Goal: Task Accomplishment & Management: Use online tool/utility

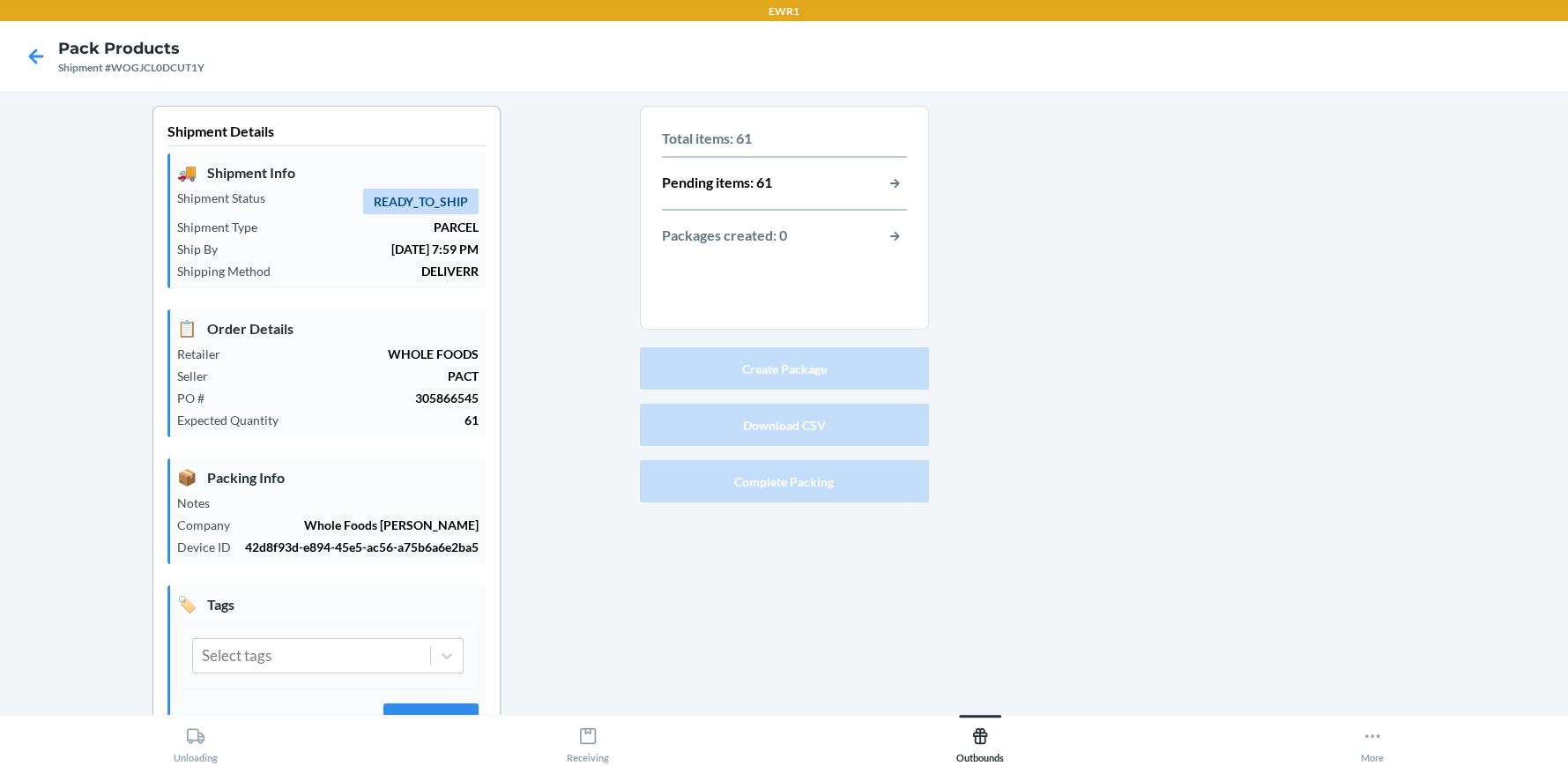
click at [752, 186] on p "Pending items: 61" at bounding box center [717, 183] width 110 height 23
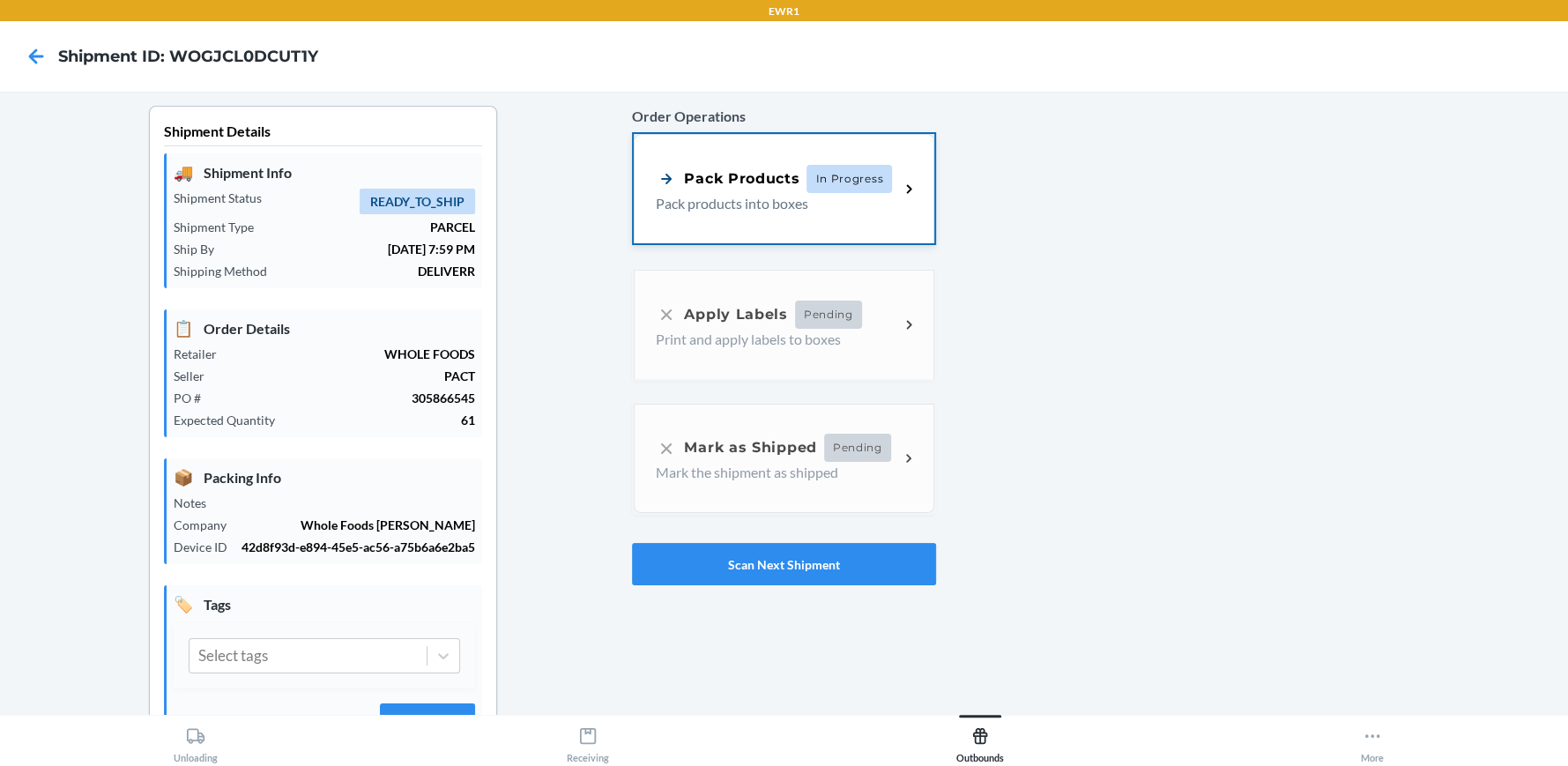
click at [749, 179] on div "Pack Products" at bounding box center [727, 179] width 144 height 22
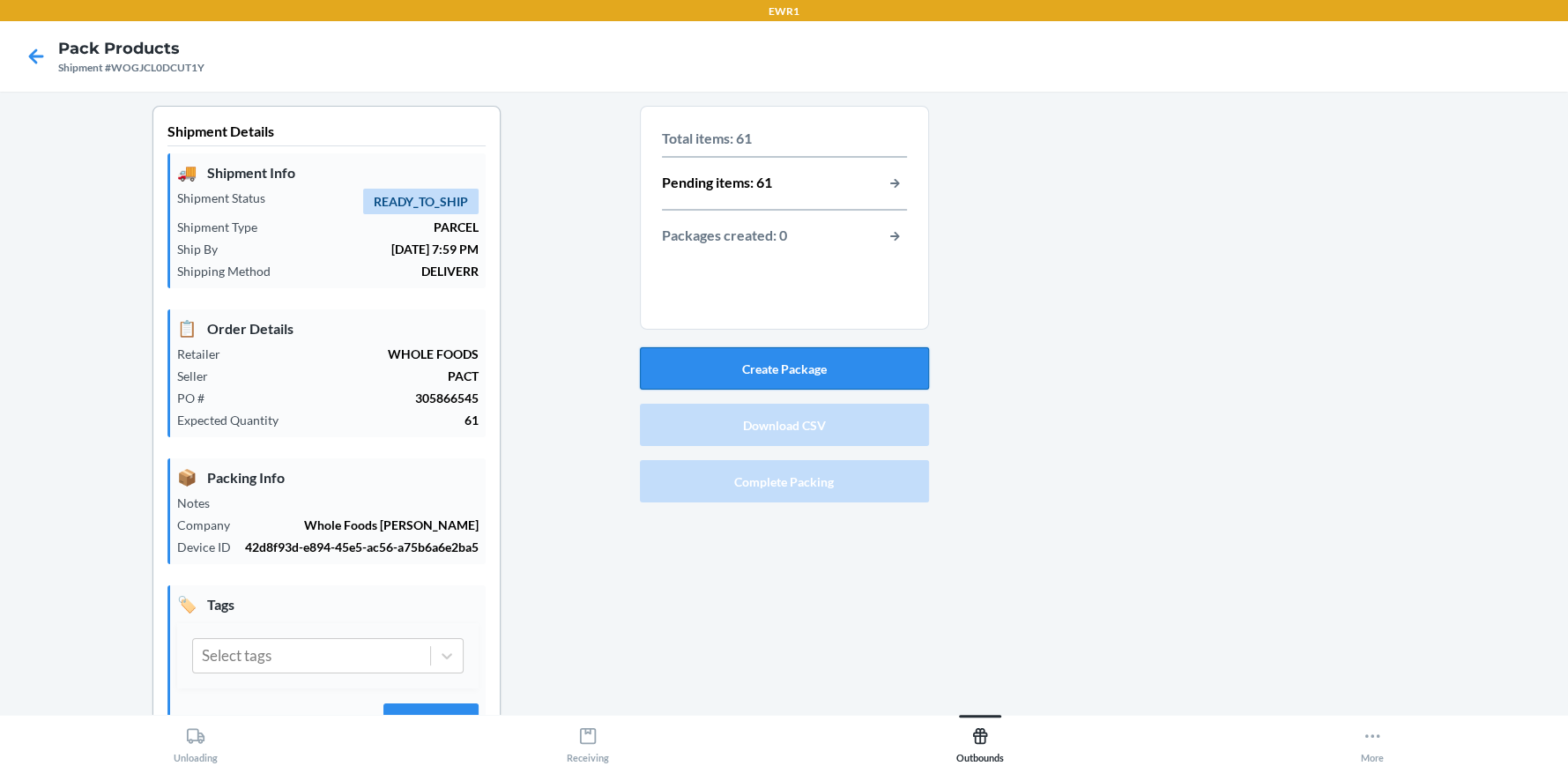
click at [781, 360] on button "Create Package" at bounding box center [784, 368] width 289 height 42
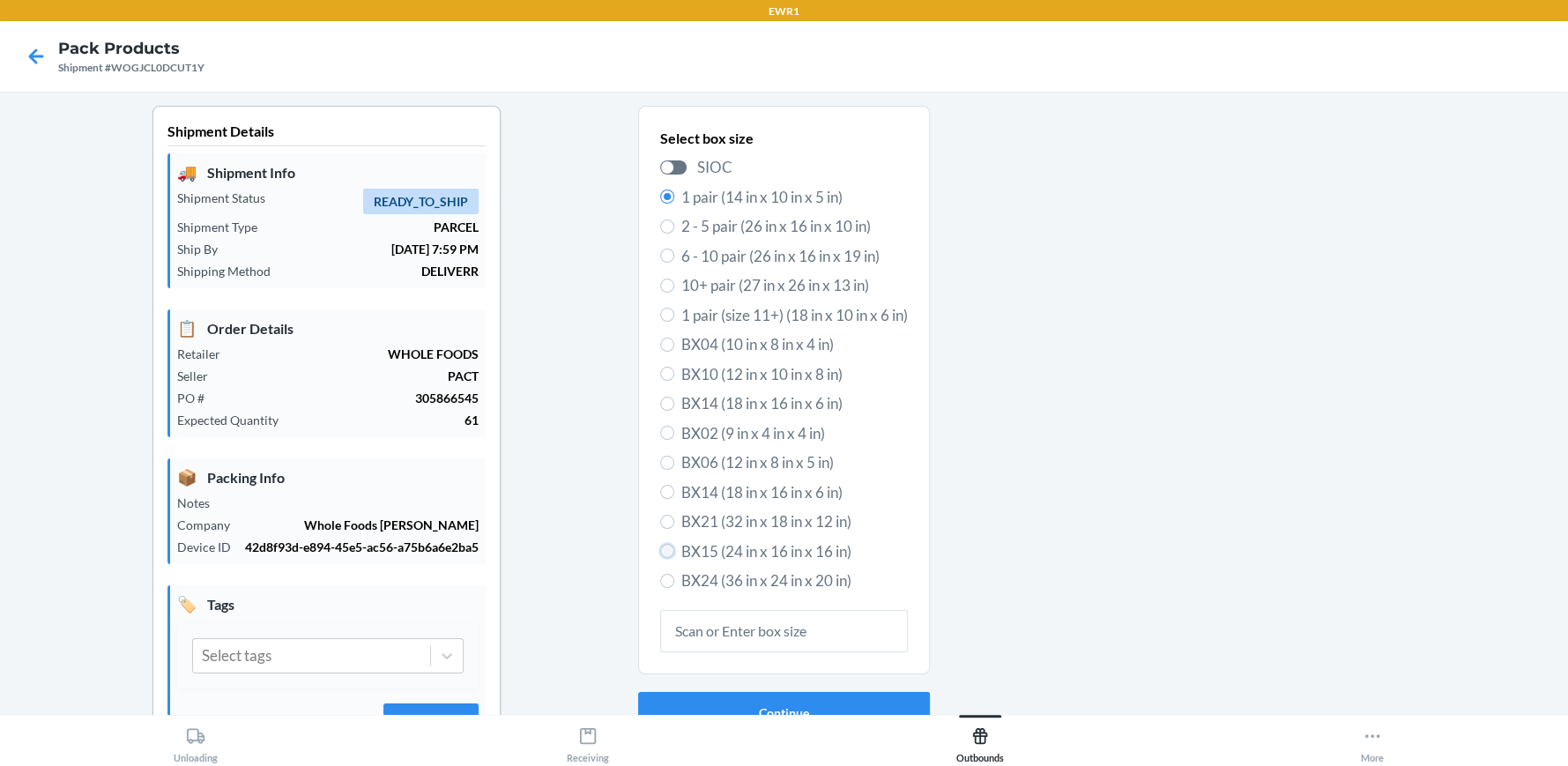
click at [665, 548] on input "BX15 (24 in x 16 in x 16 in)" at bounding box center [667, 551] width 14 height 14
radio input "true"
radio input "false"
click at [739, 705] on button "Continue" at bounding box center [784, 713] width 292 height 42
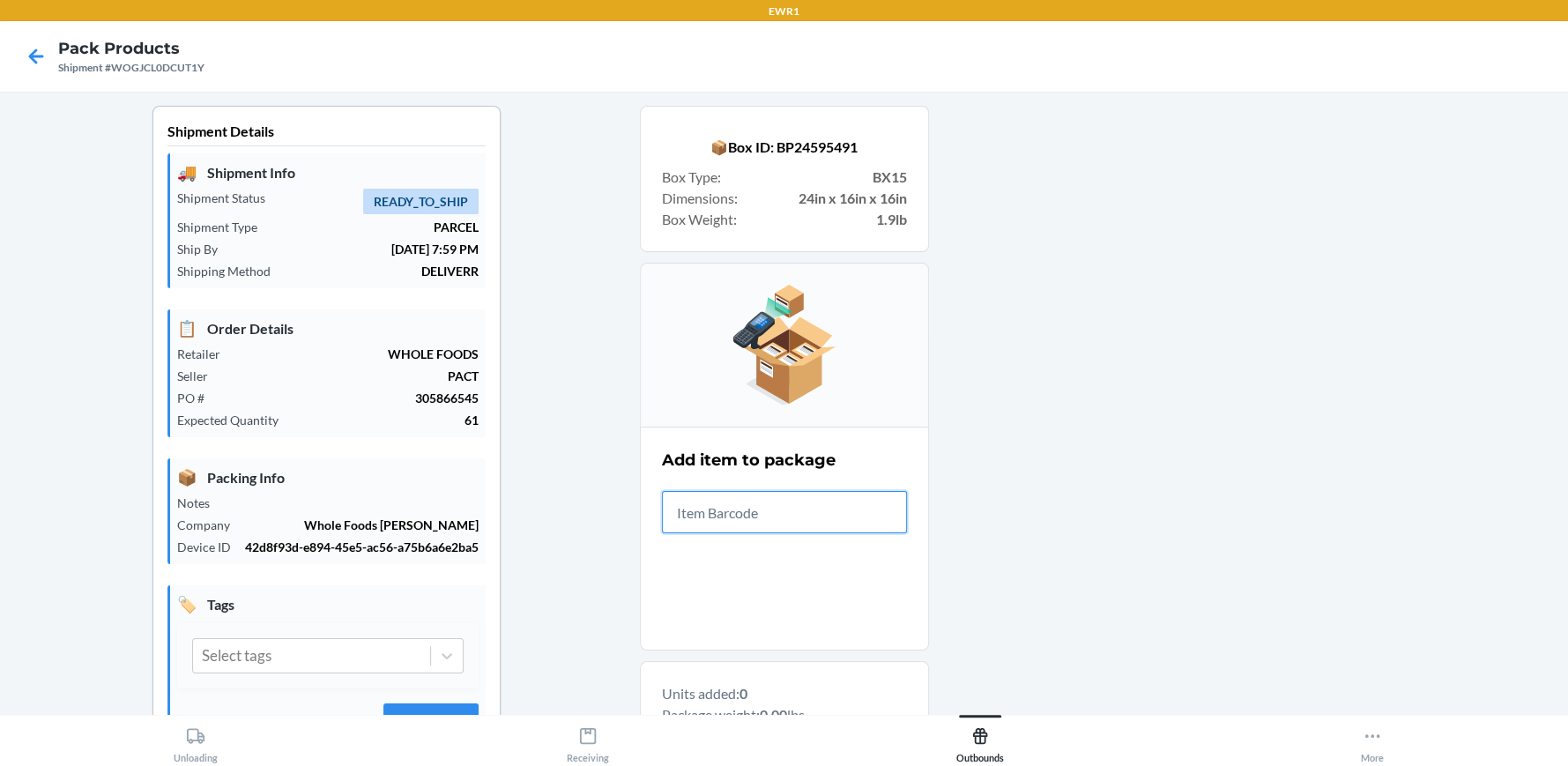
click at [709, 522] on input "text" at bounding box center [784, 512] width 245 height 42
type input "197551265"
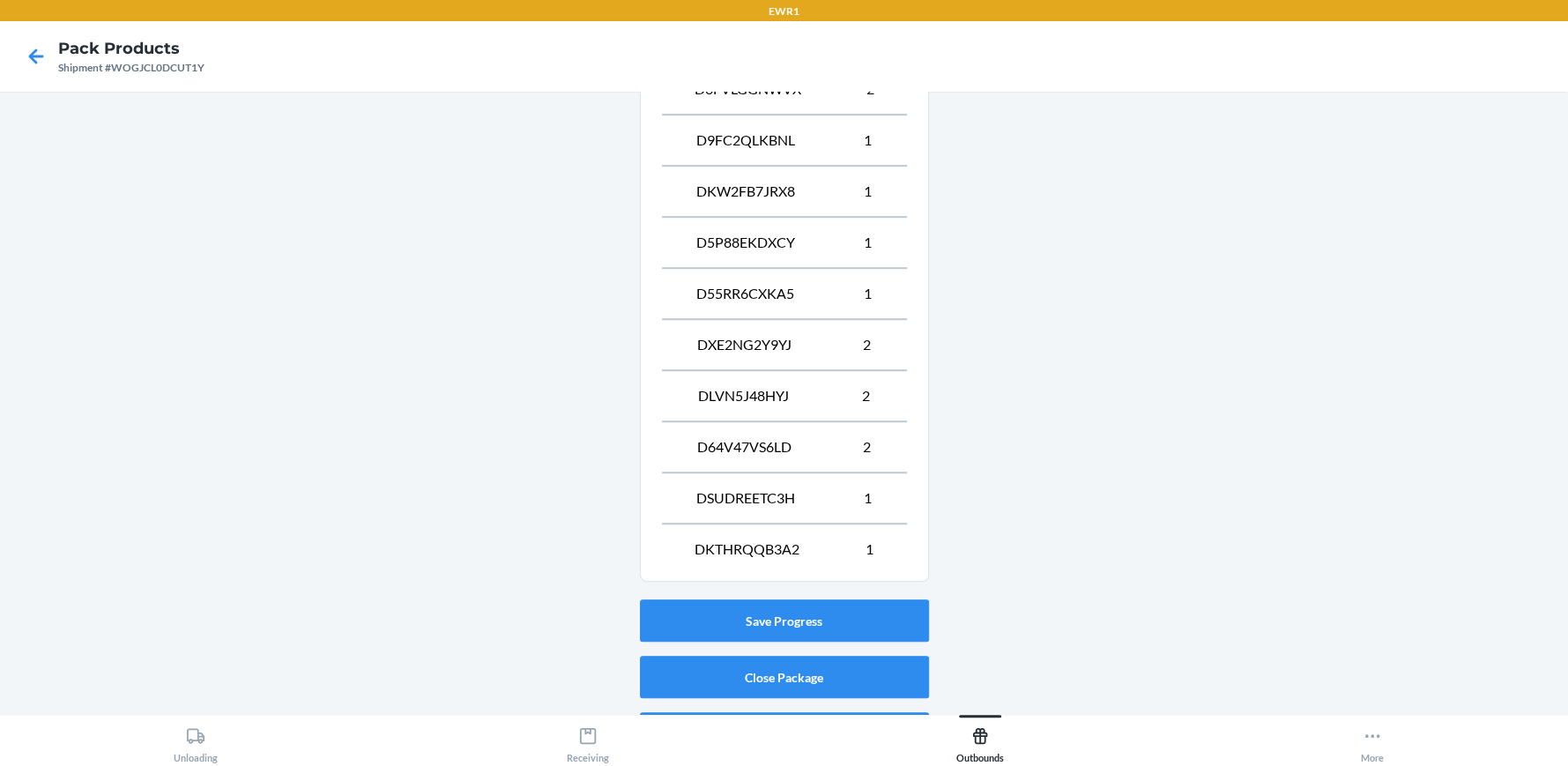
scroll to position [949, 0]
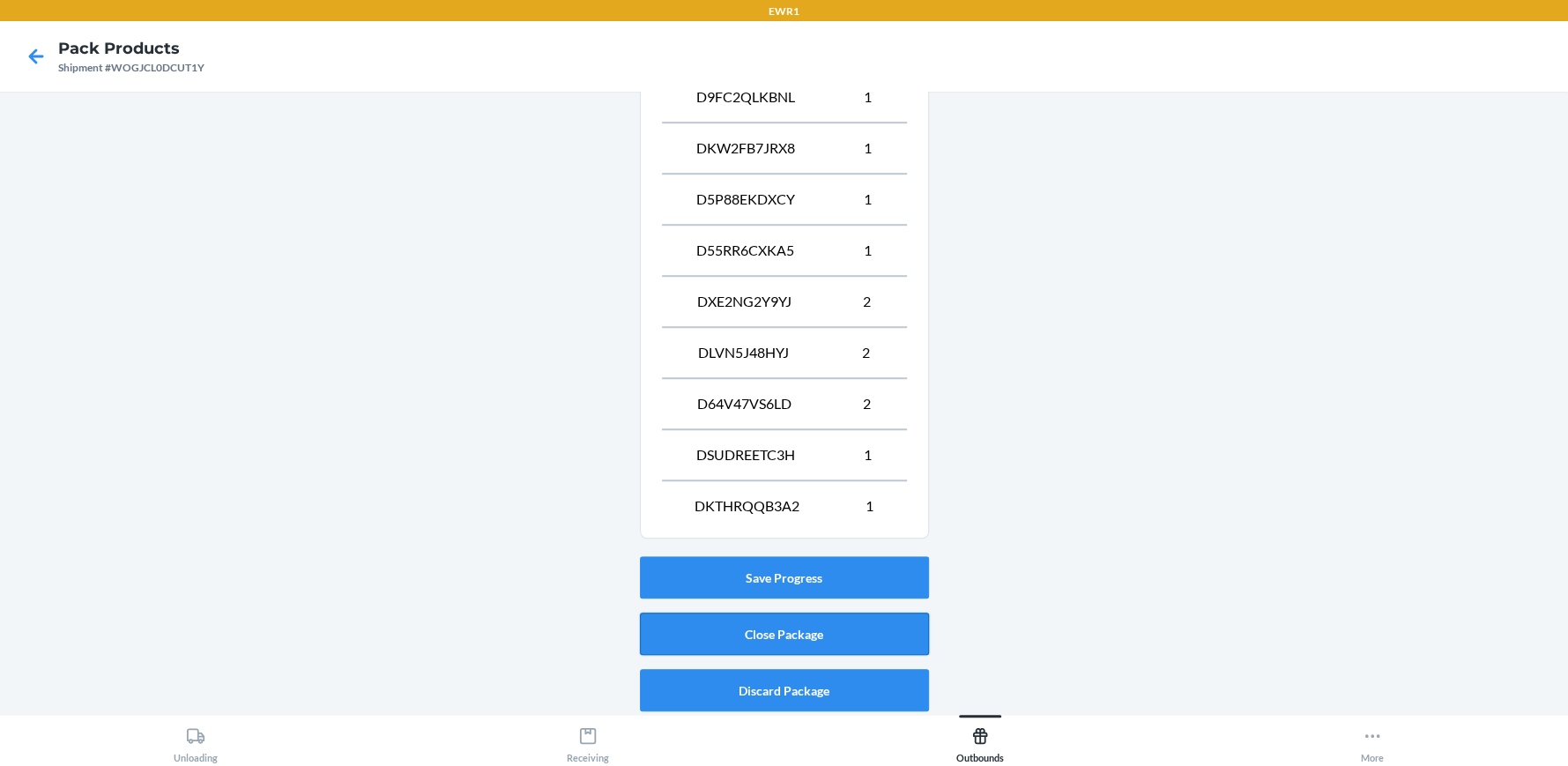
click at [869, 612] on button "Close Package" at bounding box center [784, 633] width 289 height 42
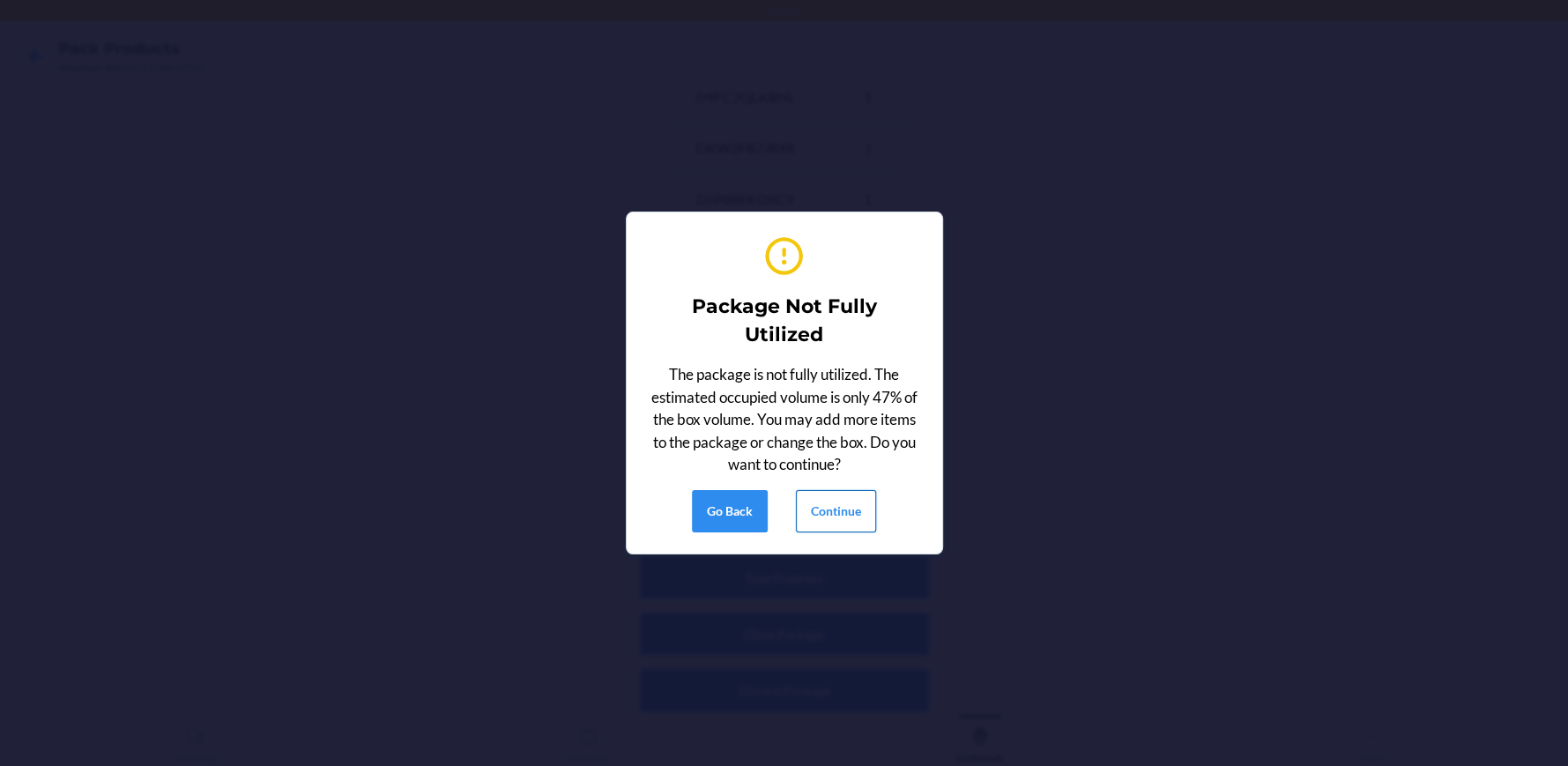
click at [840, 498] on button "Continue" at bounding box center [835, 511] width 80 height 42
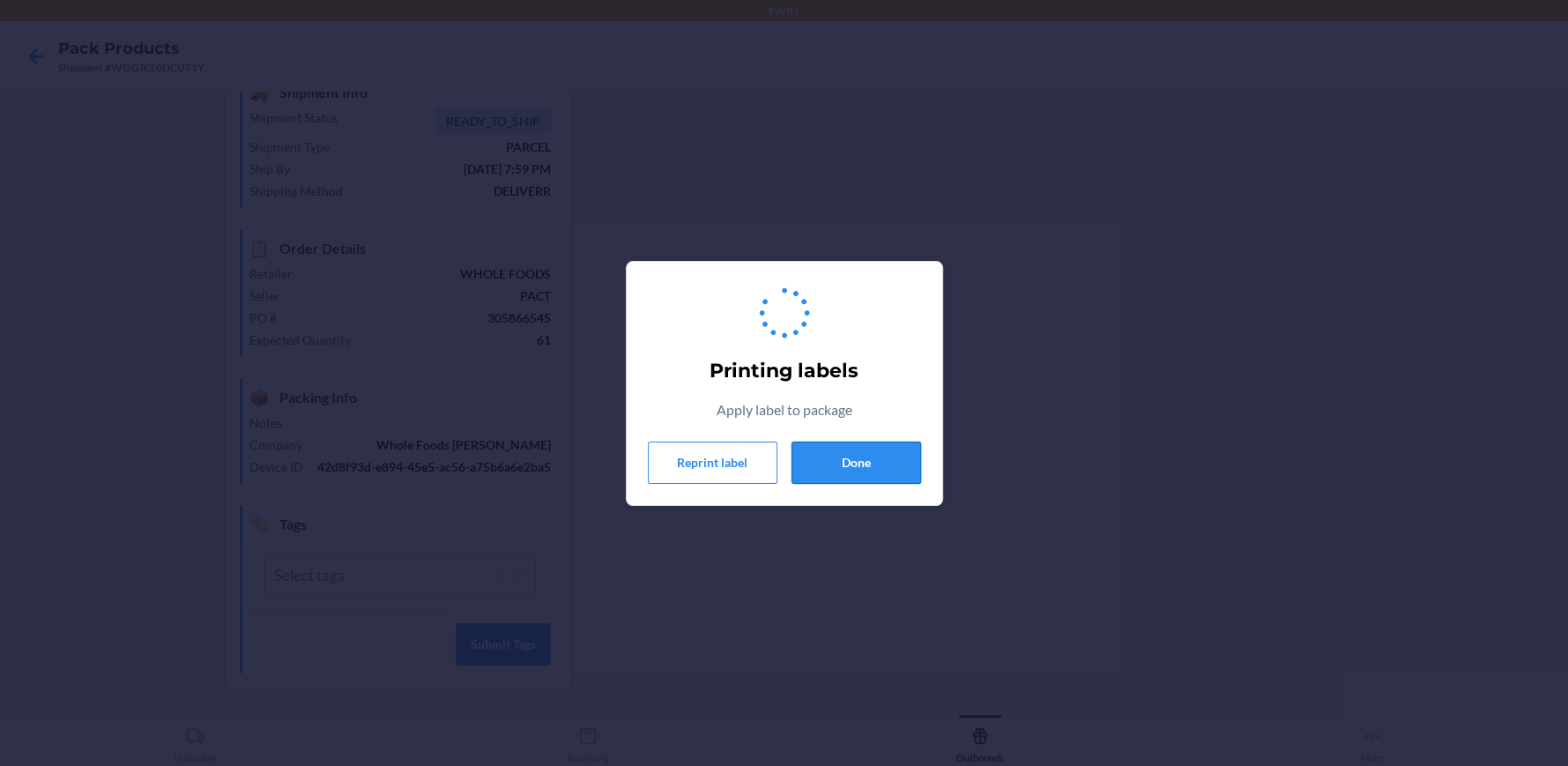
click at [882, 470] on button "Done" at bounding box center [856, 463] width 130 height 42
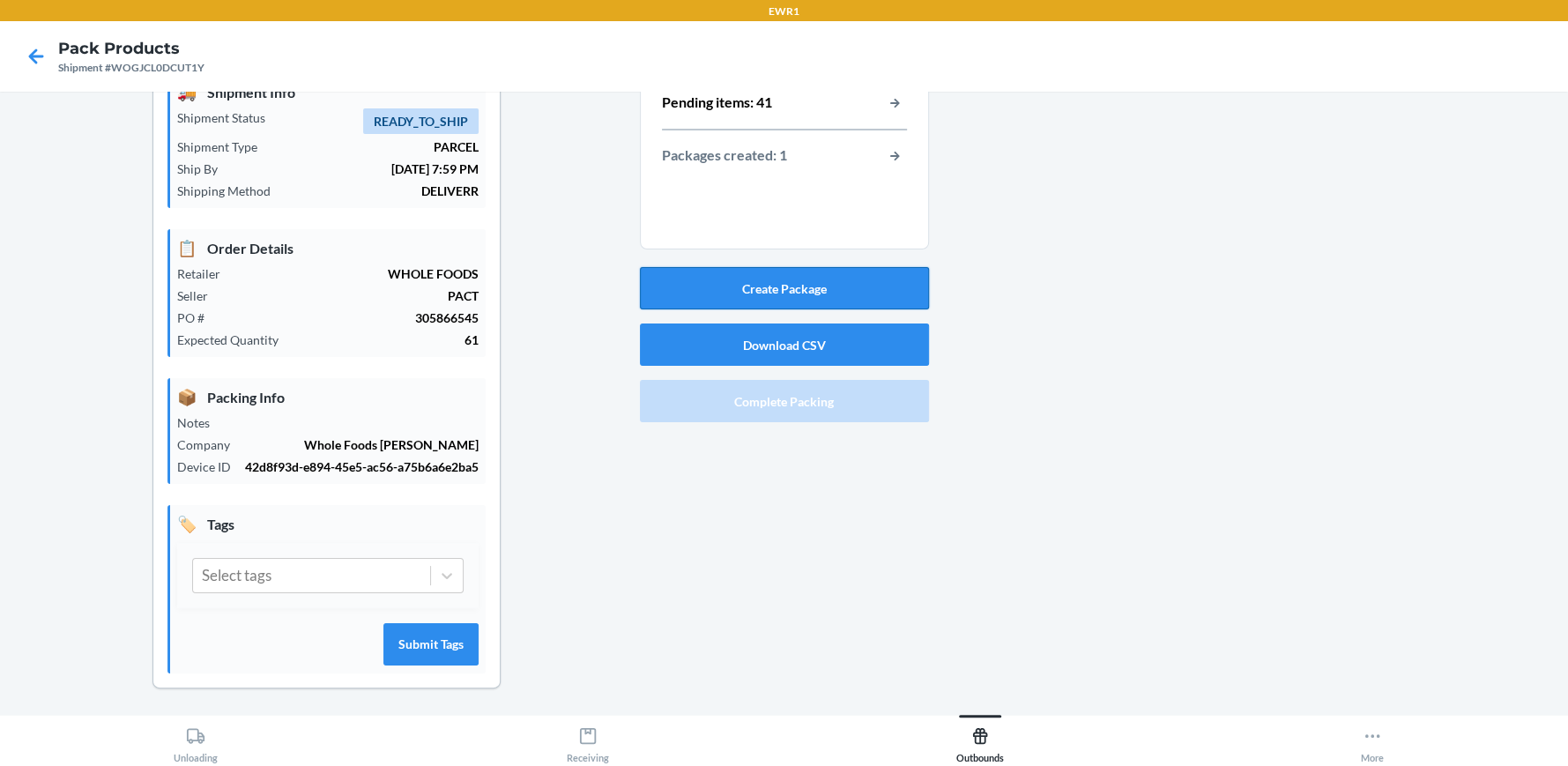
click at [708, 267] on button "Create Package" at bounding box center [784, 288] width 289 height 42
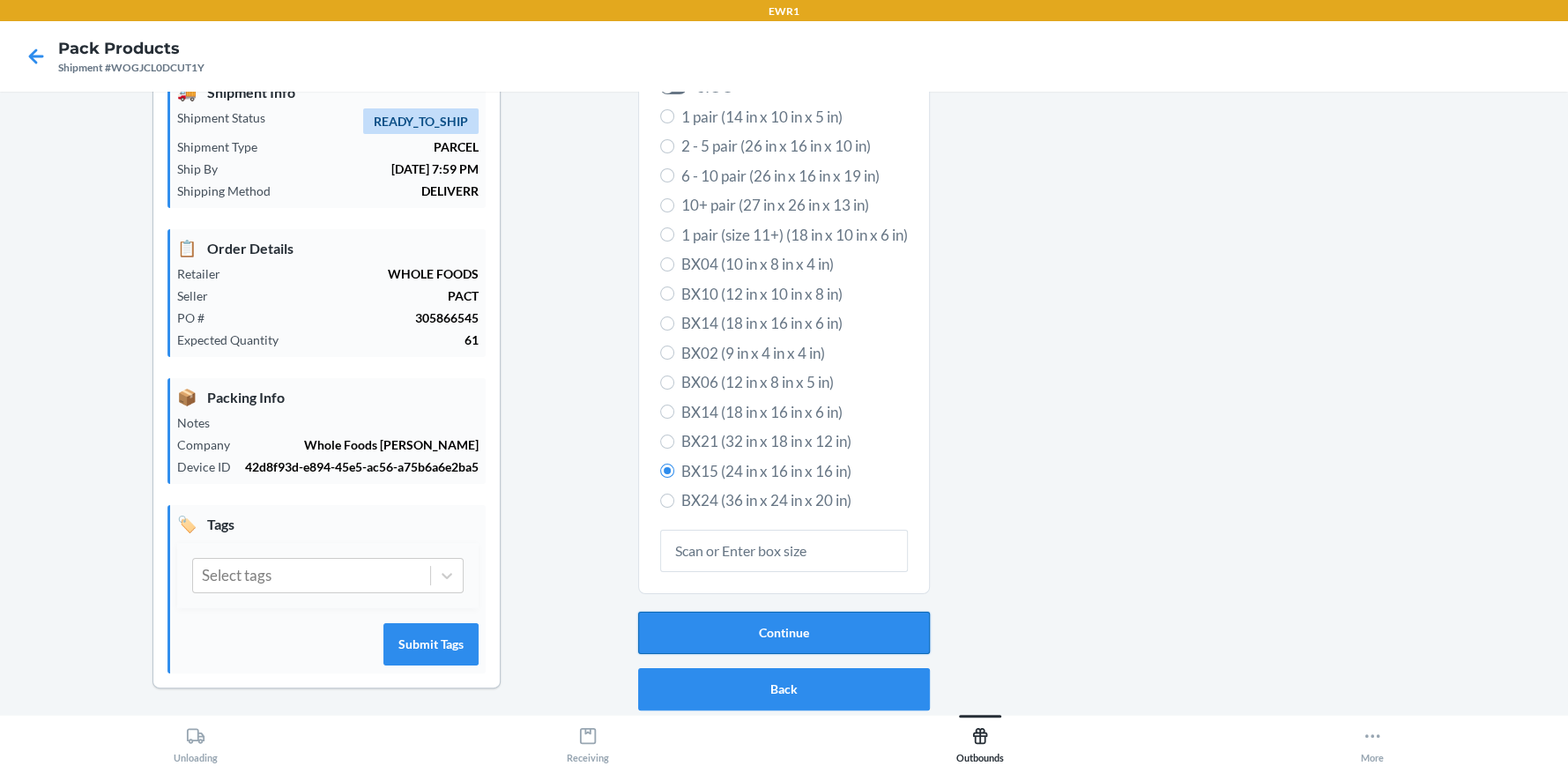
click at [727, 627] on button "Continue" at bounding box center [784, 633] width 292 height 42
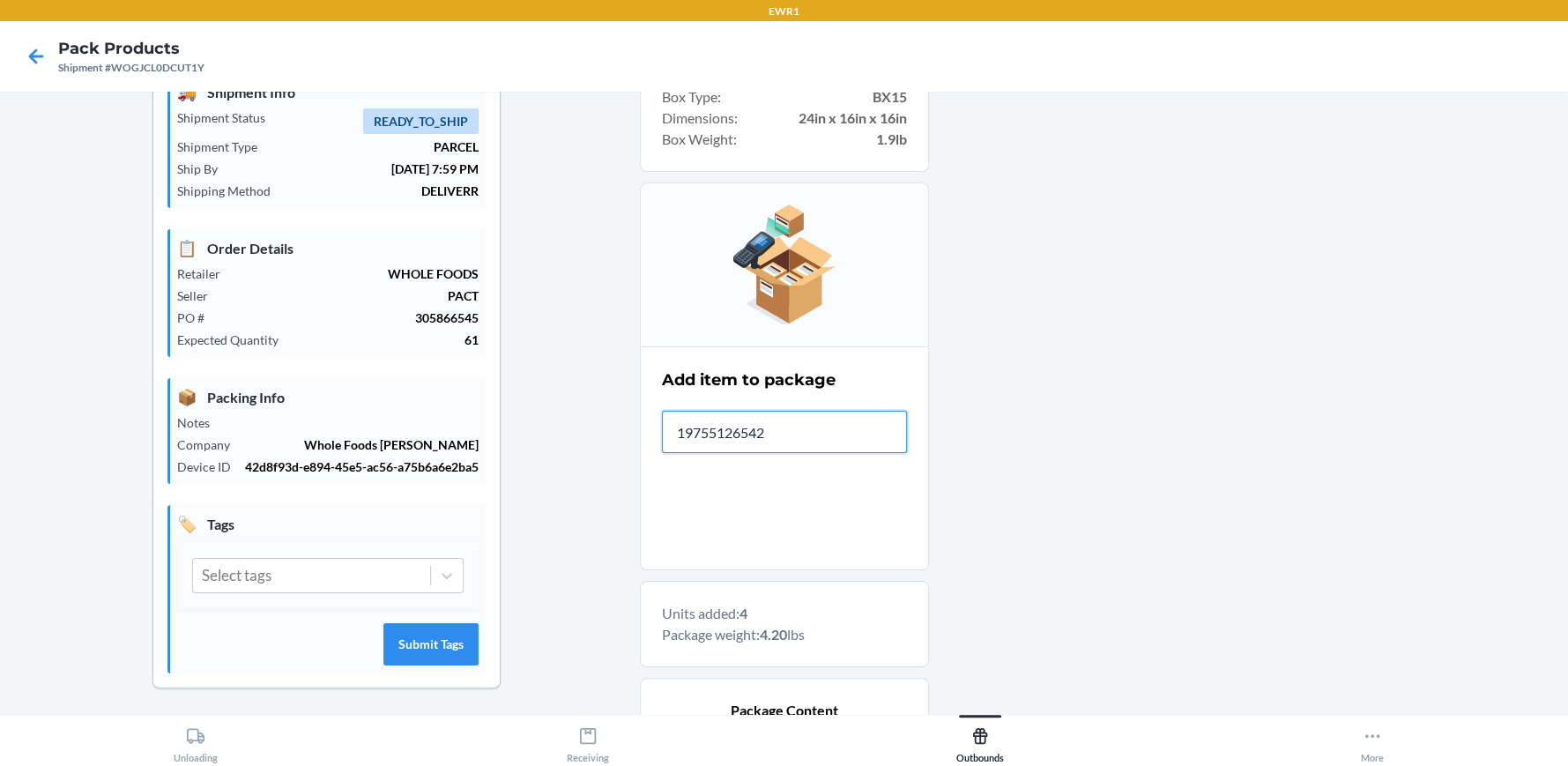
type input "197551265429"
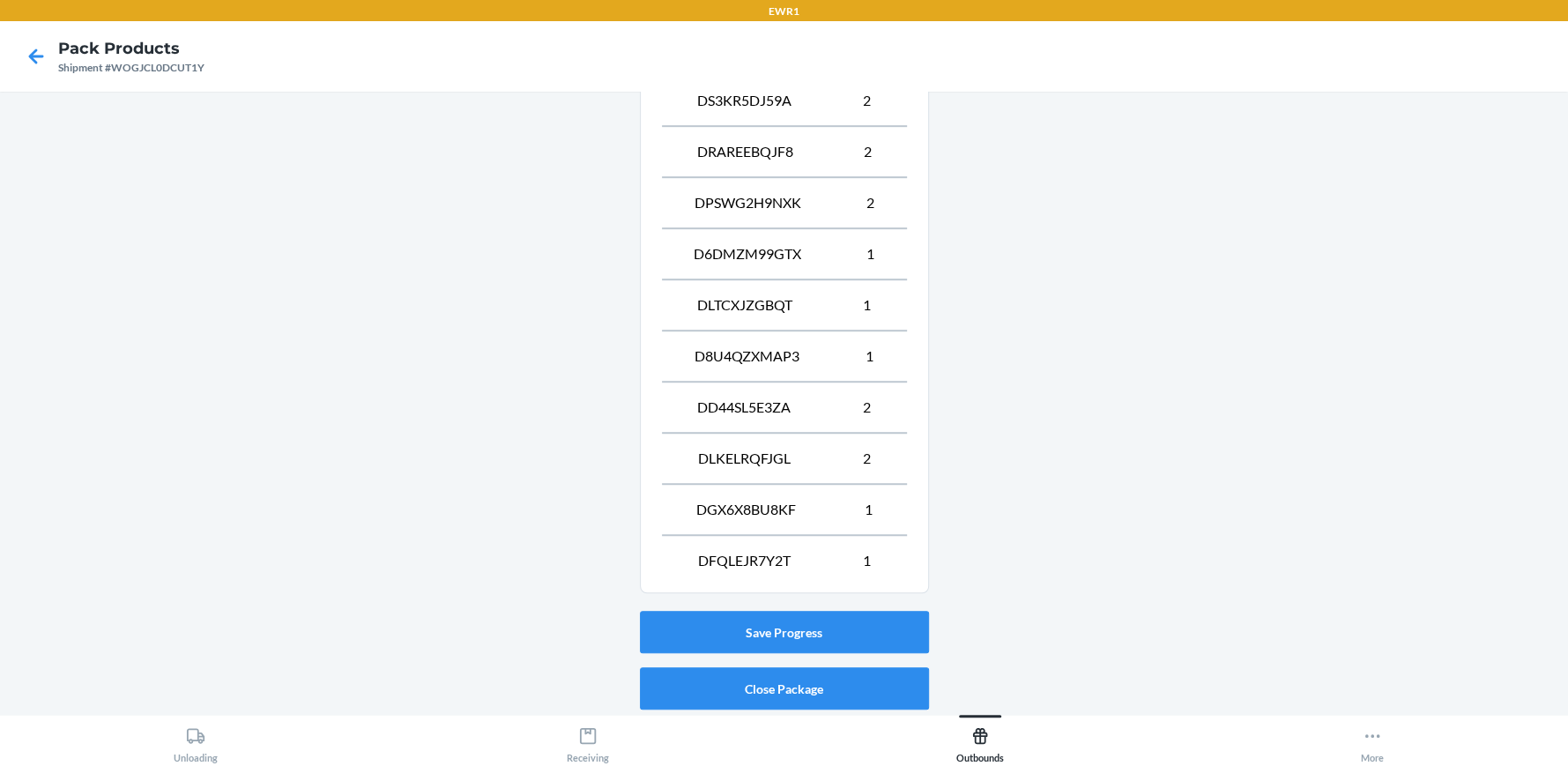
scroll to position [848, 0]
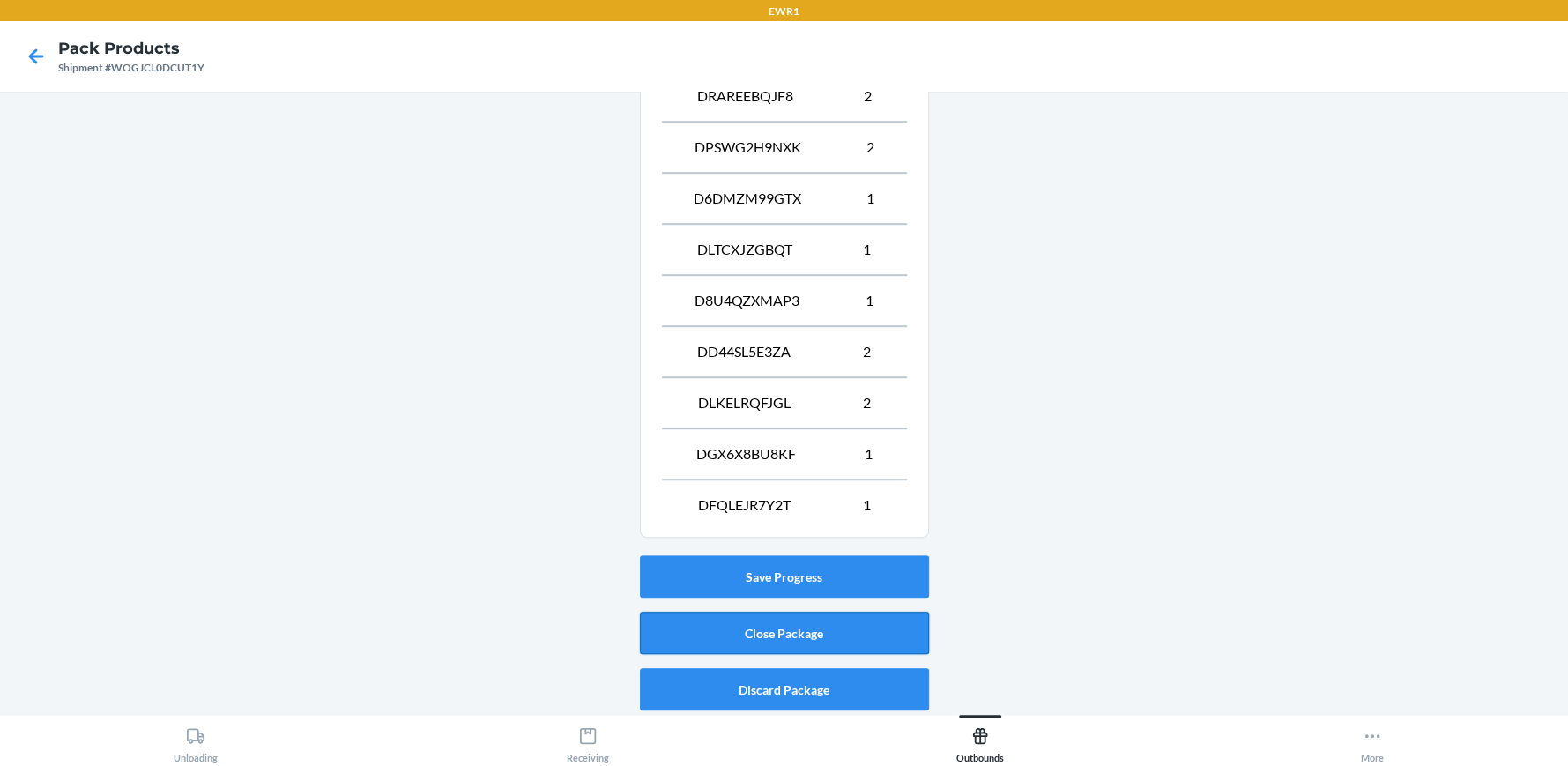
click at [820, 621] on button "Close Package" at bounding box center [784, 633] width 289 height 42
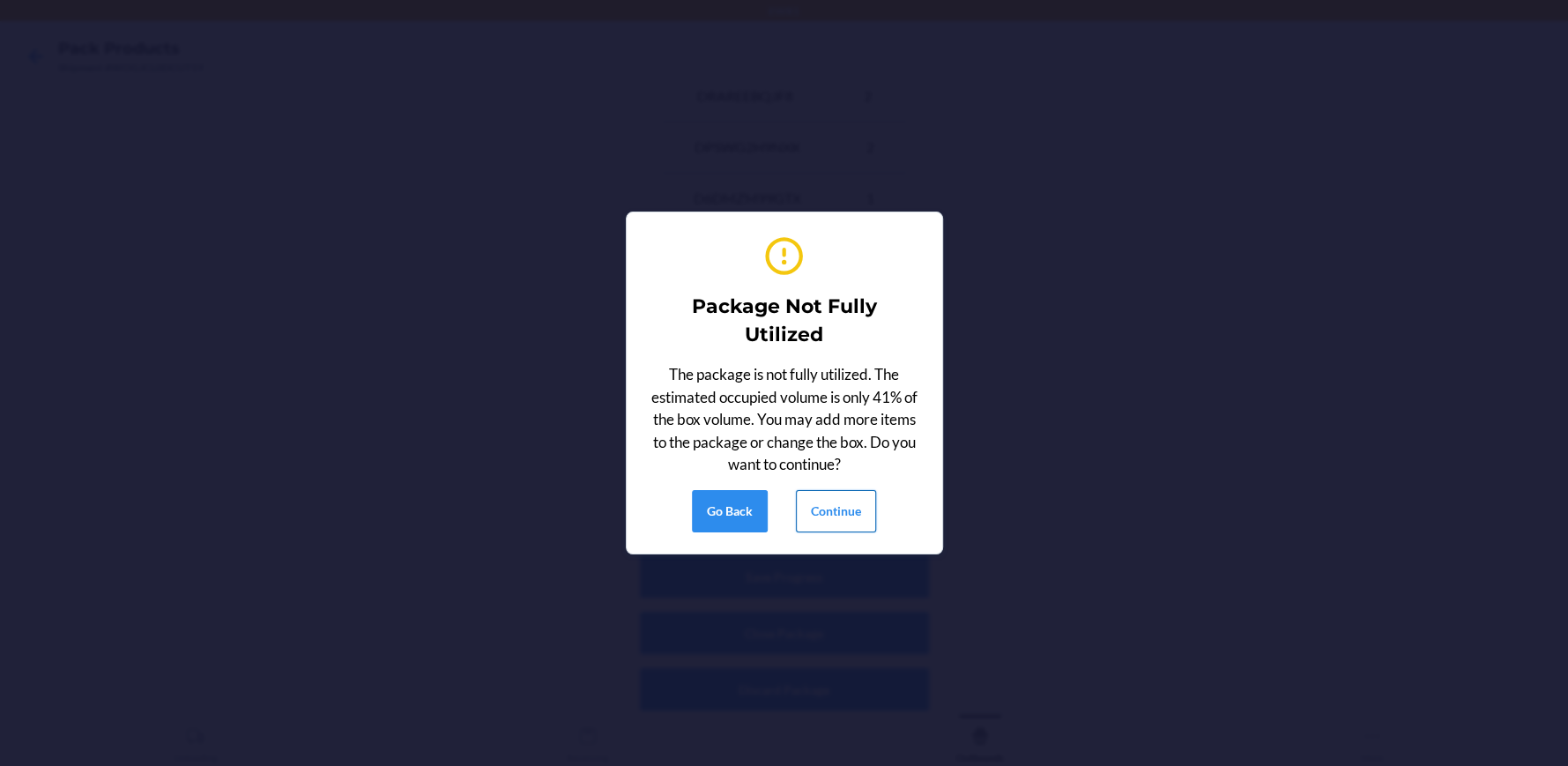
click at [820, 512] on button "Continue" at bounding box center [835, 511] width 80 height 42
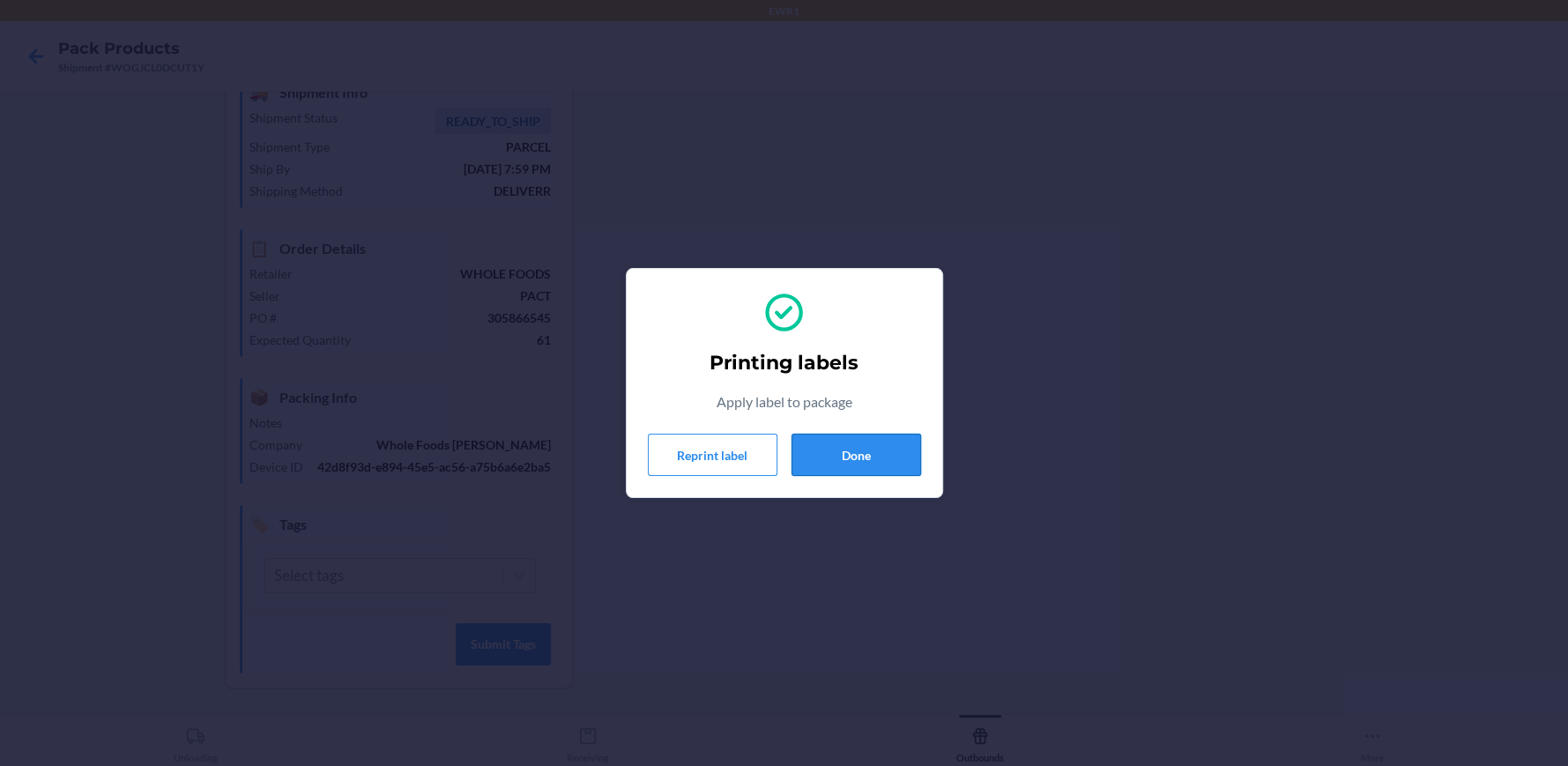
click at [870, 440] on button "Done" at bounding box center [856, 455] width 130 height 42
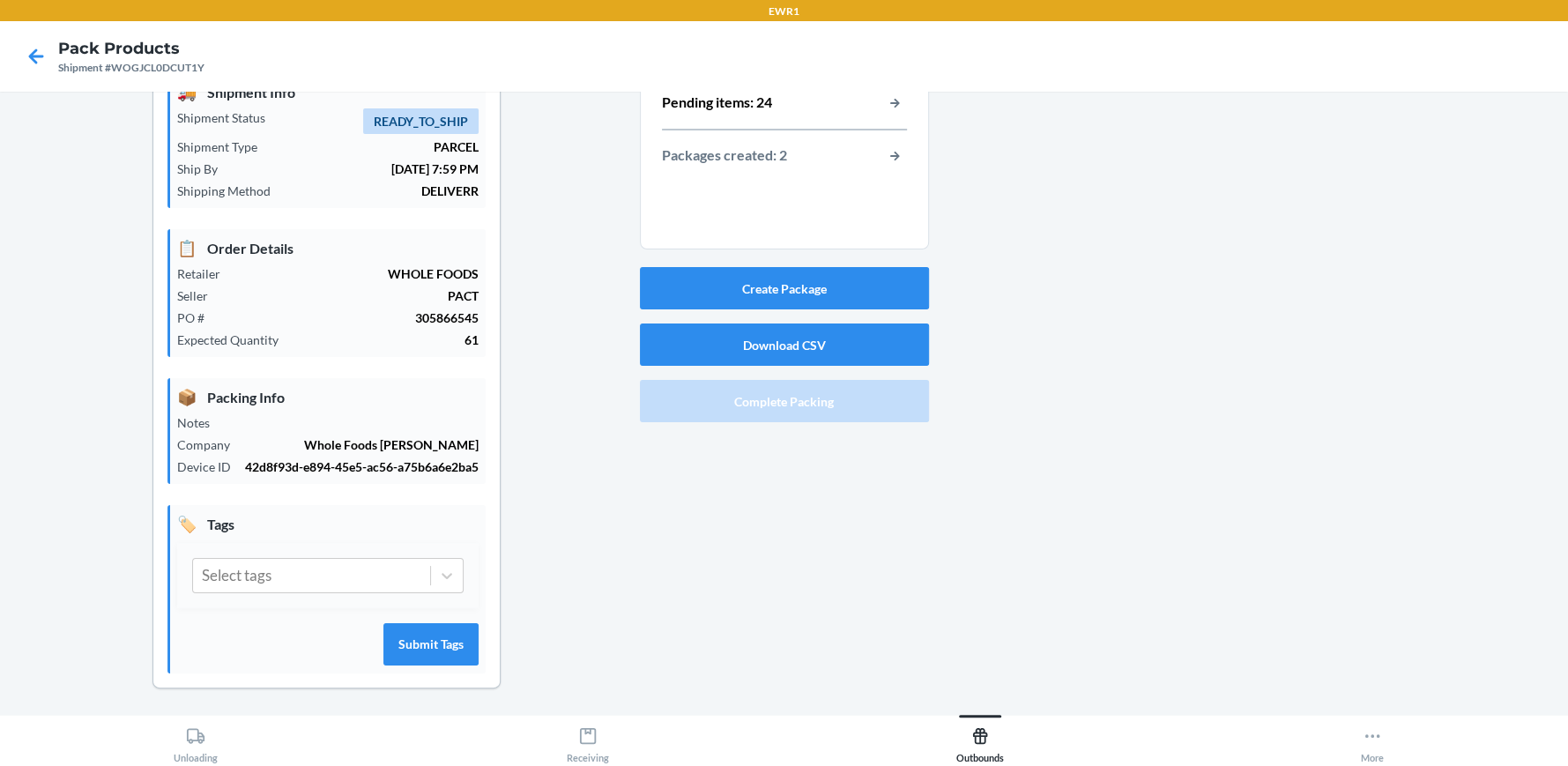
click at [675, 313] on div "Create Package Download CSV Complete Packing" at bounding box center [784, 344] width 289 height 169
click at [692, 276] on button "Create Package" at bounding box center [784, 288] width 289 height 42
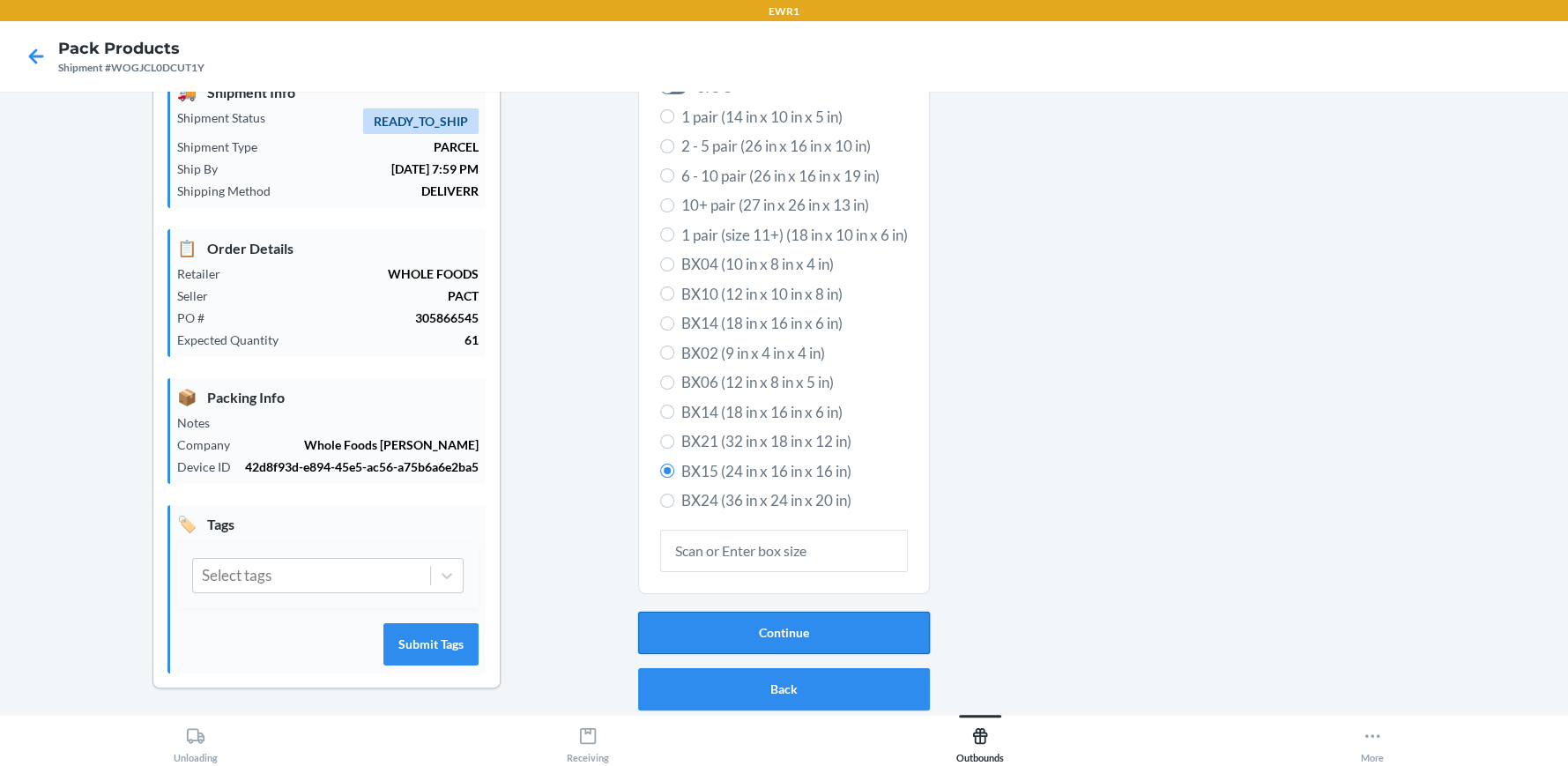
click at [796, 646] on button "Continue" at bounding box center [784, 633] width 292 height 42
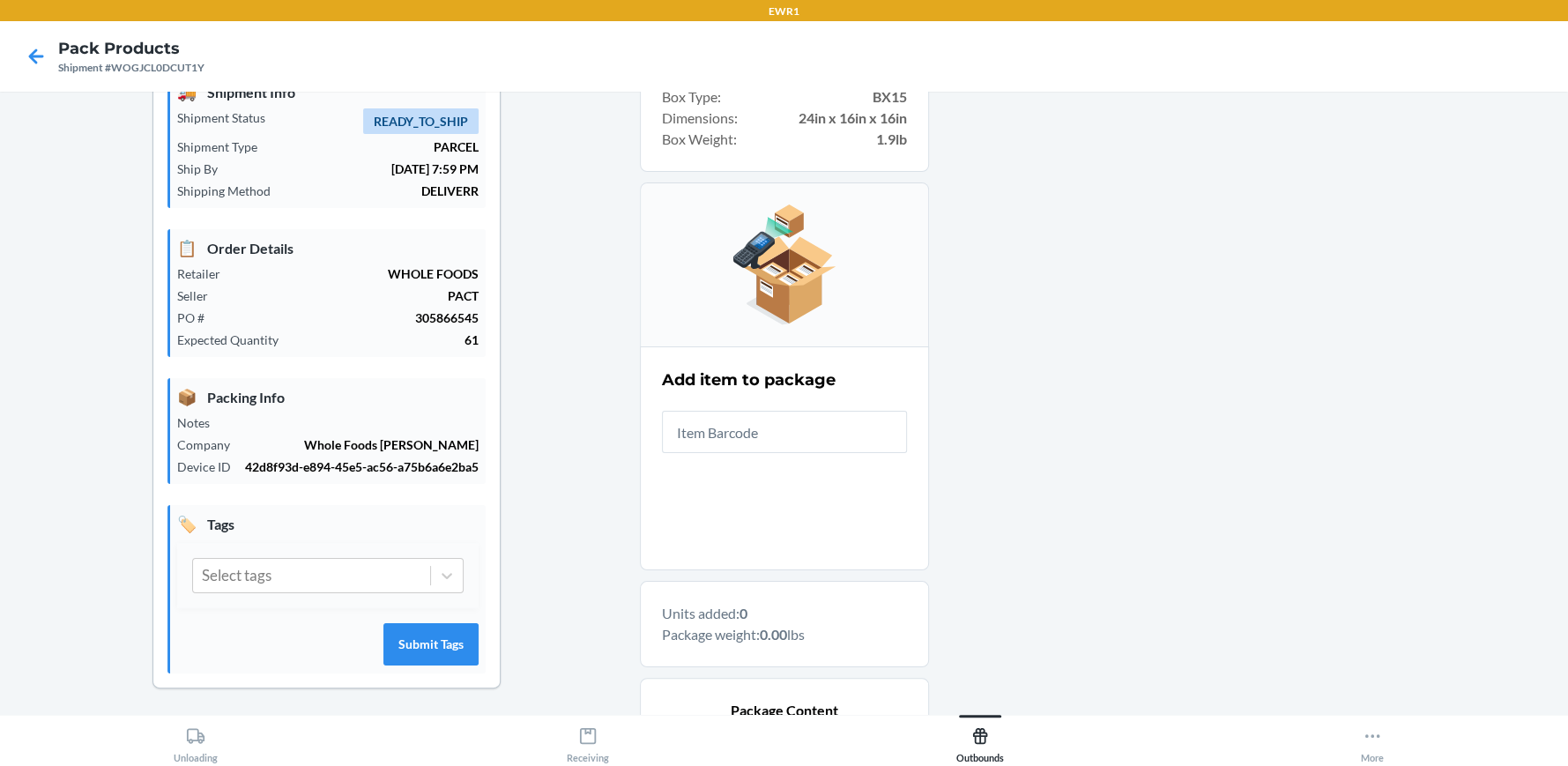
click at [803, 412] on input "text" at bounding box center [784, 432] width 245 height 42
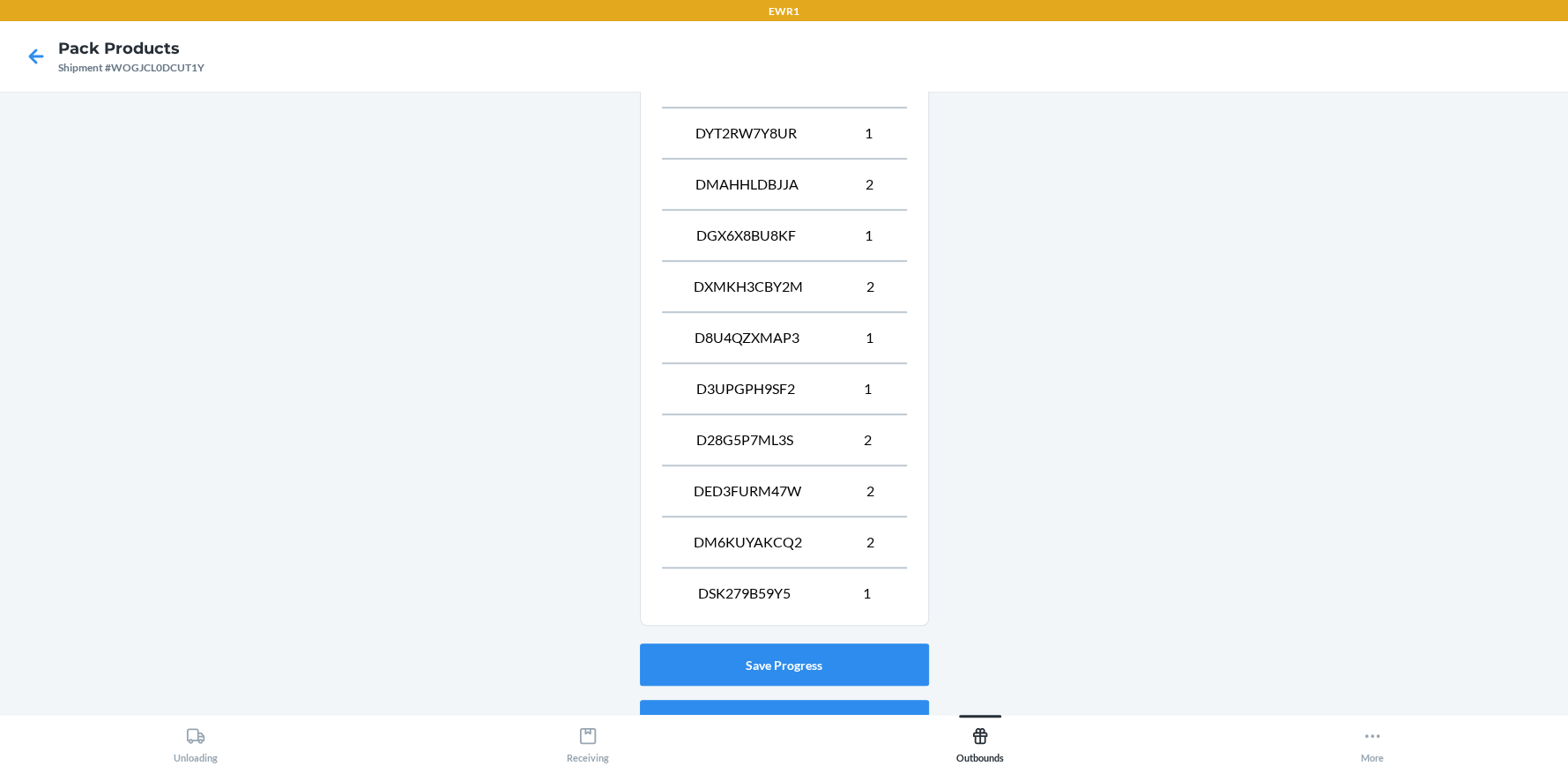
scroll to position [949, 0]
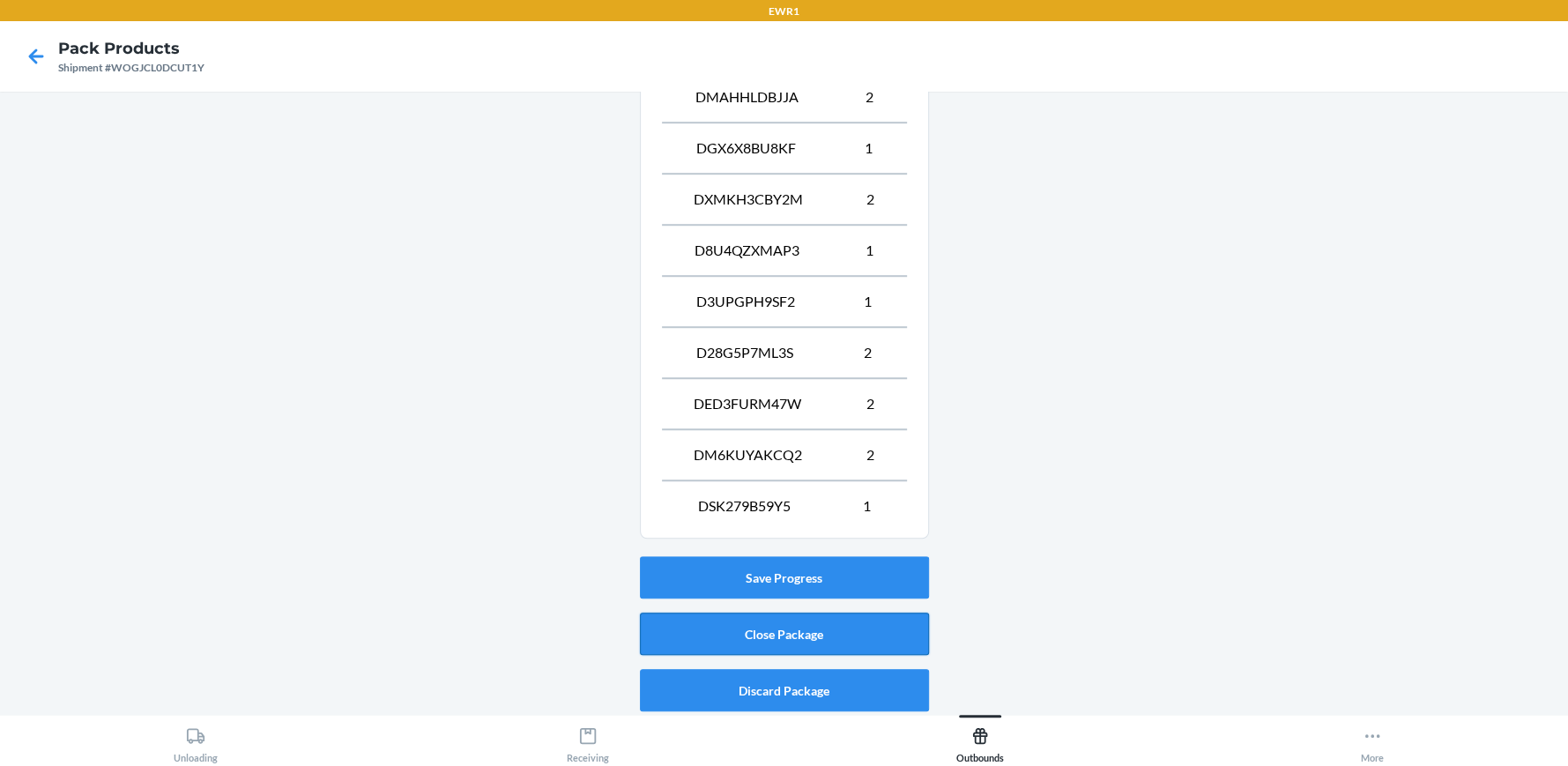
click at [857, 618] on button "Close Package" at bounding box center [784, 633] width 289 height 42
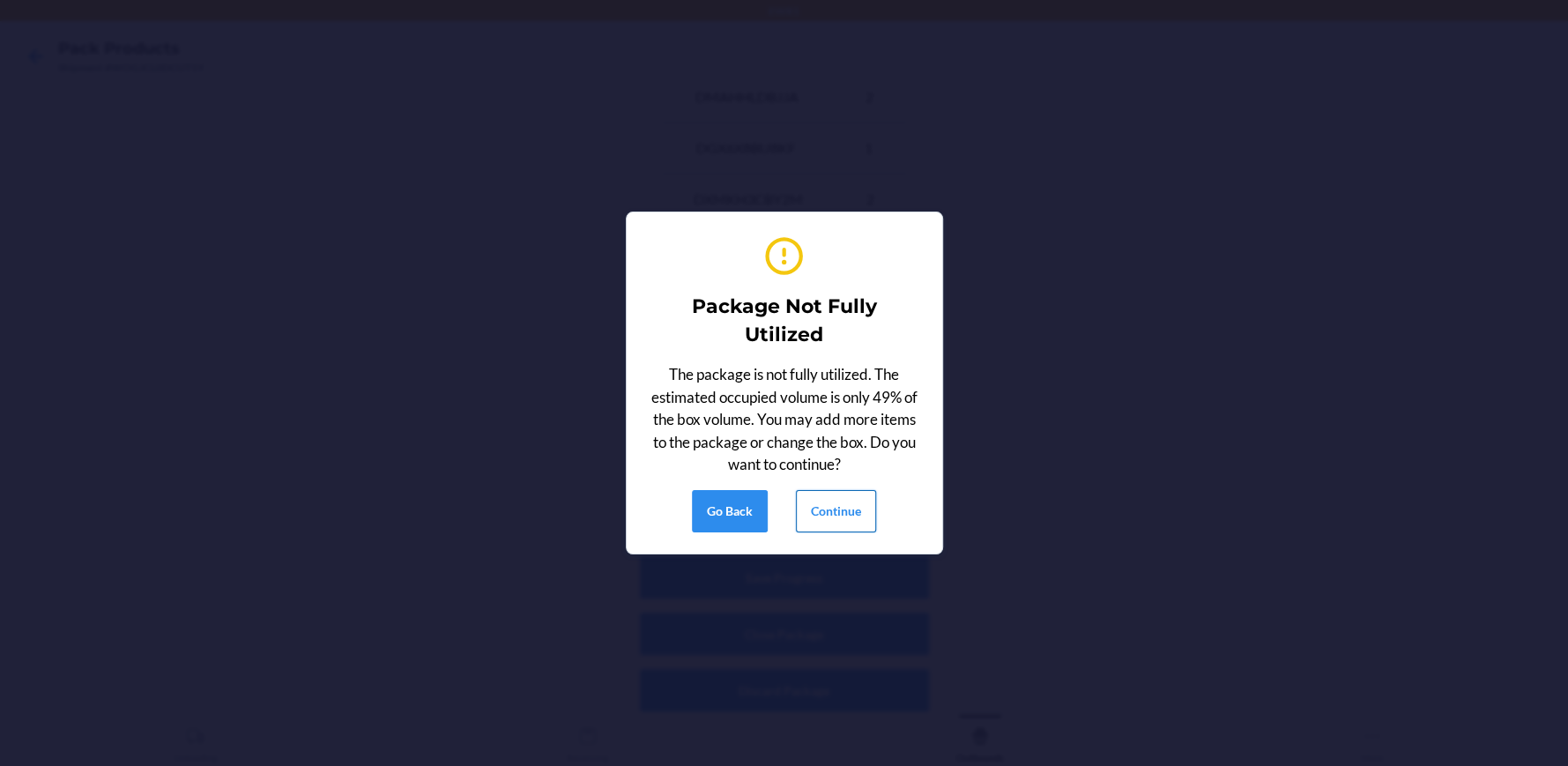
click at [816, 511] on button "Continue" at bounding box center [835, 511] width 80 height 42
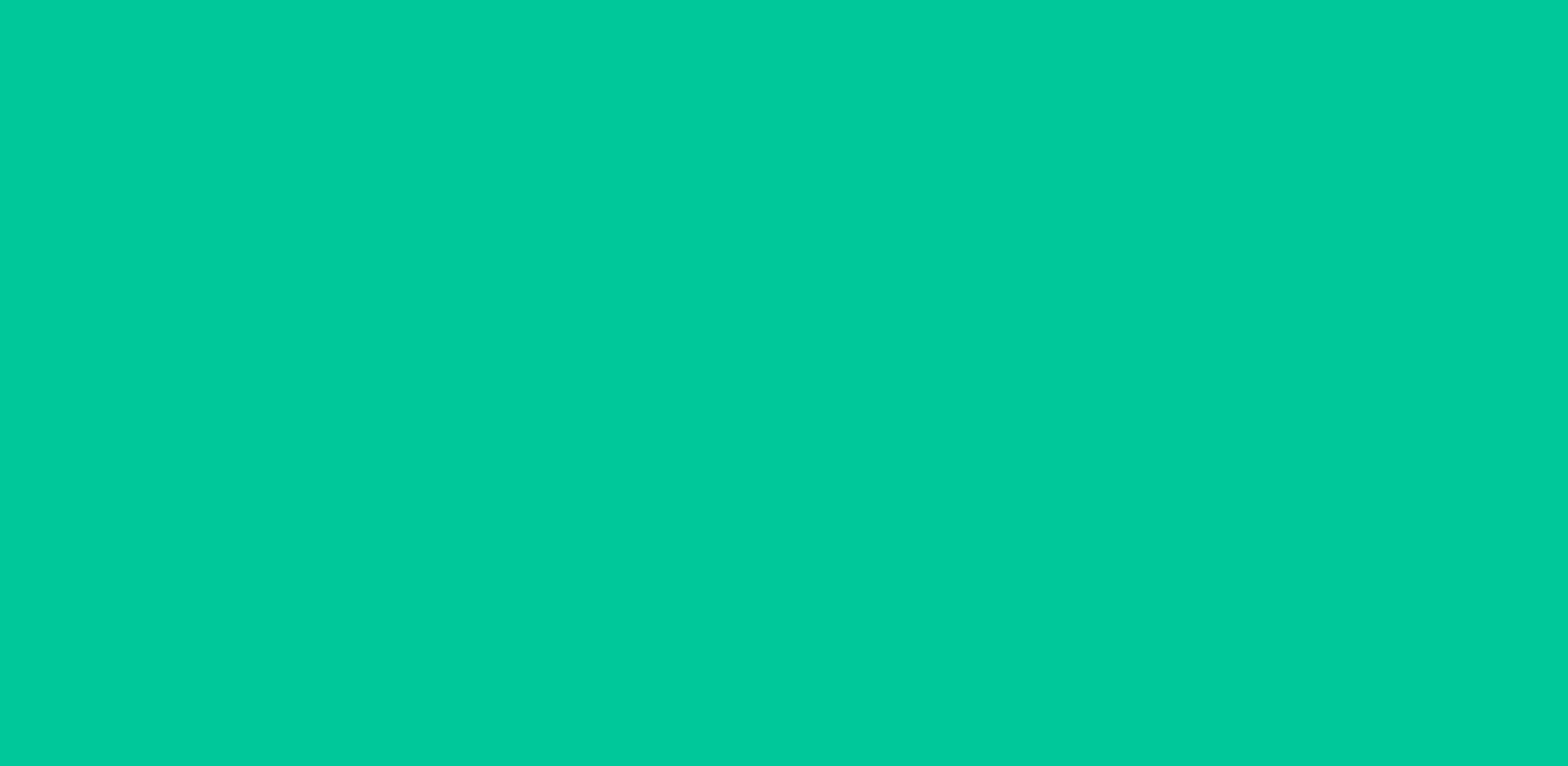
scroll to position [80, 0]
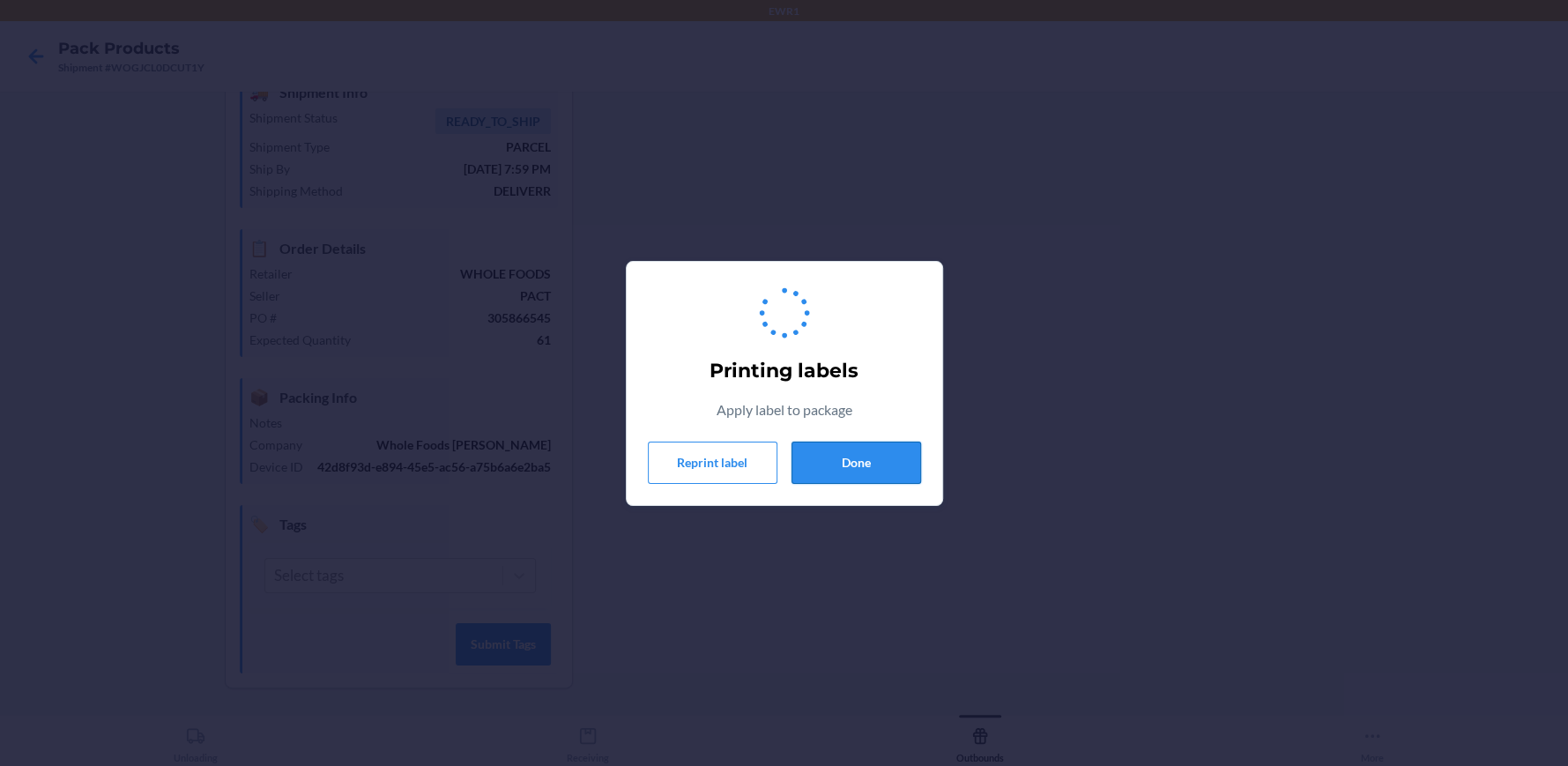
click at [880, 461] on button "Done" at bounding box center [856, 463] width 130 height 42
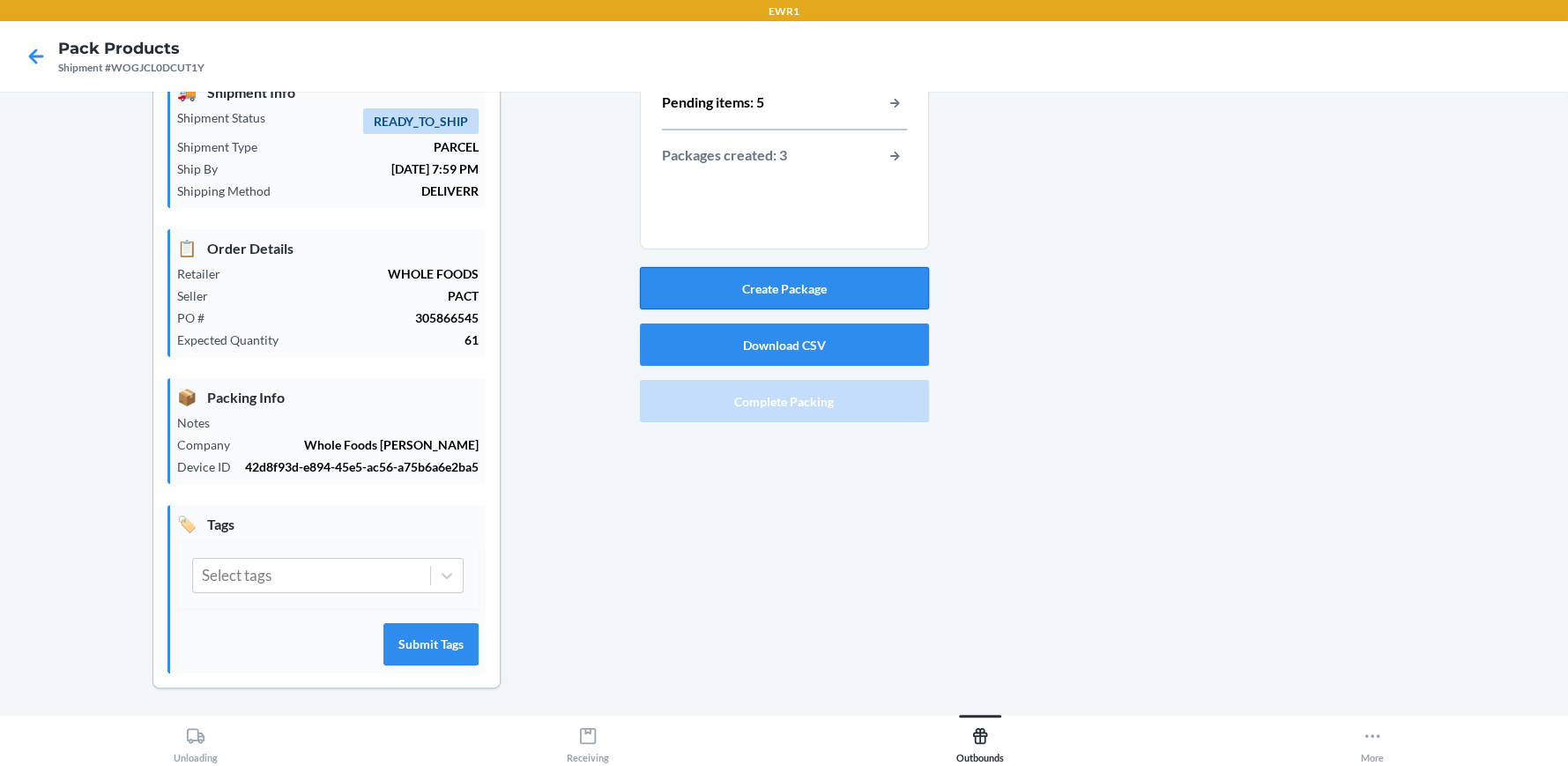
click at [738, 307] on button "Create Package" at bounding box center [784, 288] width 289 height 42
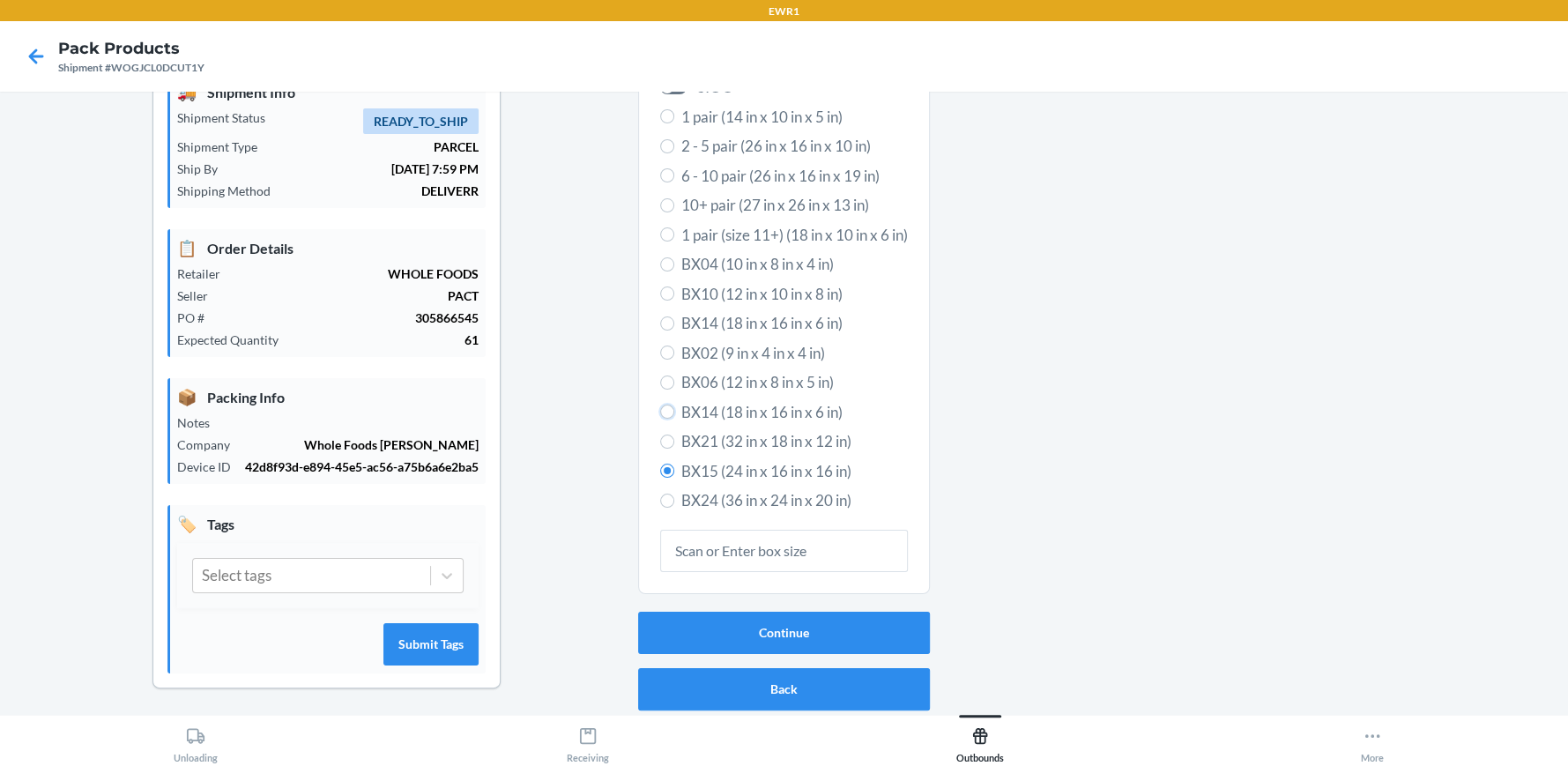
drag, startPoint x: 656, startPoint y: 412, endPoint x: 681, endPoint y: 489, distance: 81.0
click at [660, 413] on input "BX14 (18 in x 16 in x 6 in)" at bounding box center [667, 411] width 14 height 14
radio input "true"
radio input "false"
click at [726, 642] on button "Continue" at bounding box center [784, 633] width 292 height 42
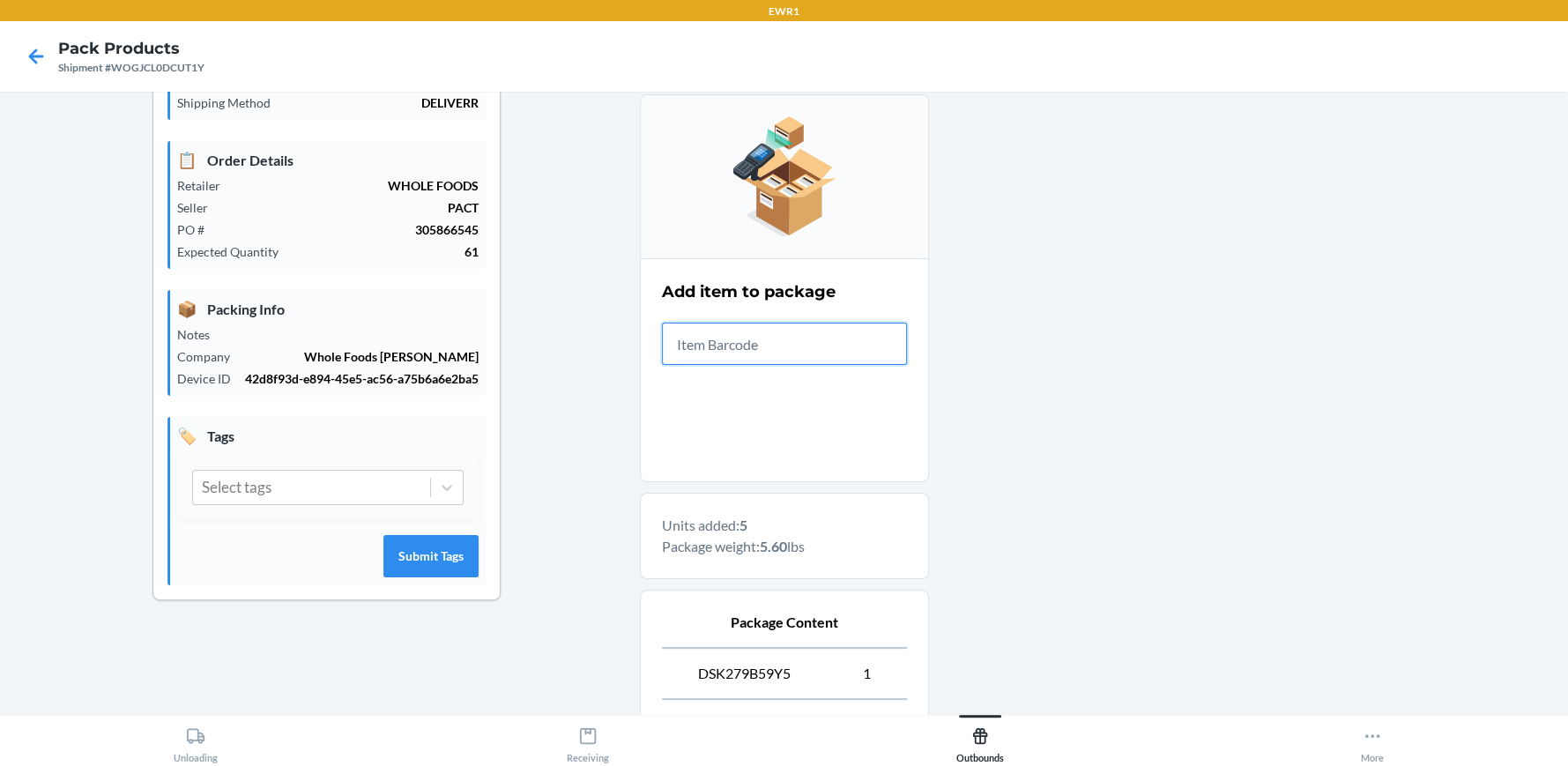
scroll to position [440, 0]
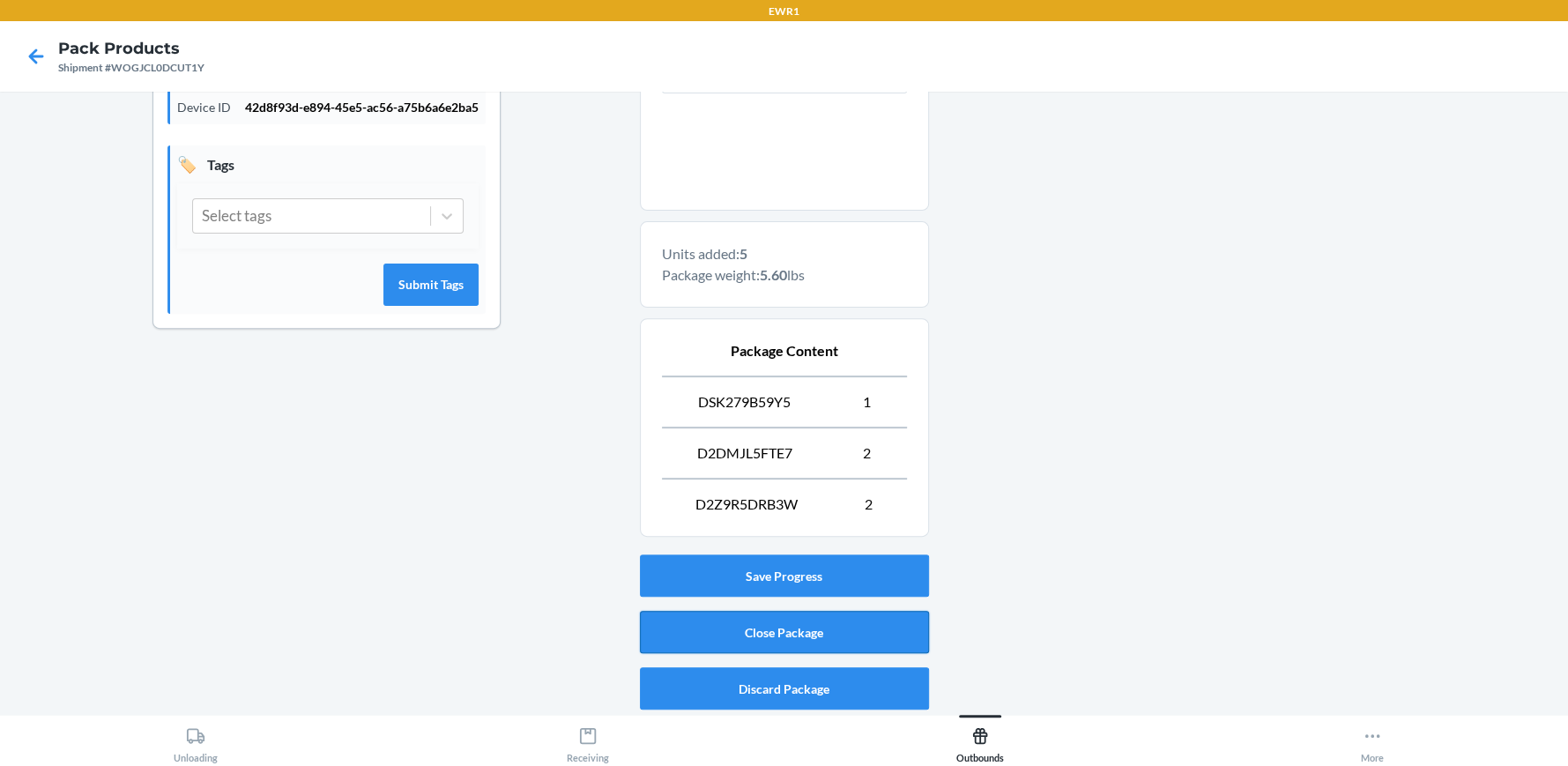
click at [807, 619] on button "Close Package" at bounding box center [784, 632] width 289 height 42
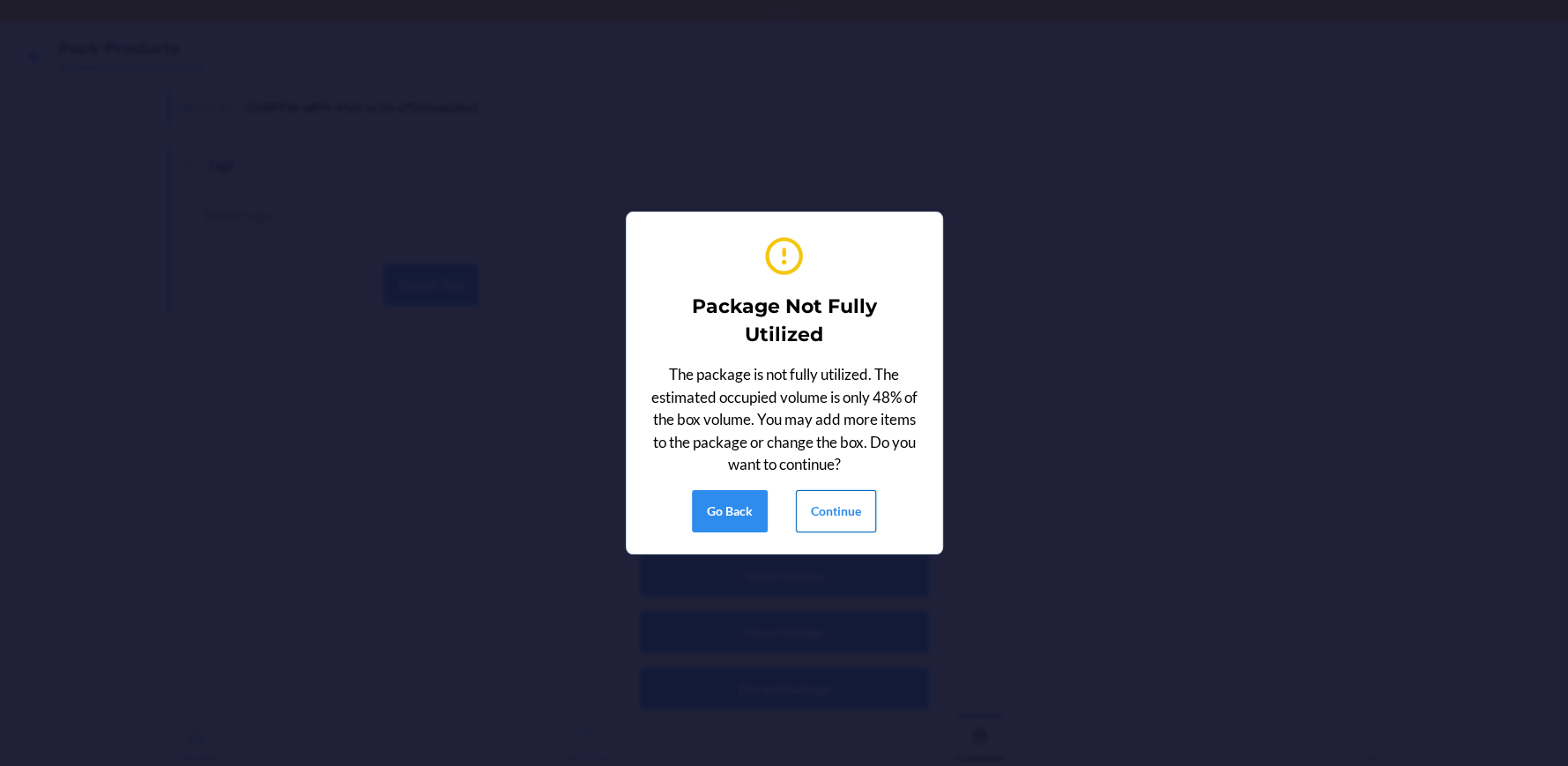
click at [819, 504] on button "Continue" at bounding box center [835, 511] width 80 height 42
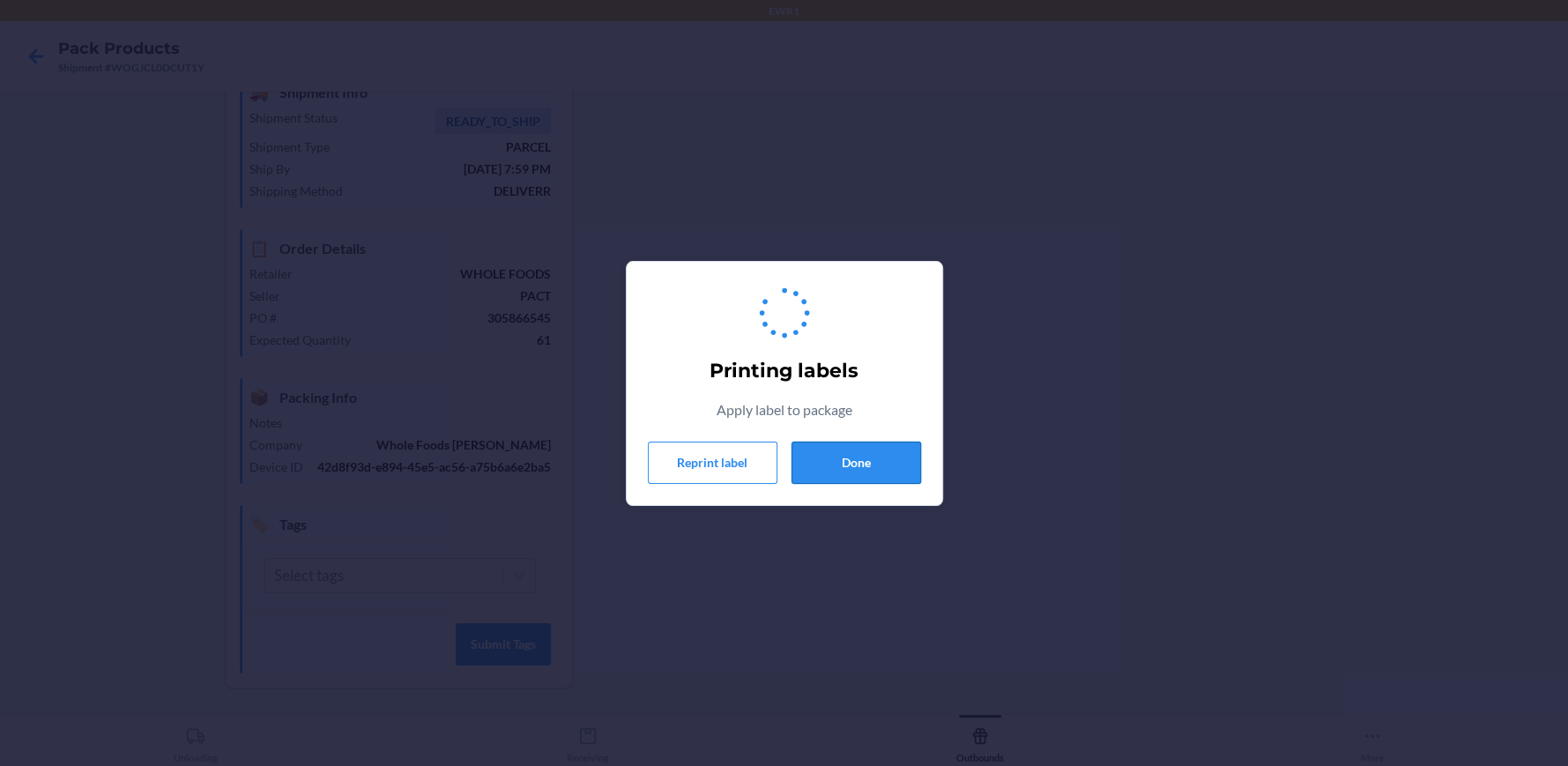
click at [844, 467] on button "Done" at bounding box center [856, 463] width 130 height 42
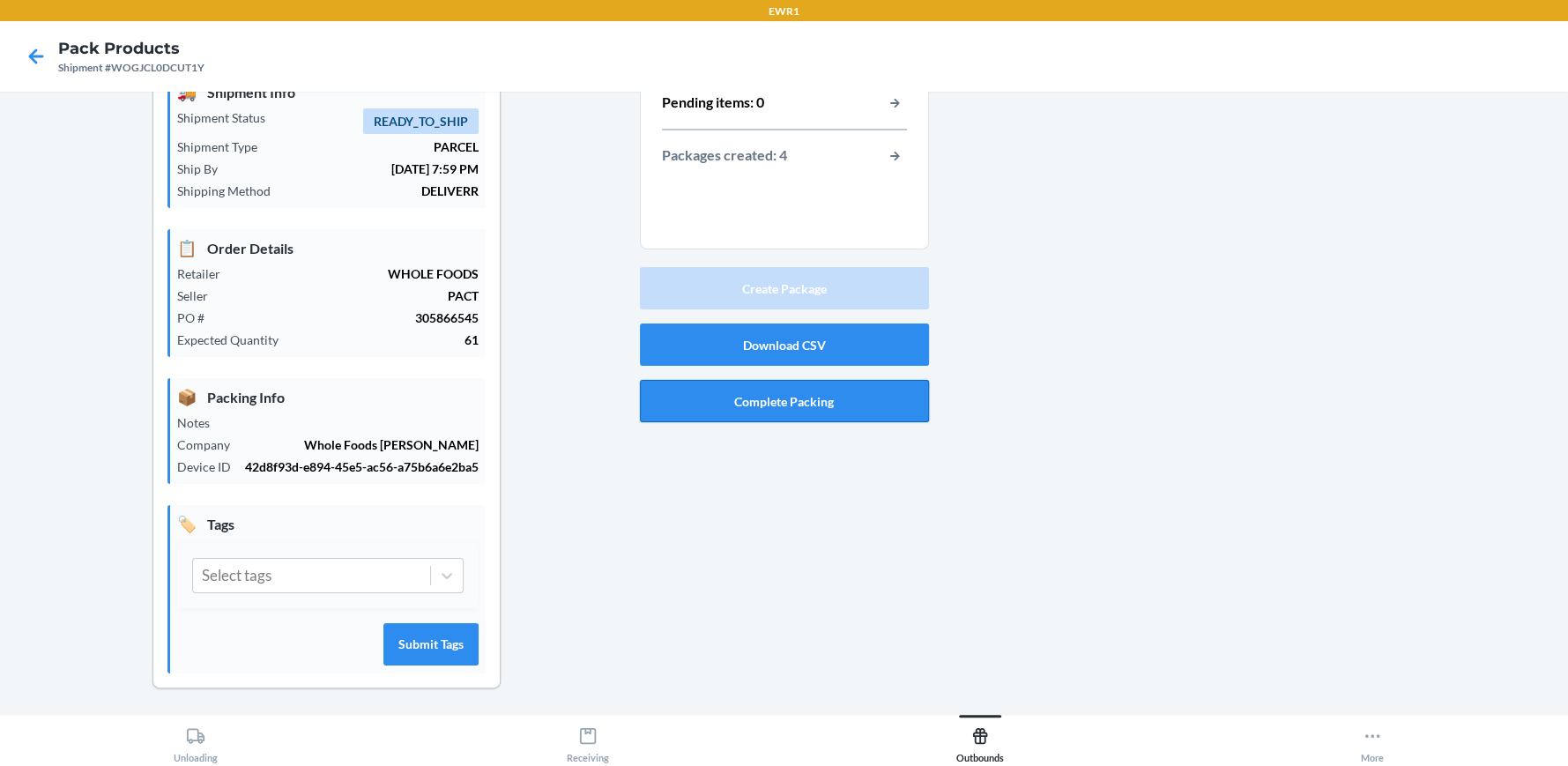
click at [875, 401] on button "Complete Packing" at bounding box center [784, 401] width 289 height 42
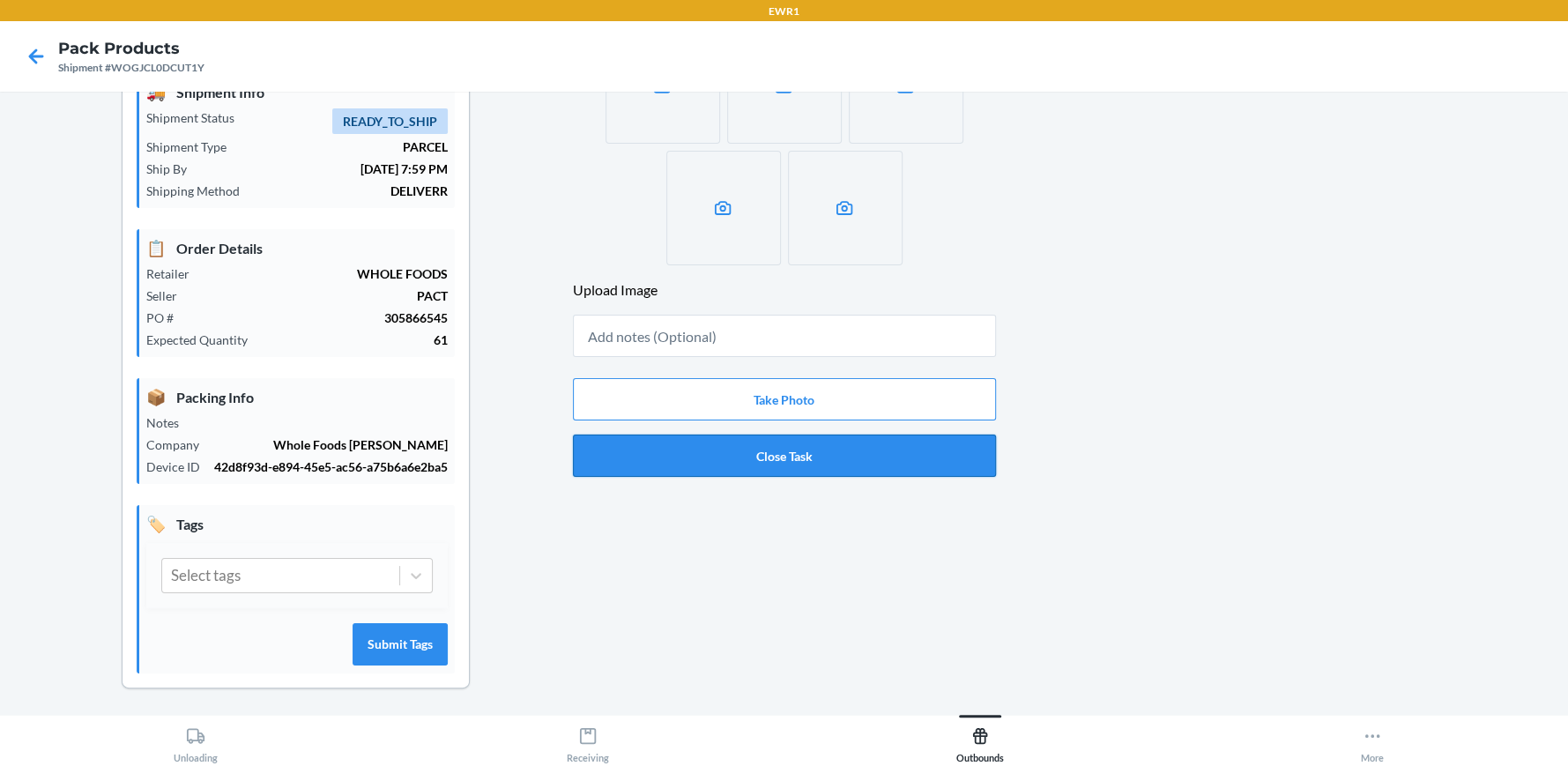
click at [861, 458] on button "Close Task" at bounding box center [784, 456] width 424 height 42
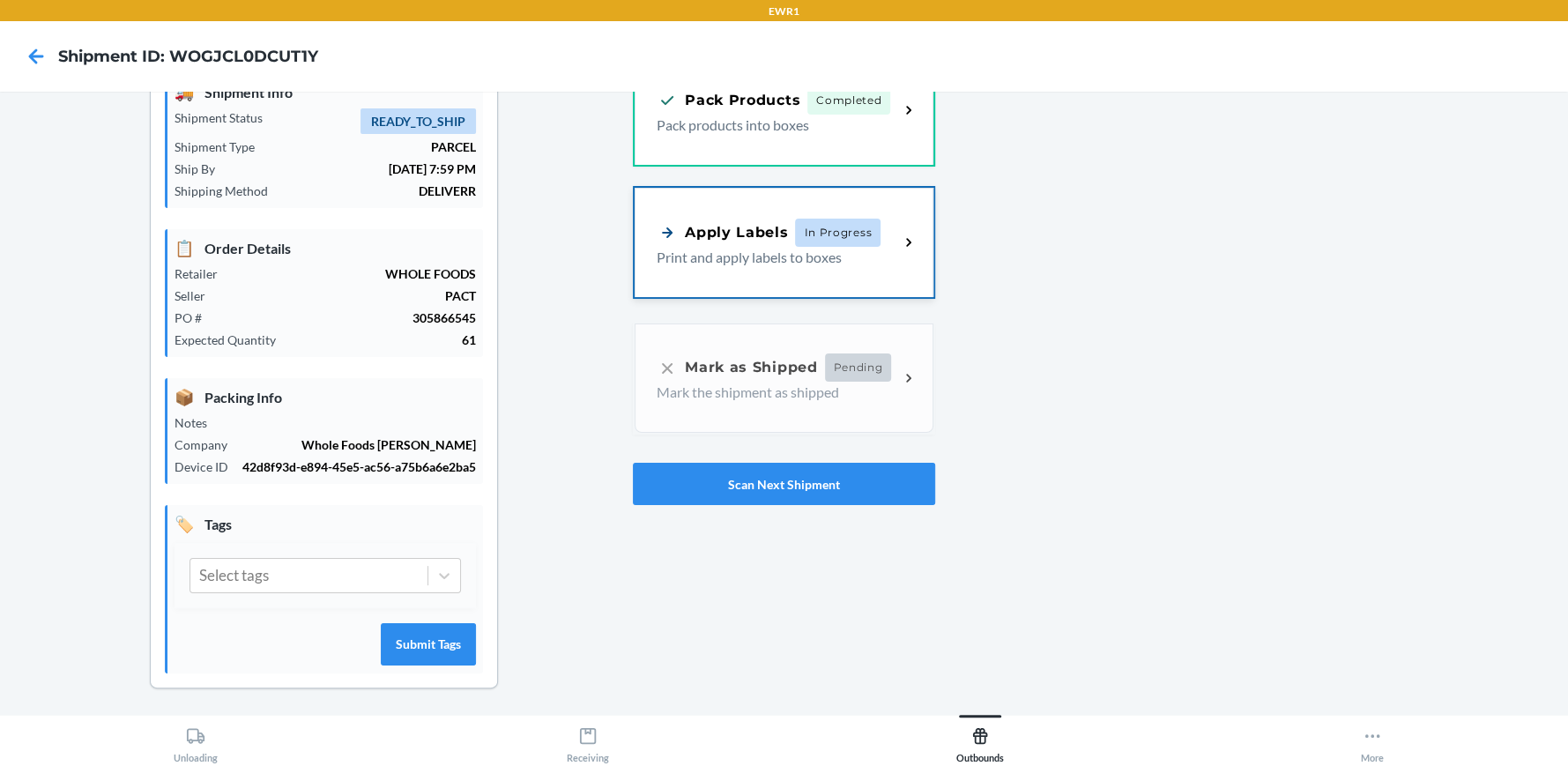
click at [814, 260] on p "Print and apply labels to boxes" at bounding box center [771, 257] width 228 height 21
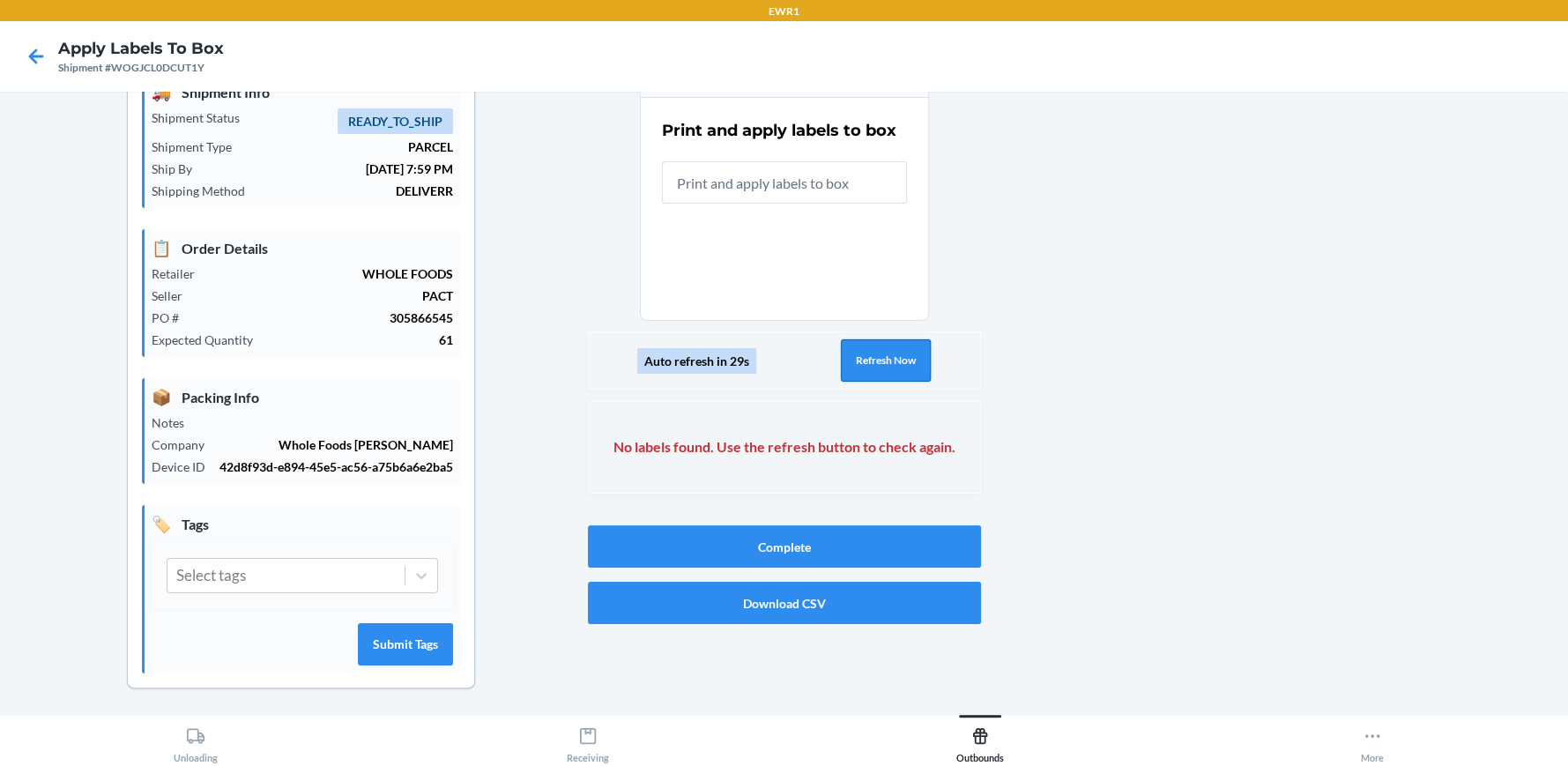
click at [900, 363] on button "Refresh Now" at bounding box center [886, 361] width 90 height 42
click at [900, 364] on button "Refresh Now" at bounding box center [886, 361] width 90 height 42
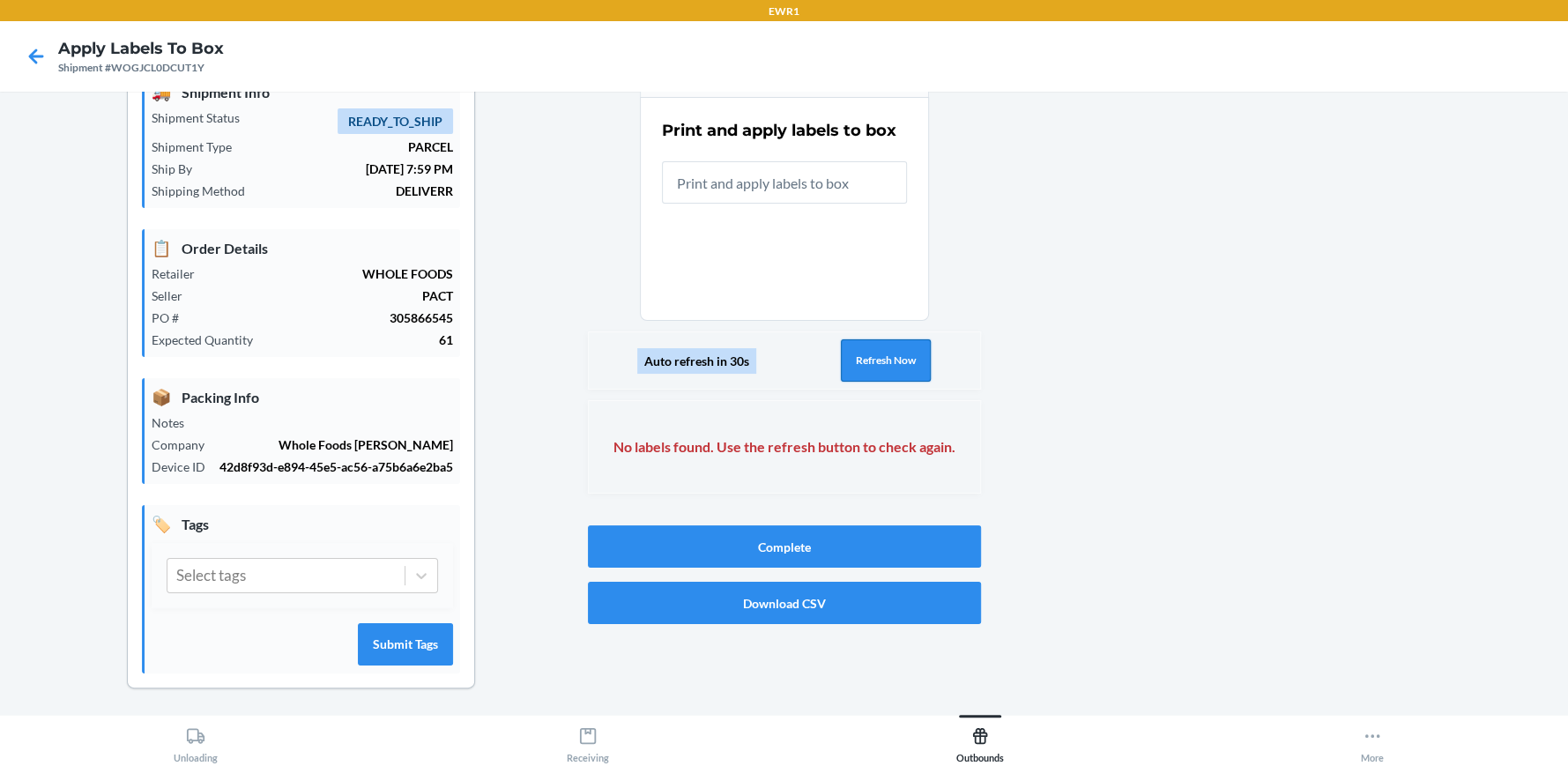
click at [900, 364] on button "Refresh Now" at bounding box center [886, 361] width 90 height 42
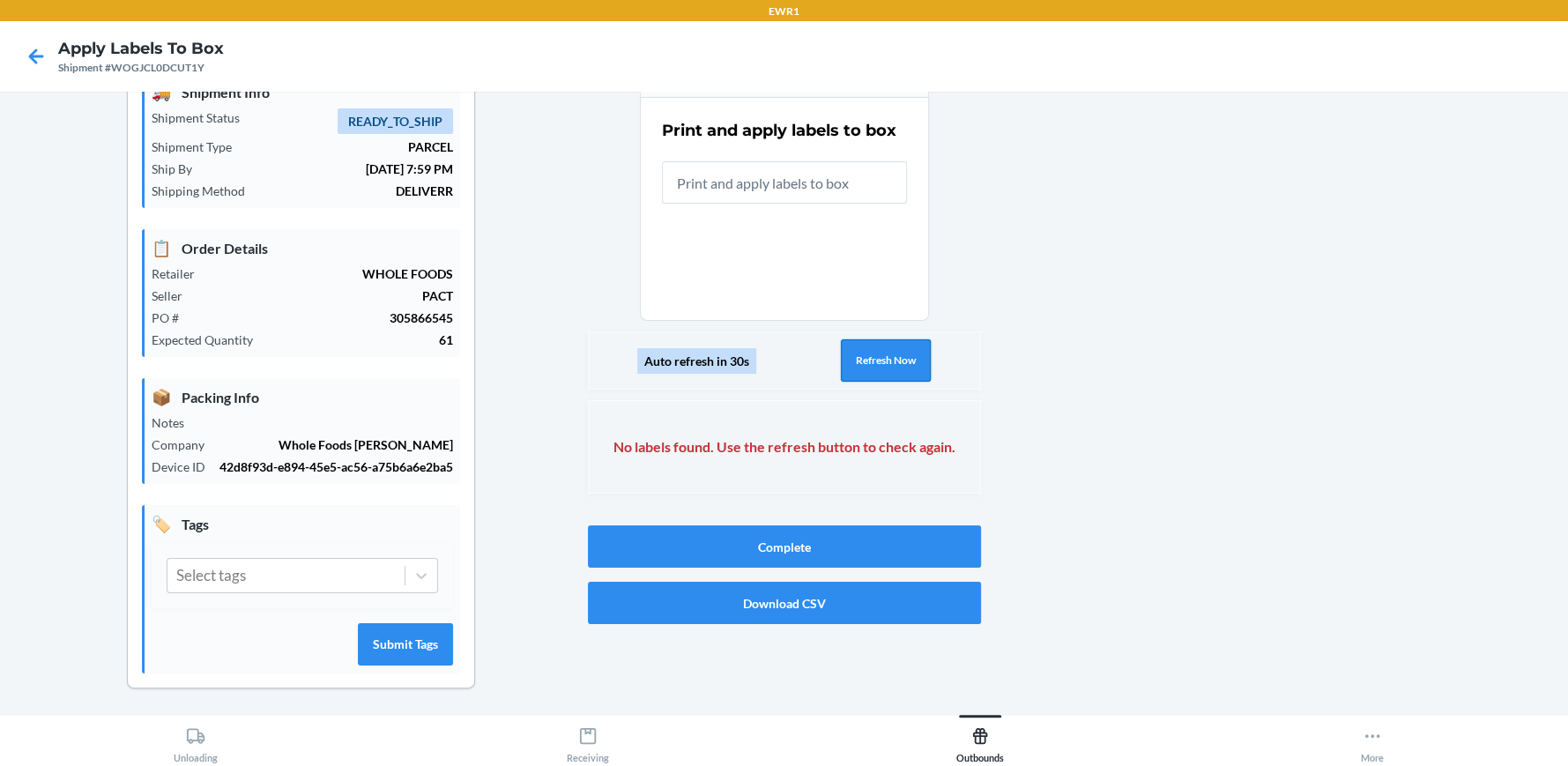
click at [900, 364] on button "Refresh Now" at bounding box center [886, 361] width 90 height 42
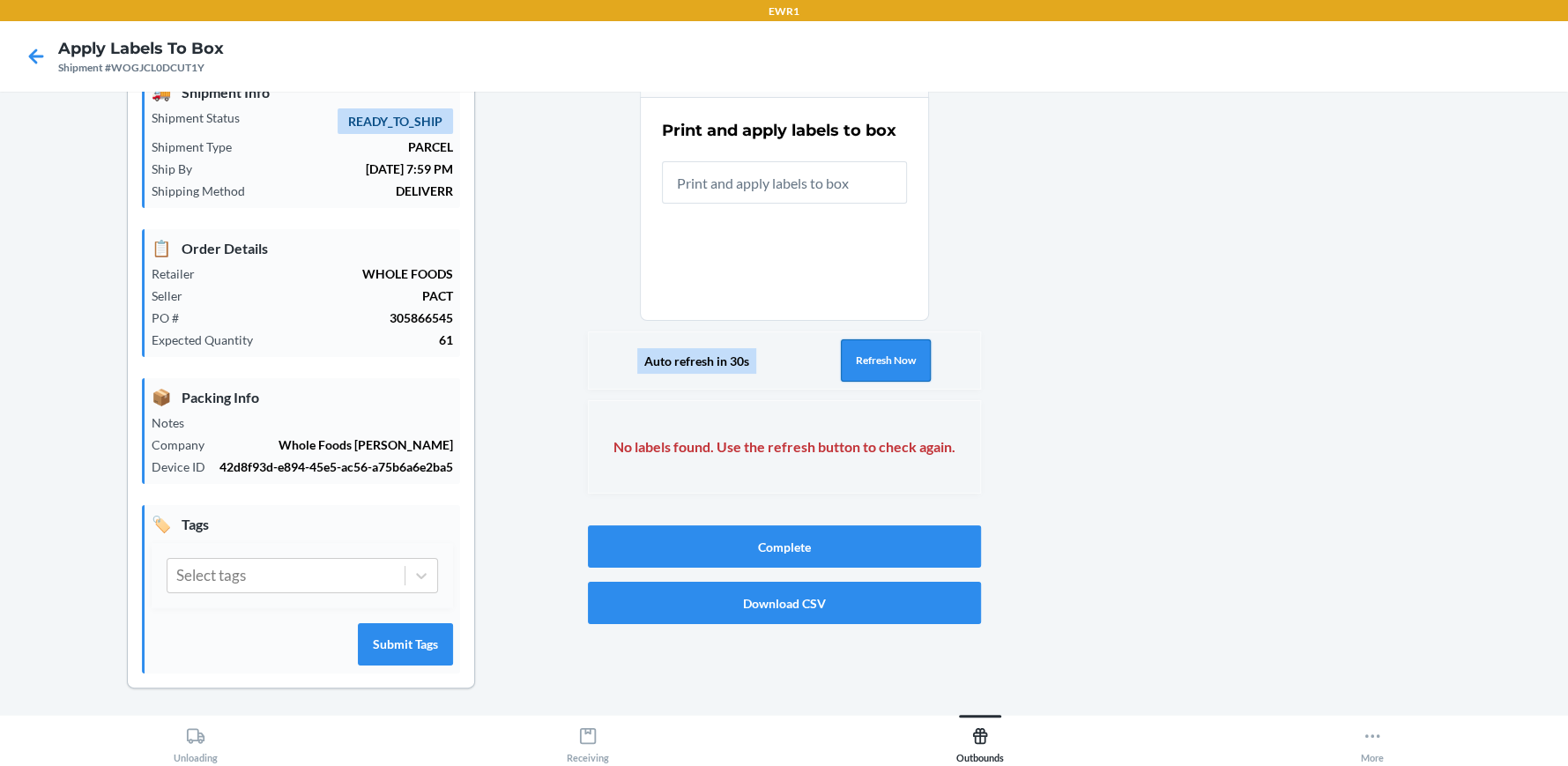
click at [900, 364] on button "Refresh Now" at bounding box center [886, 361] width 90 height 42
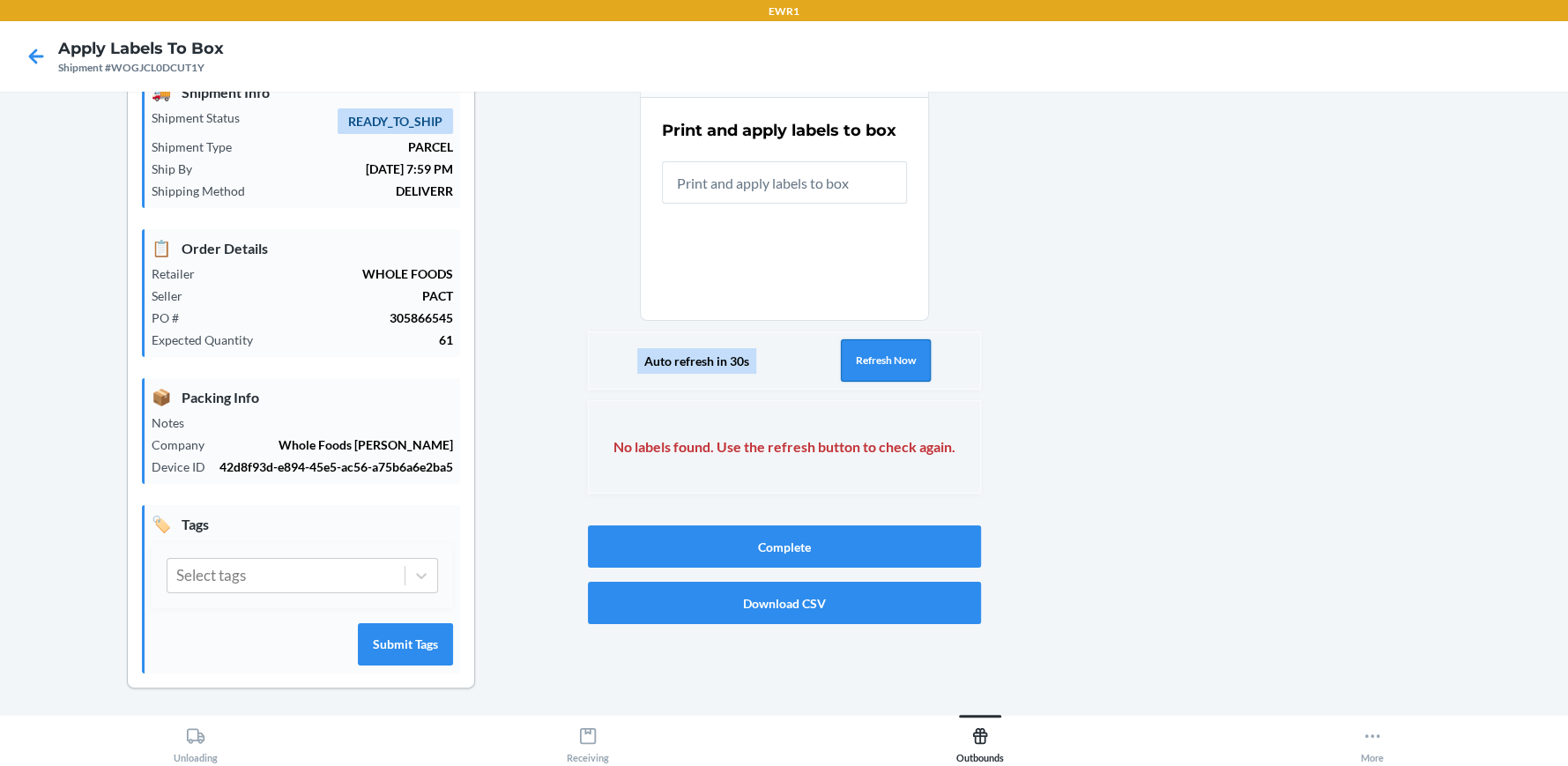
click at [900, 364] on button "Refresh Now" at bounding box center [886, 361] width 90 height 42
click at [892, 364] on button "Refresh Now" at bounding box center [886, 361] width 90 height 42
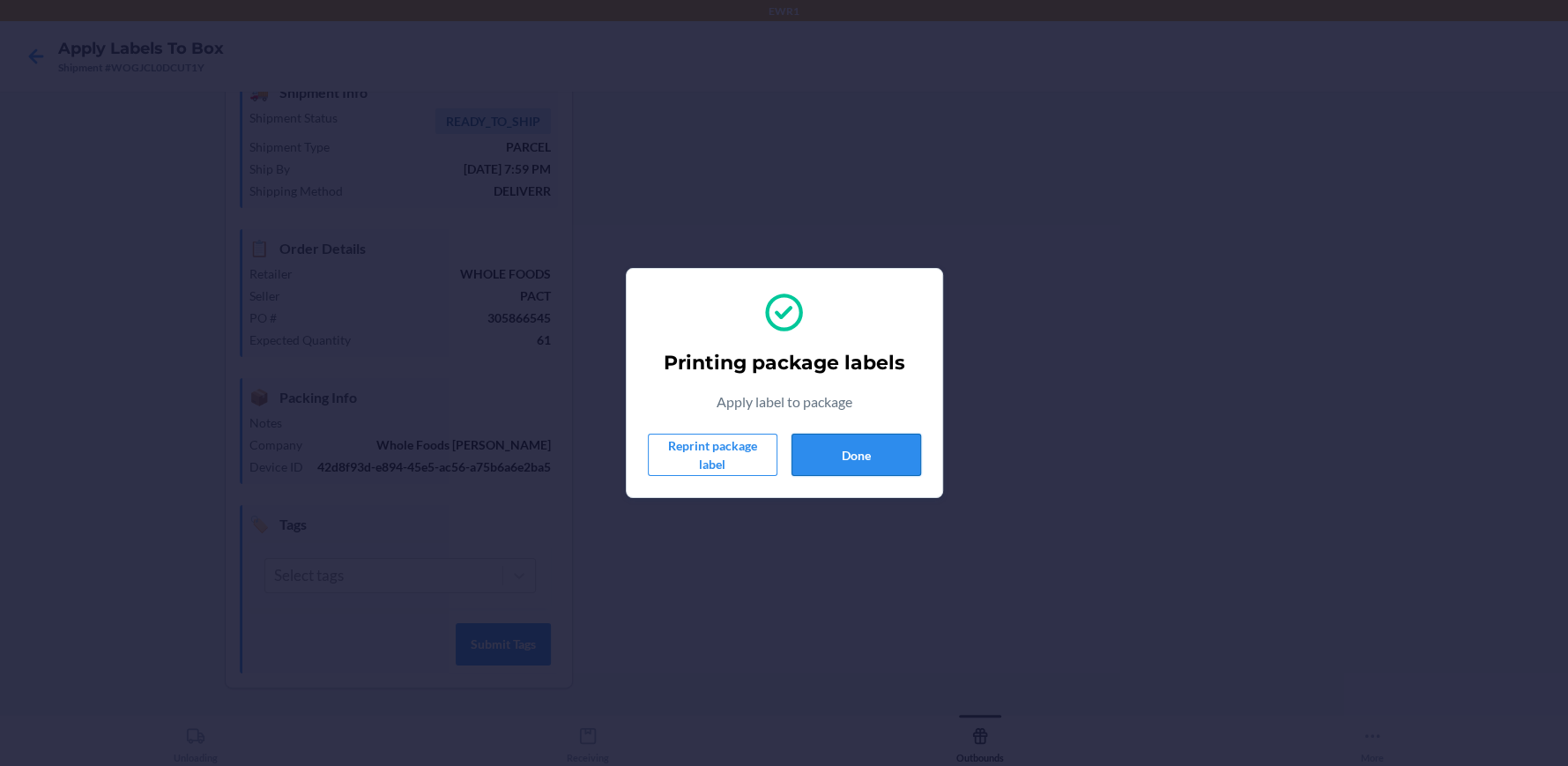
click at [837, 450] on button "Done" at bounding box center [856, 455] width 130 height 42
click at [830, 448] on button "Done" at bounding box center [856, 455] width 130 height 42
click at [829, 450] on button "Done" at bounding box center [856, 455] width 130 height 42
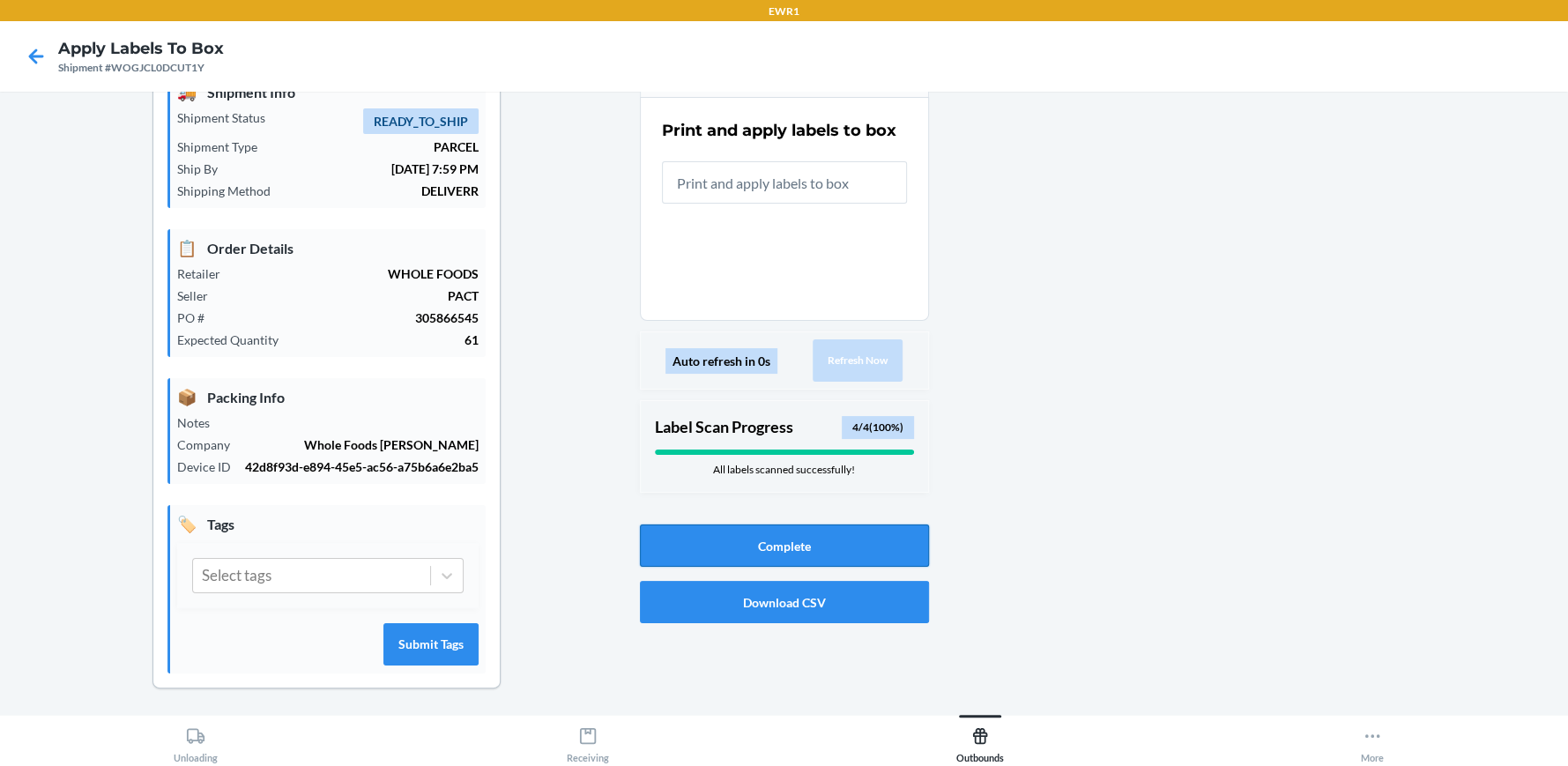
click at [847, 551] on button "Complete" at bounding box center [784, 546] width 289 height 42
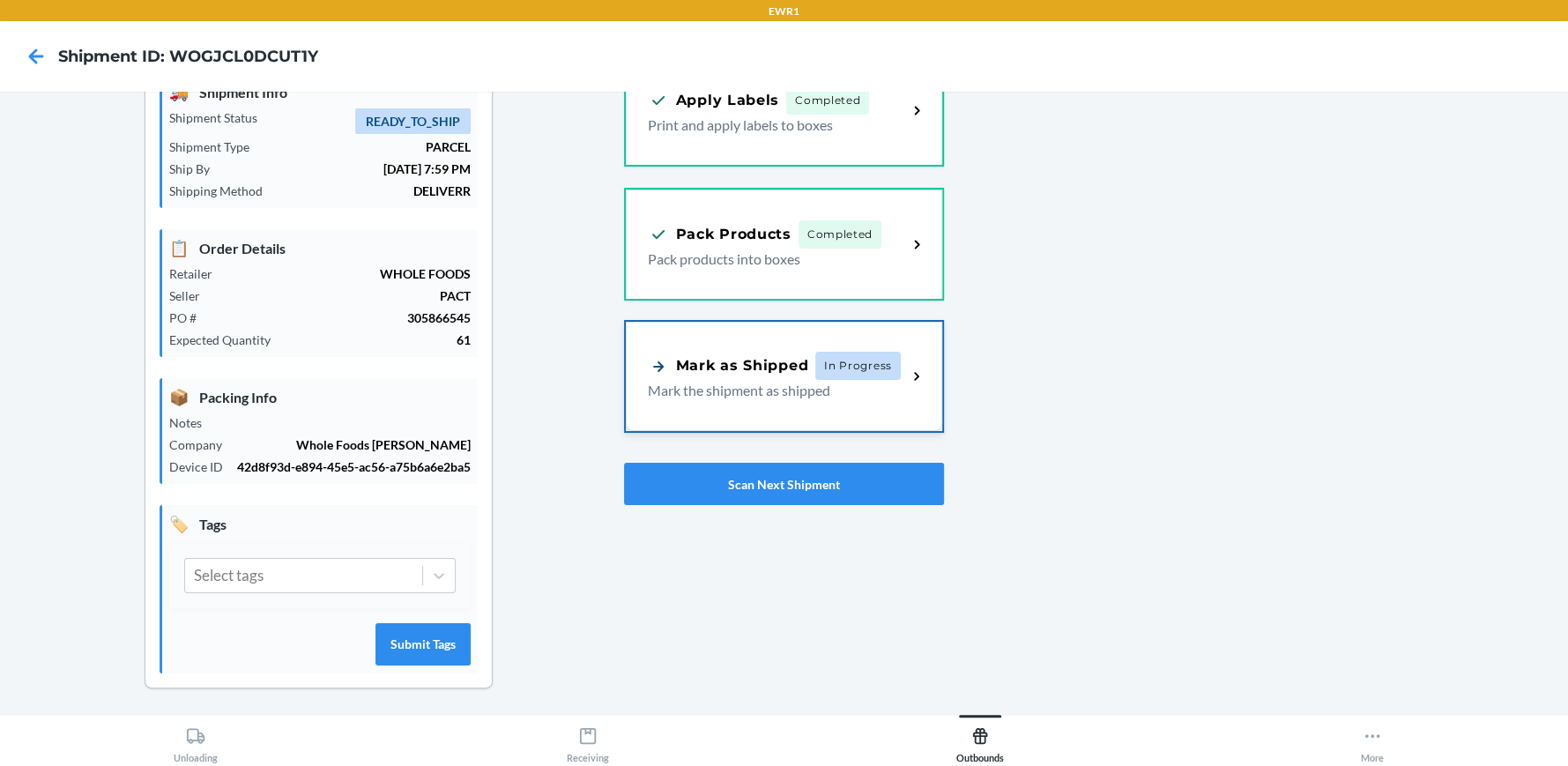
click at [794, 368] on div "Mark as Shipped" at bounding box center [728, 366] width 161 height 22
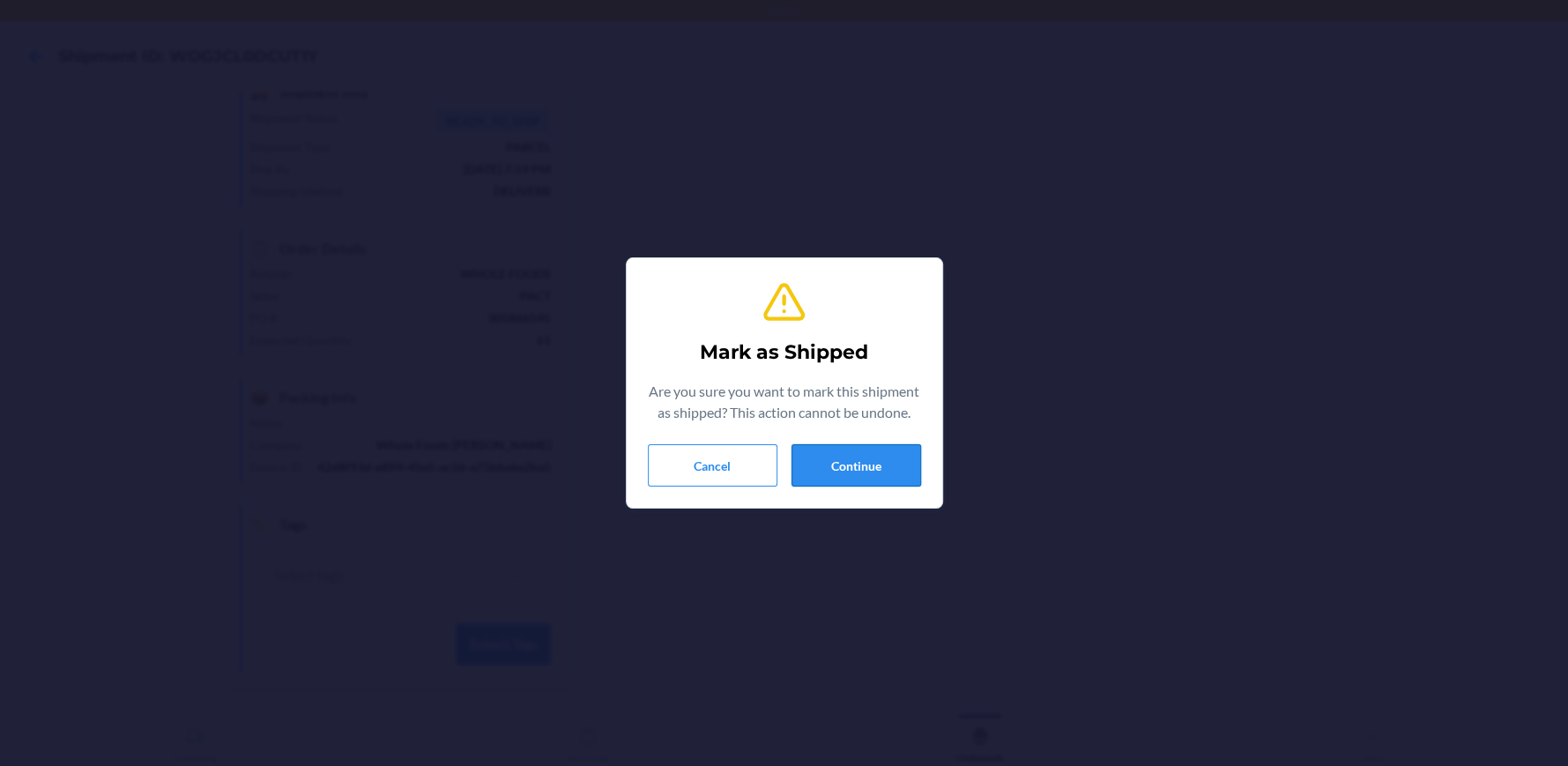
click at [848, 470] on button "Continue" at bounding box center [856, 465] width 130 height 42
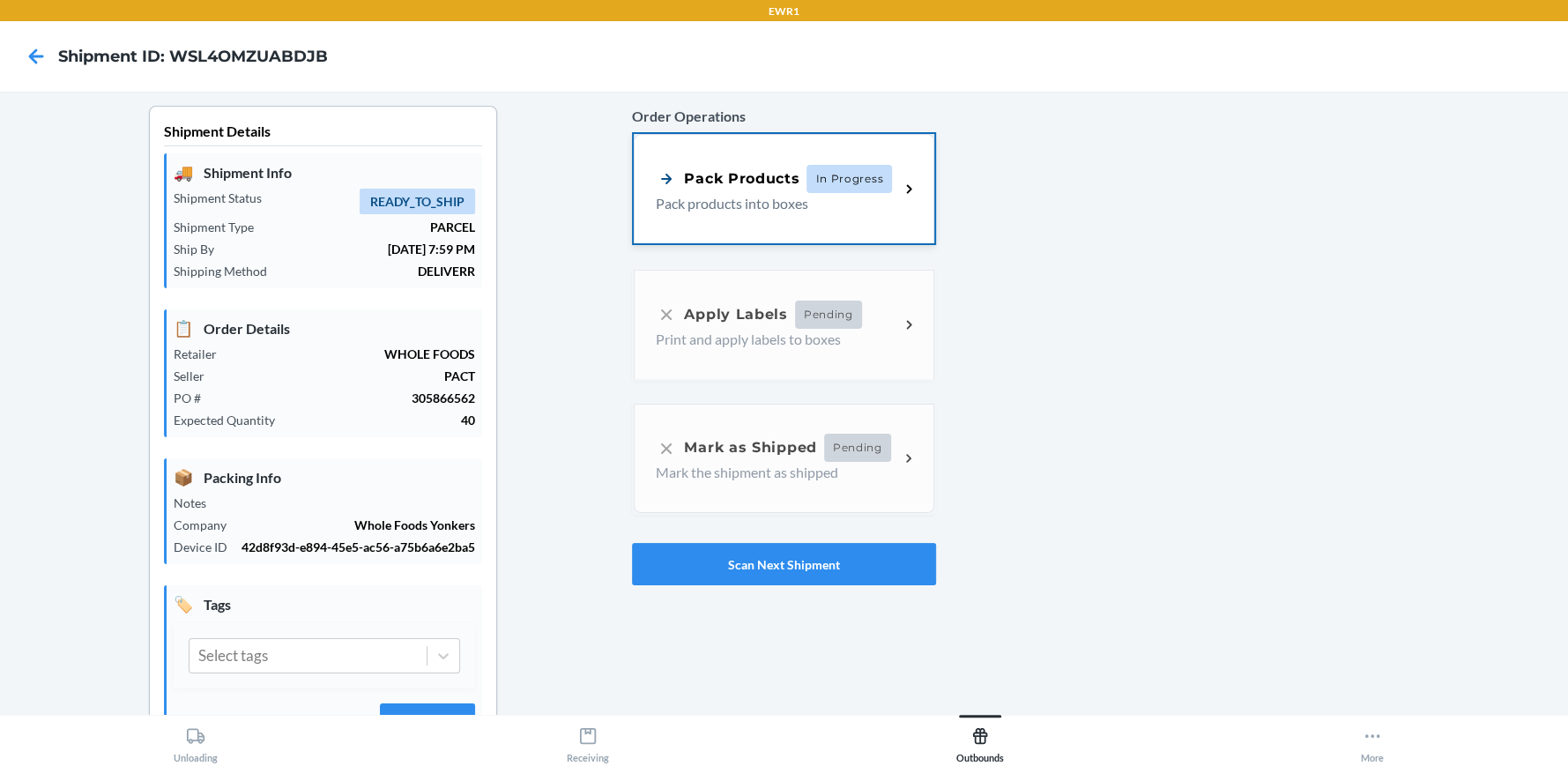
click at [742, 178] on div "Pack Products" at bounding box center [727, 179] width 144 height 22
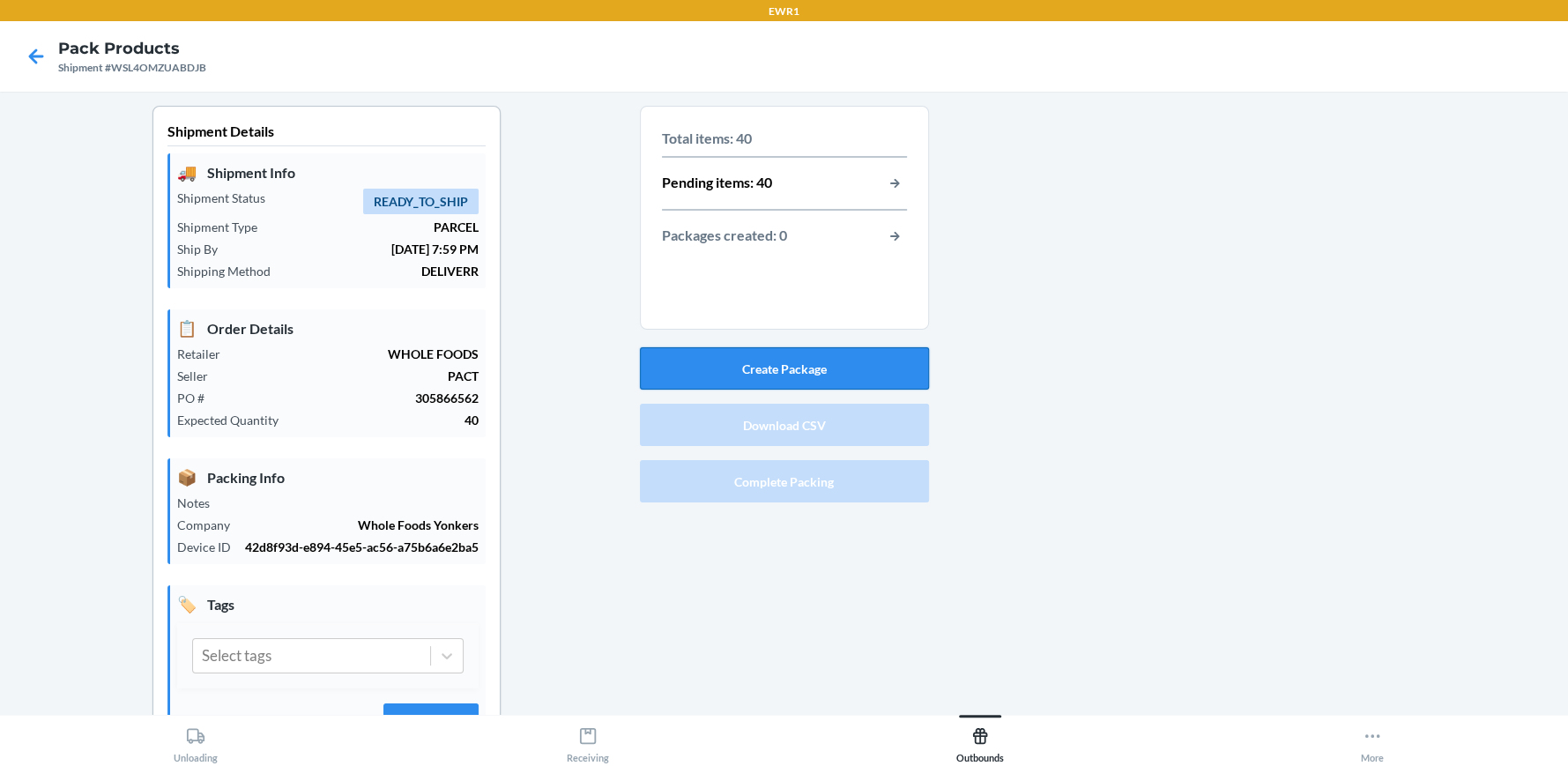
click at [780, 354] on button "Create Package" at bounding box center [784, 368] width 289 height 42
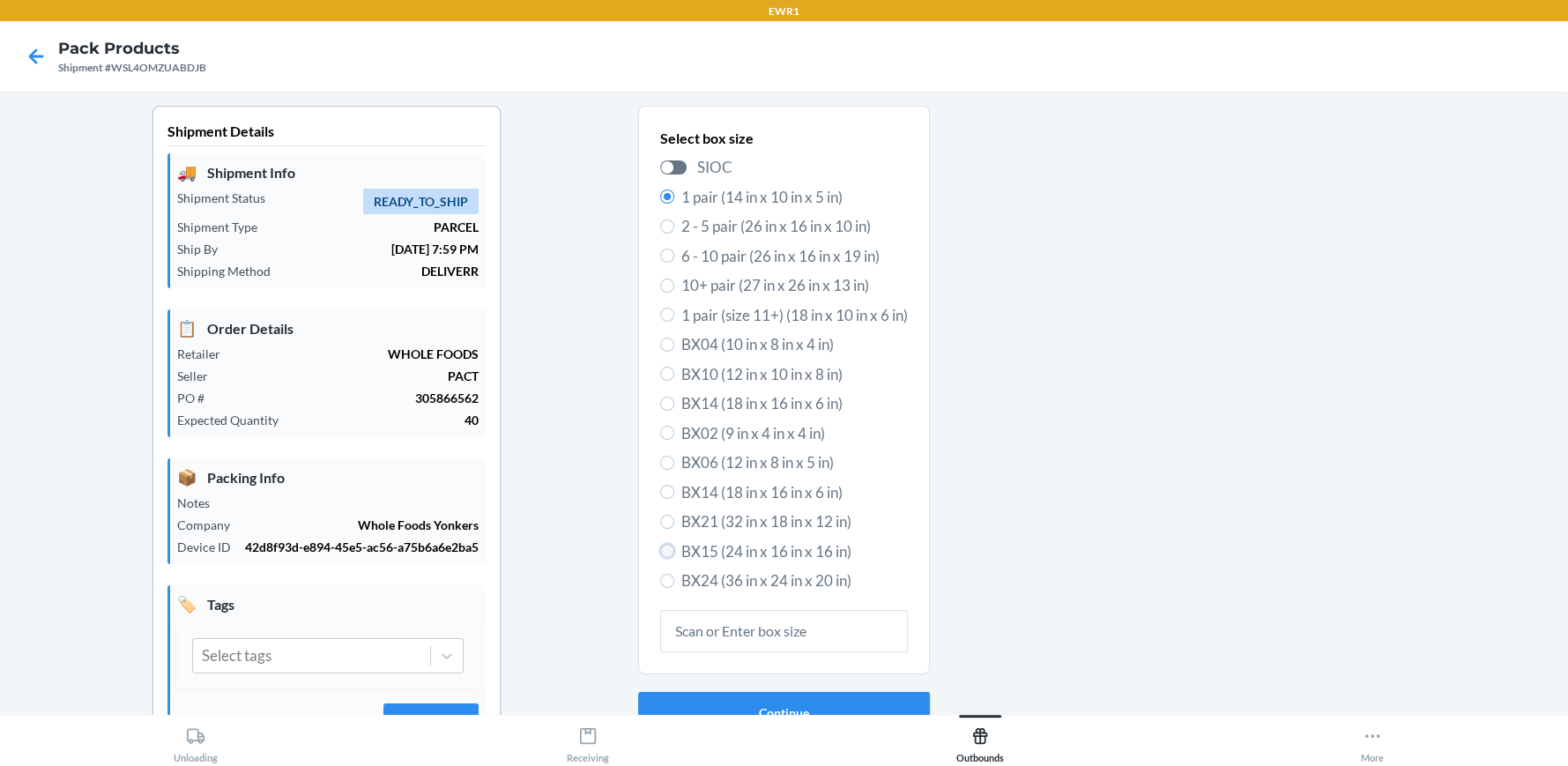
click at [662, 550] on input "BX15 (24 in x 16 in x 16 in)" at bounding box center [667, 551] width 14 height 14
radio input "true"
radio input "false"
click at [719, 698] on button "Continue" at bounding box center [784, 713] width 292 height 42
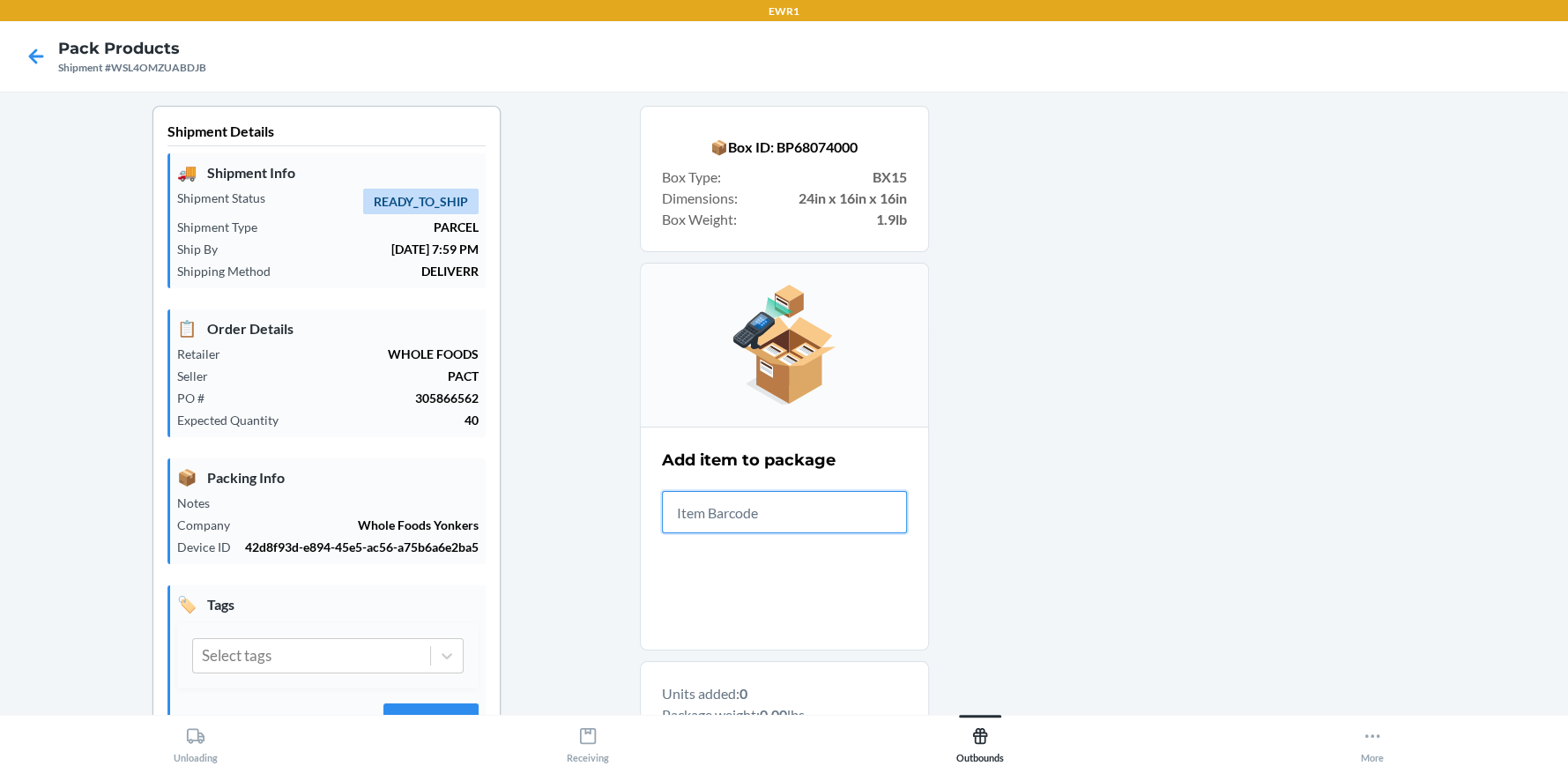
click at [747, 506] on input "text" at bounding box center [784, 512] width 245 height 42
type input "19755126552"
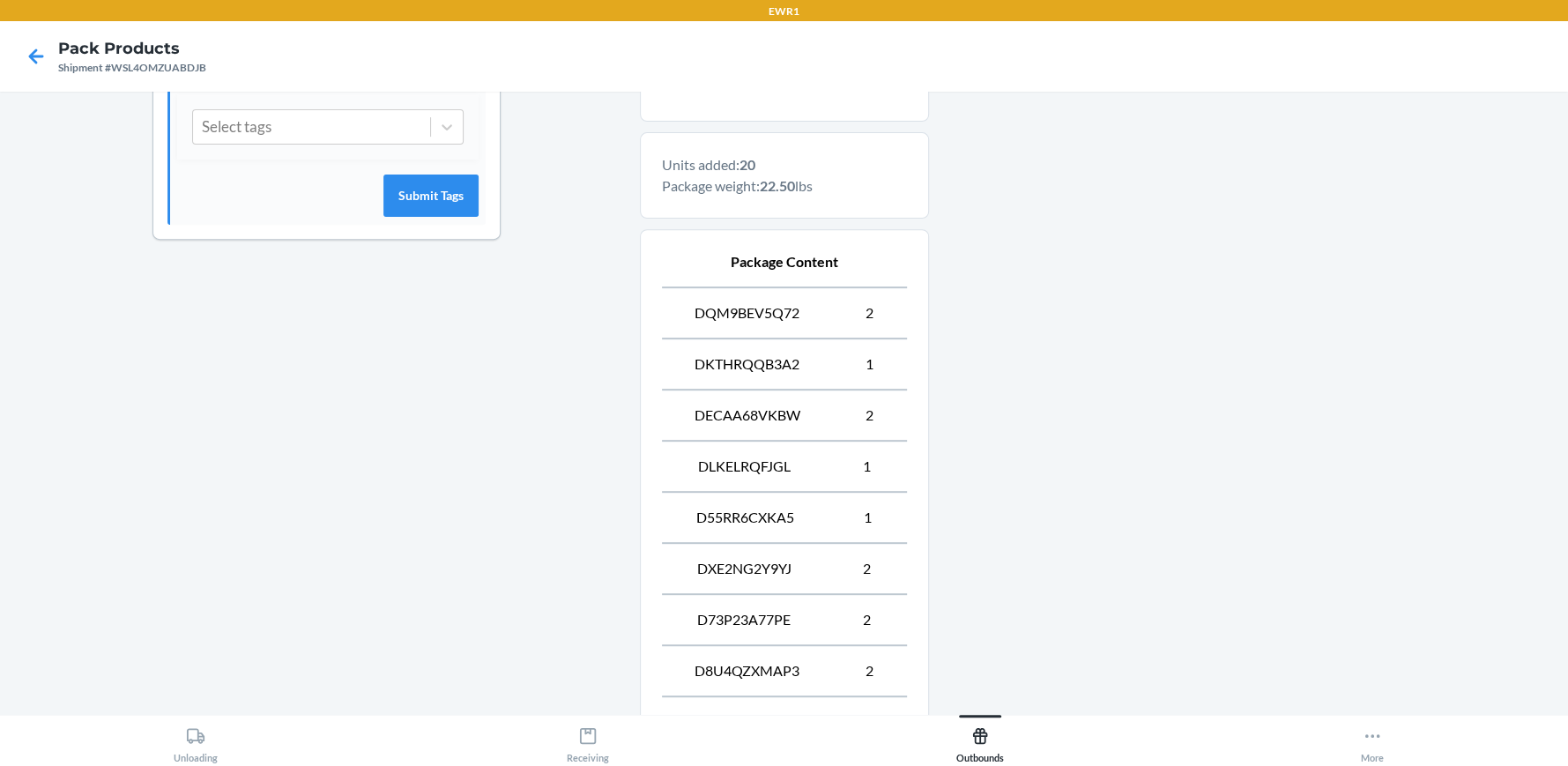
scroll to position [899, 0]
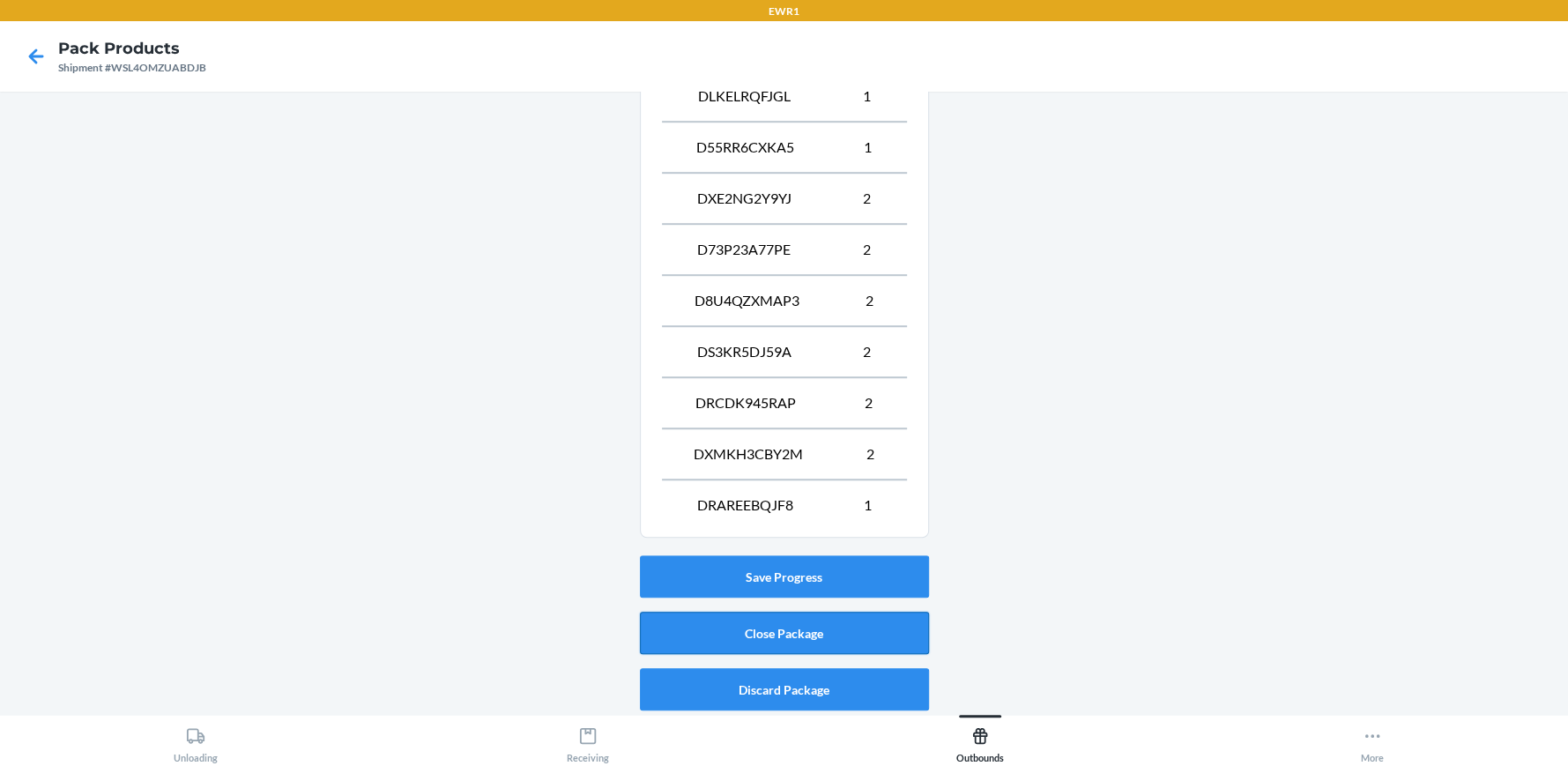
click at [803, 632] on button "Close Package" at bounding box center [784, 633] width 289 height 42
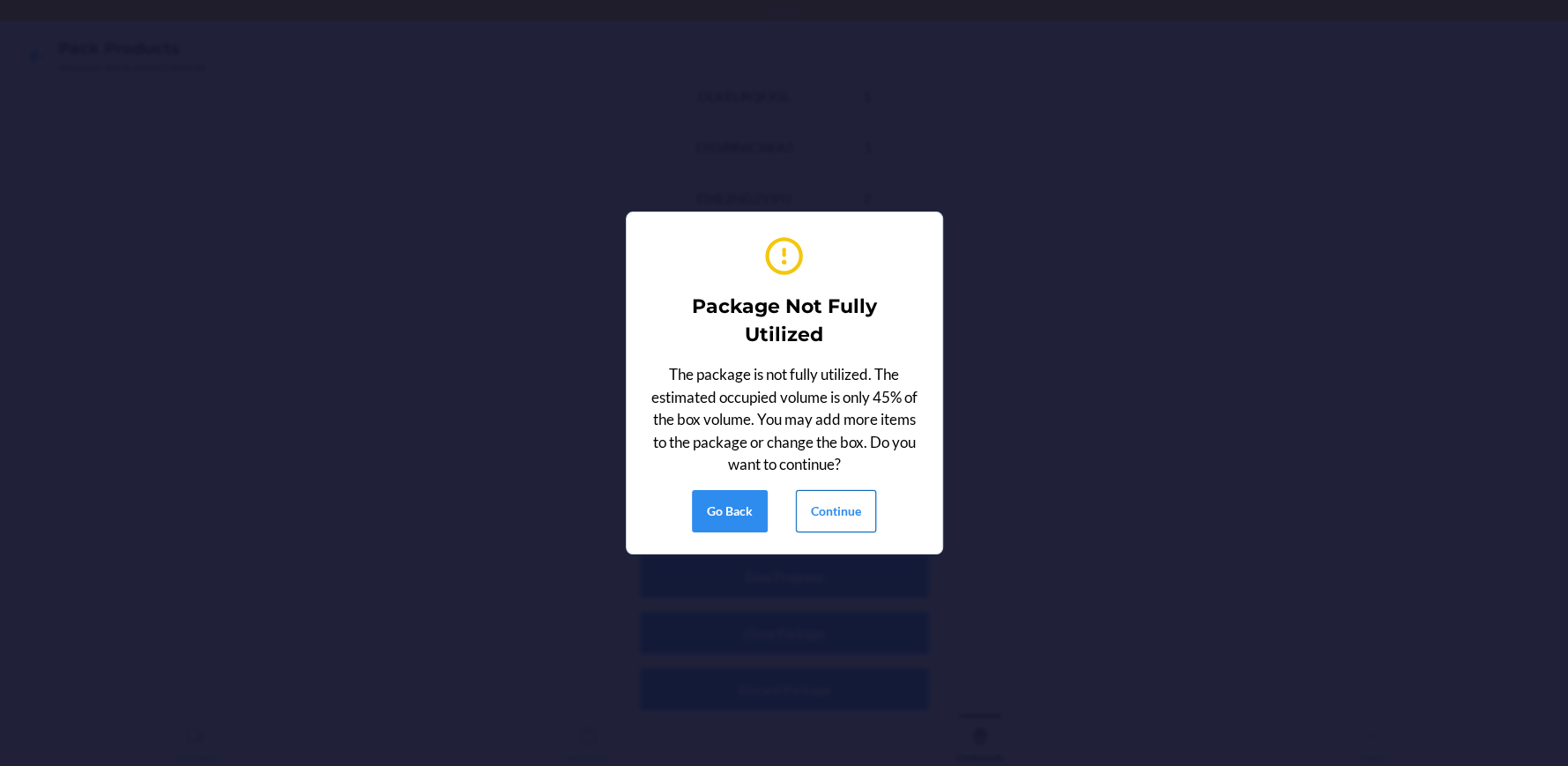
click at [859, 511] on button "Continue" at bounding box center [835, 511] width 80 height 42
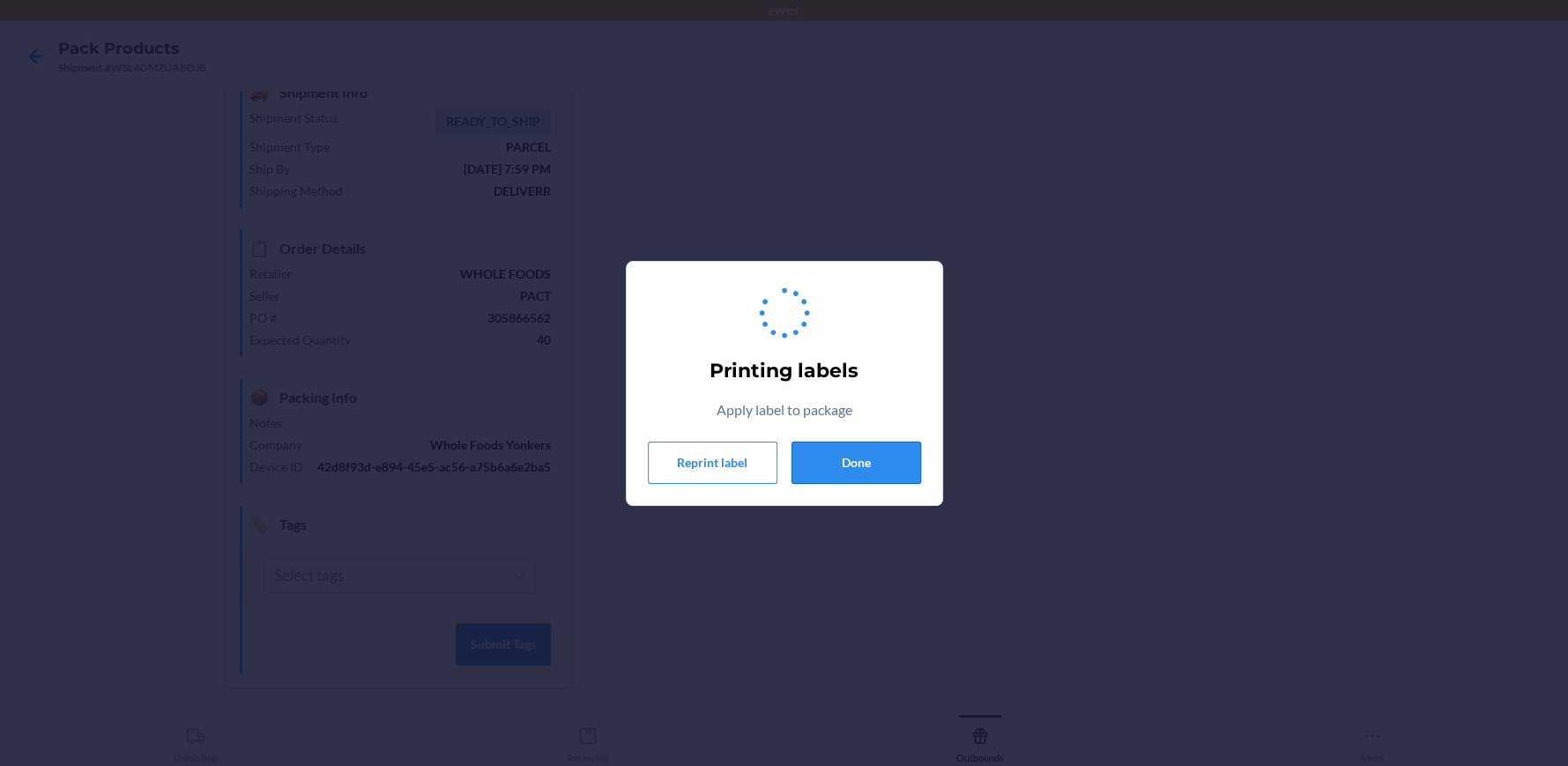
click at [854, 463] on button "Done" at bounding box center [856, 463] width 130 height 42
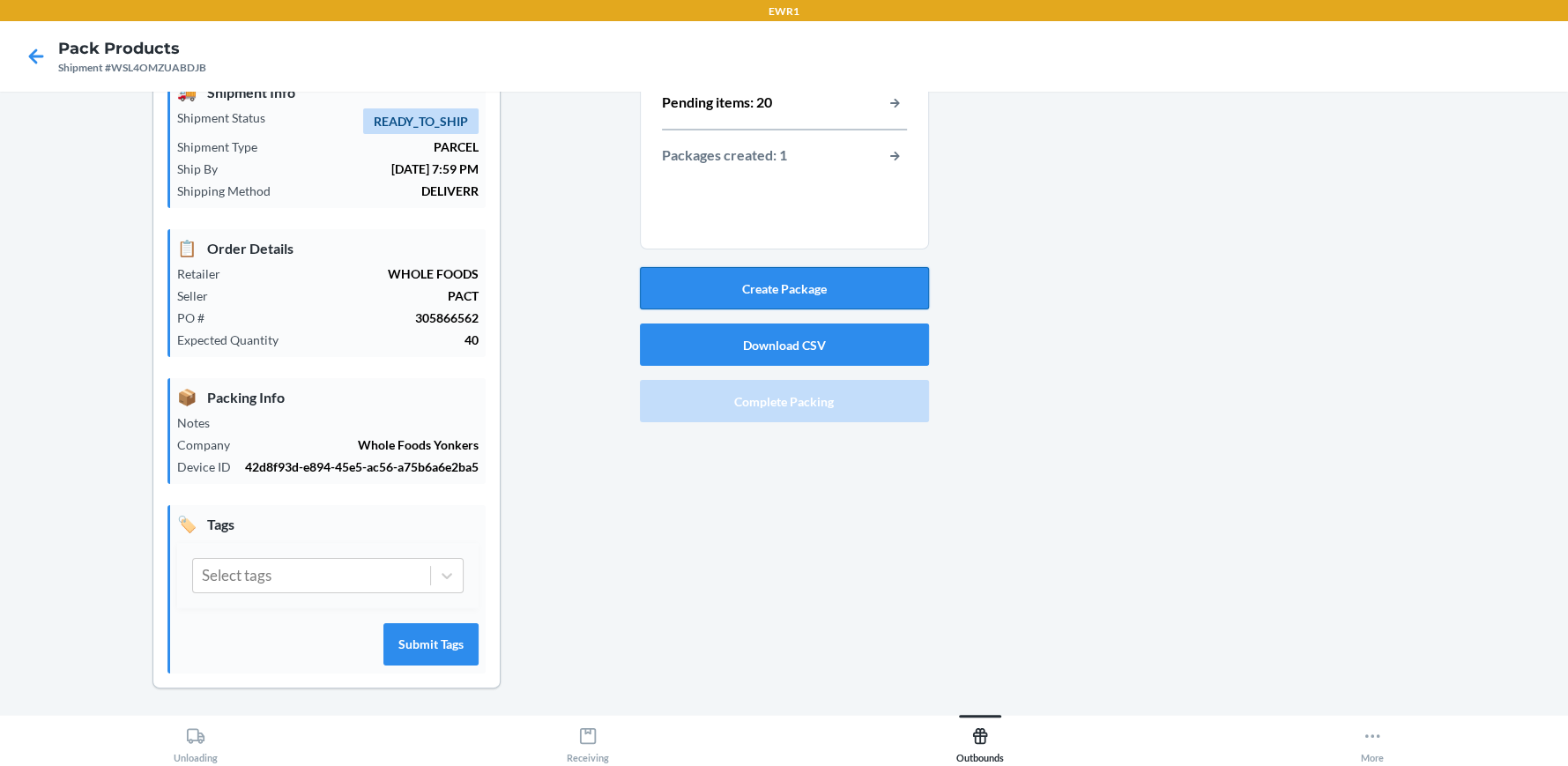
click at [808, 282] on button "Create Package" at bounding box center [784, 288] width 289 height 42
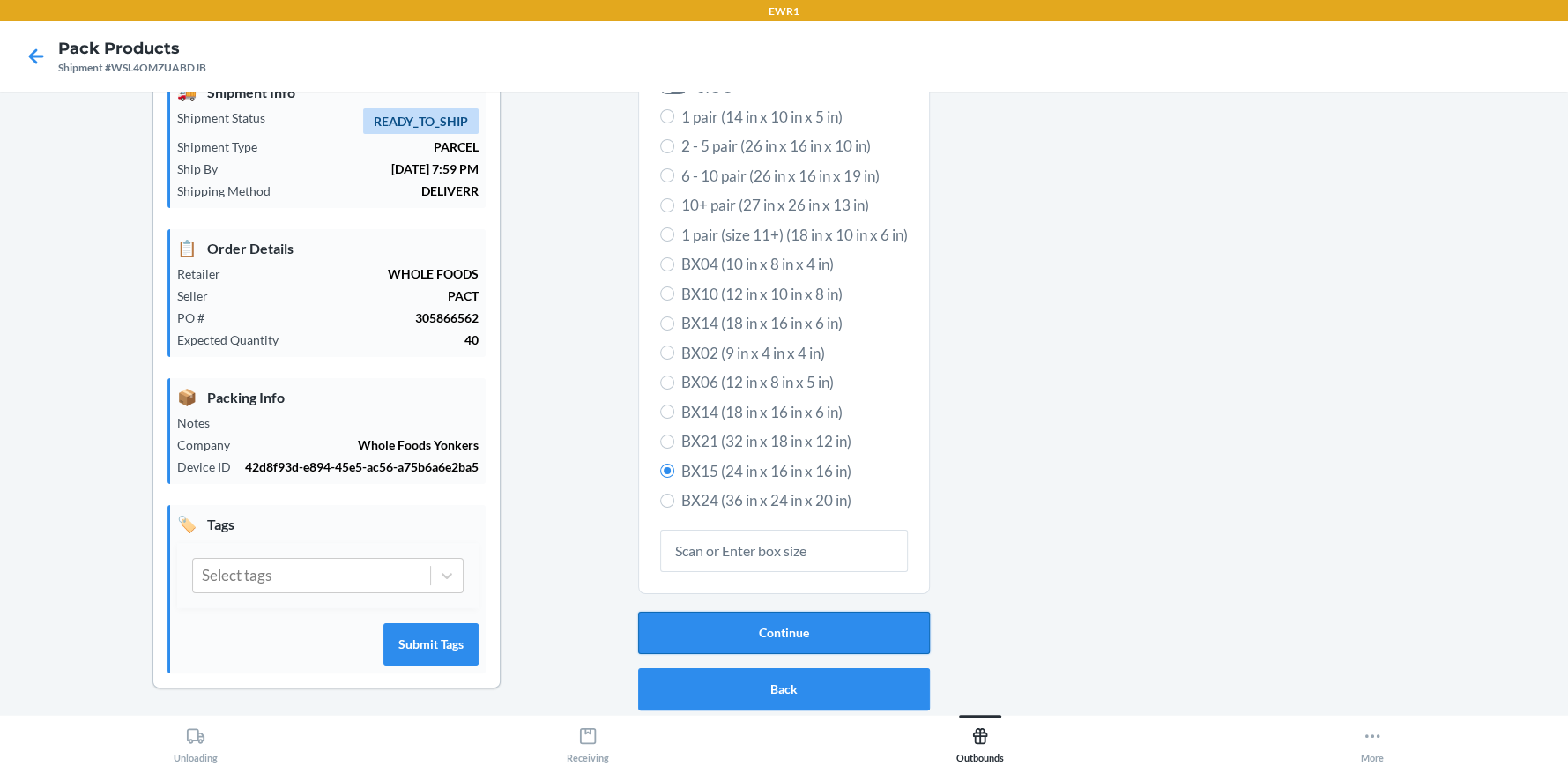
click at [792, 627] on button "Continue" at bounding box center [784, 633] width 292 height 42
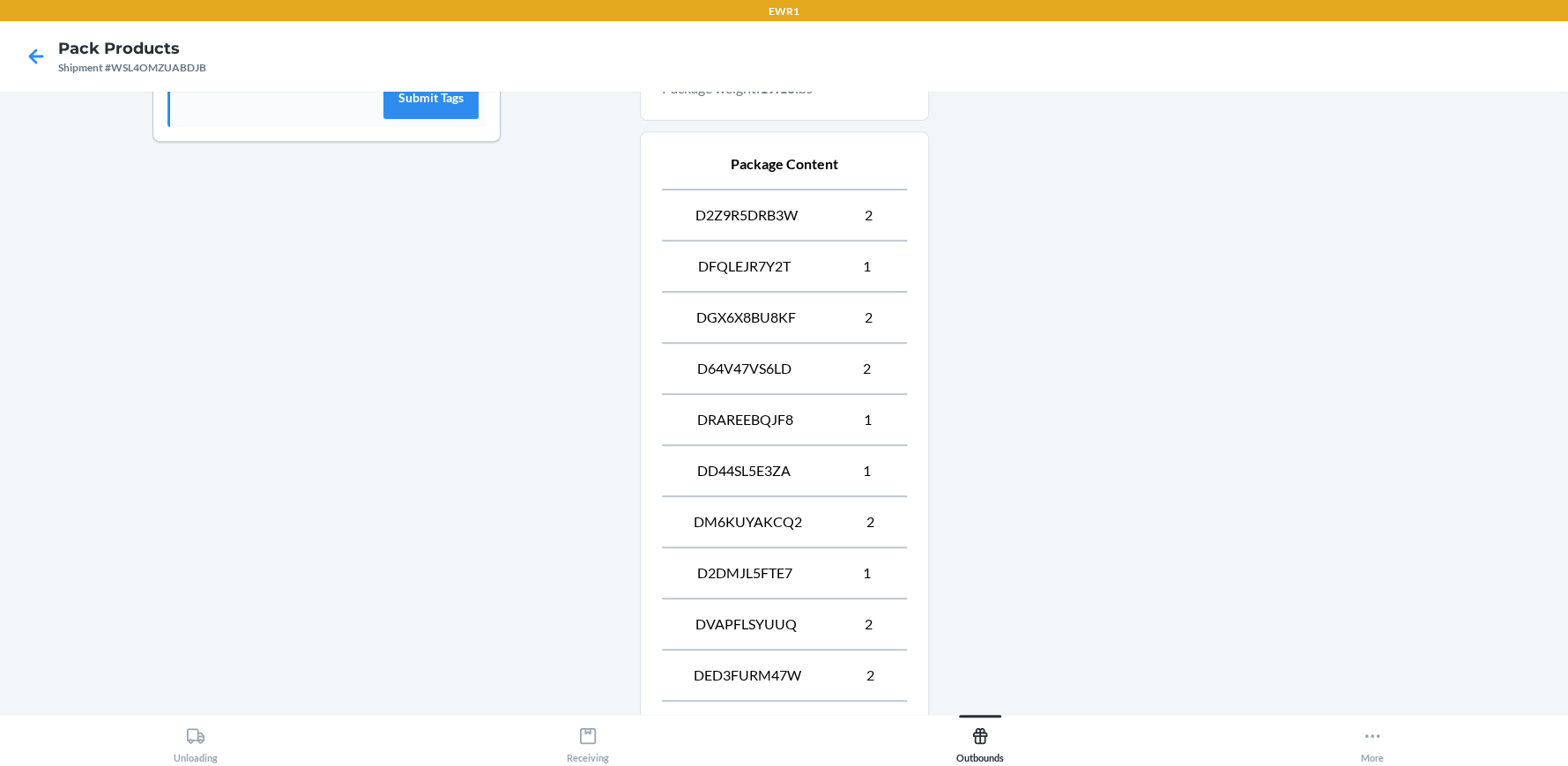
scroll to position [899, 0]
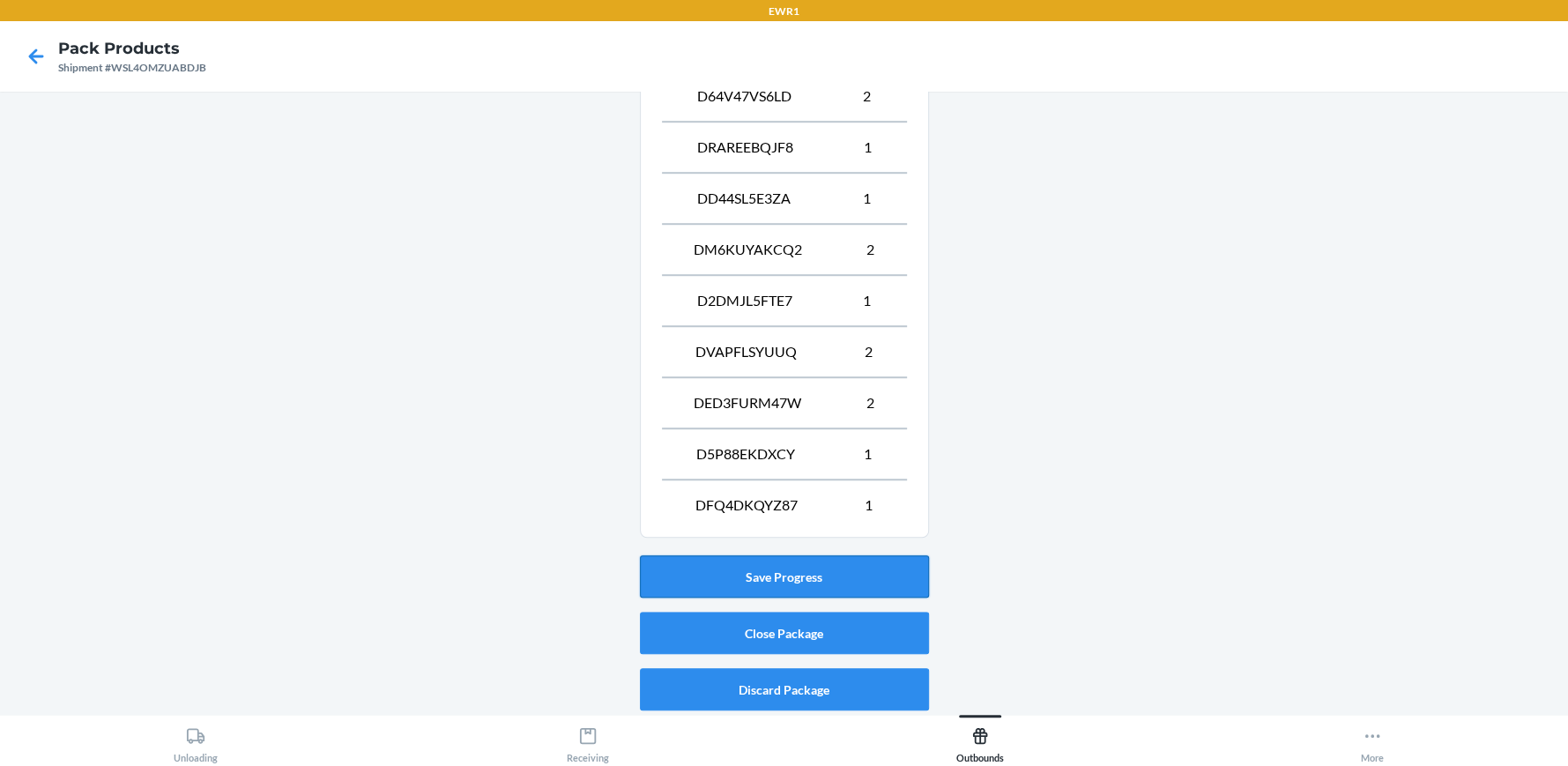
click at [782, 583] on button "Save Progress" at bounding box center [784, 576] width 289 height 42
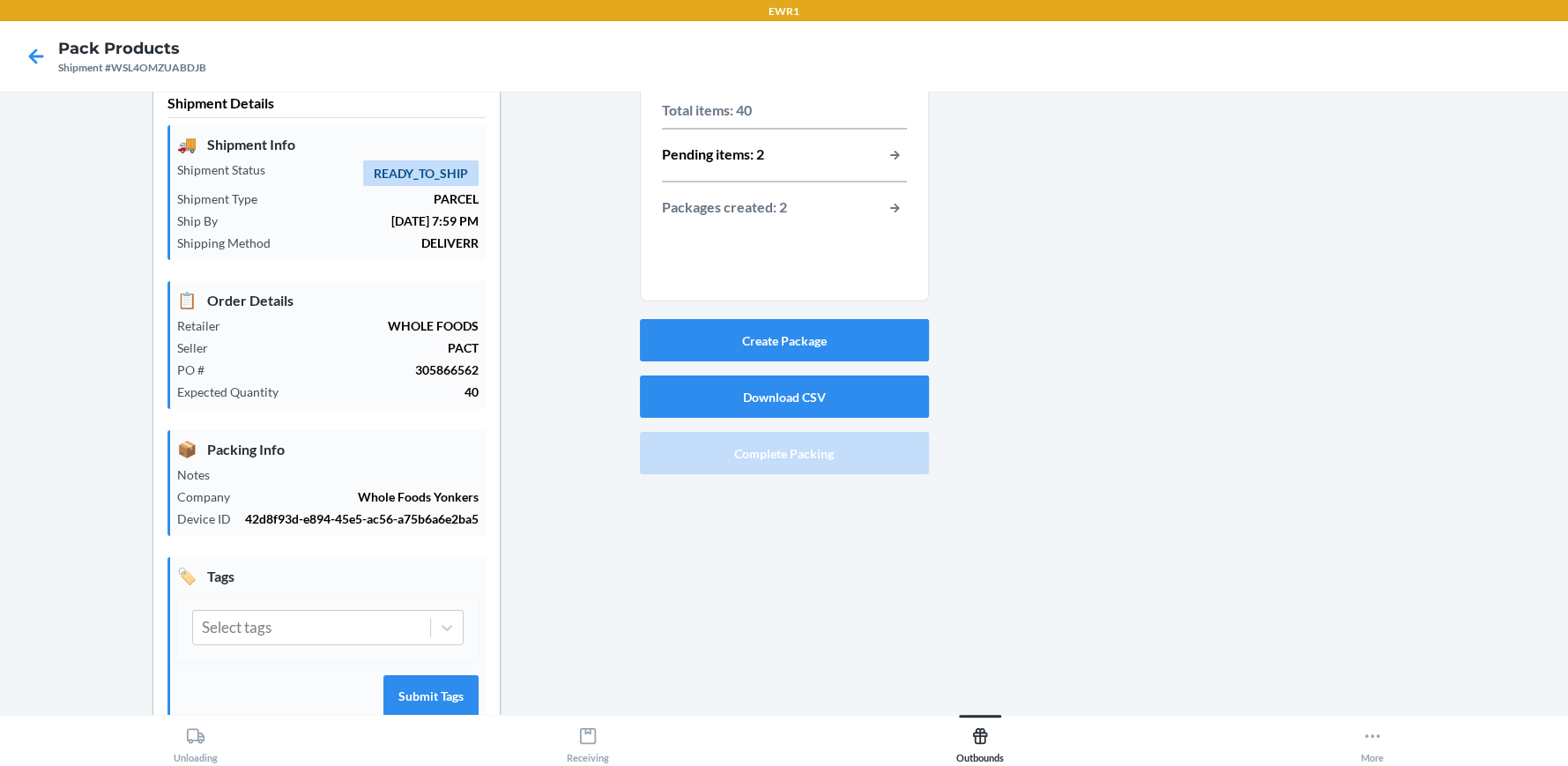
scroll to position [0, 0]
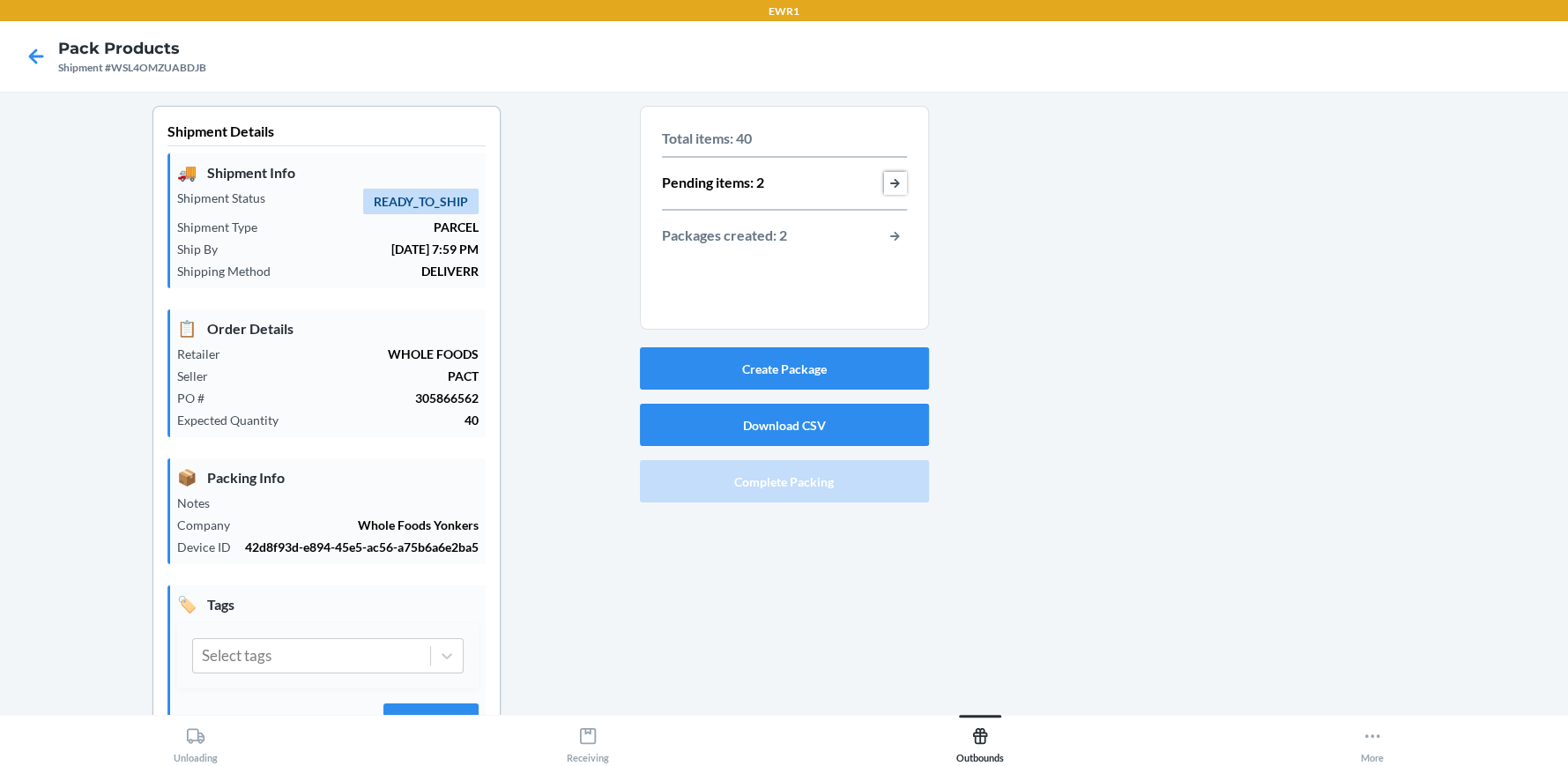
click at [884, 191] on button "button-view-pending-items" at bounding box center [895, 183] width 23 height 23
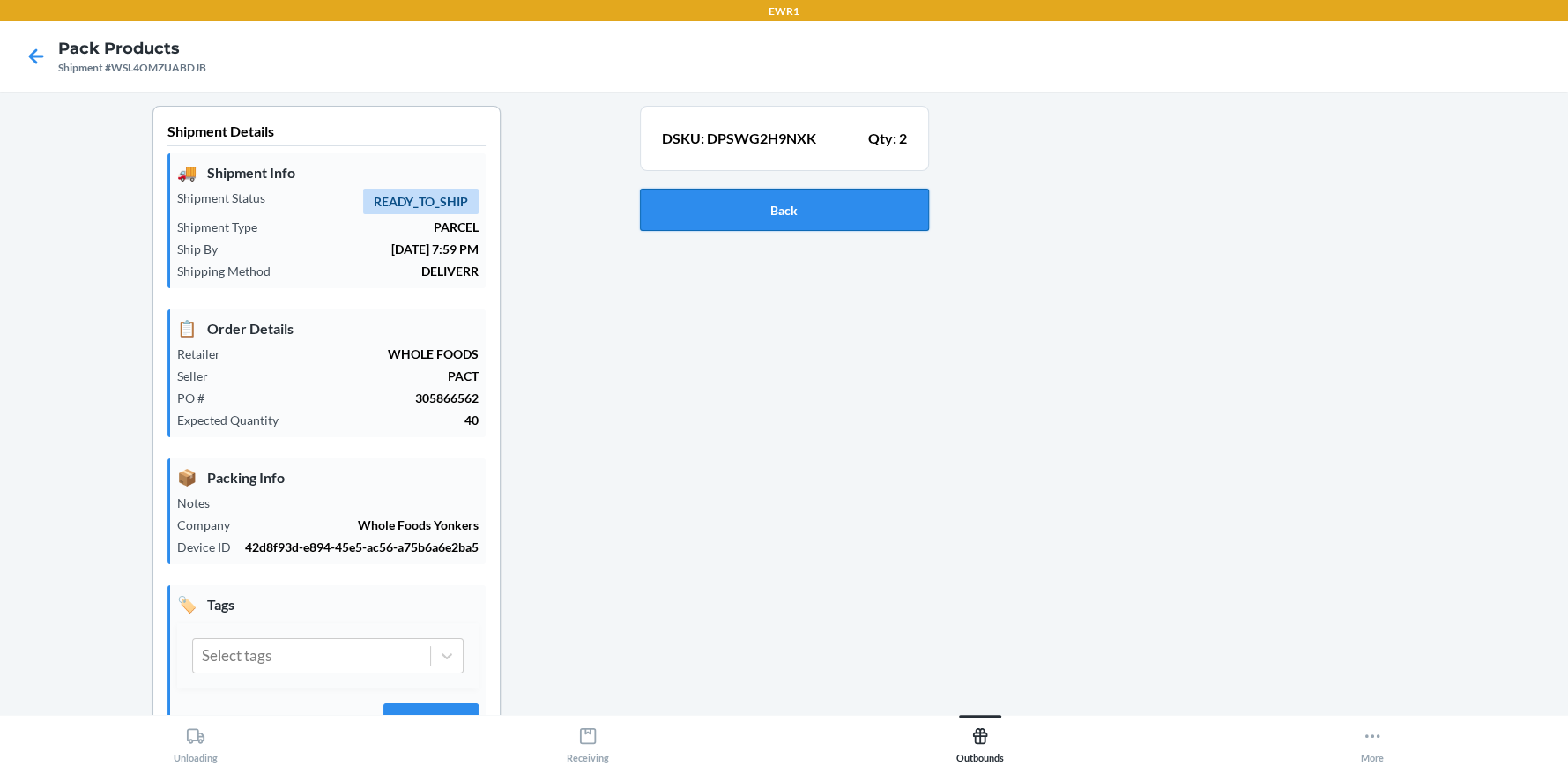
click at [744, 200] on button "Back" at bounding box center [784, 210] width 289 height 42
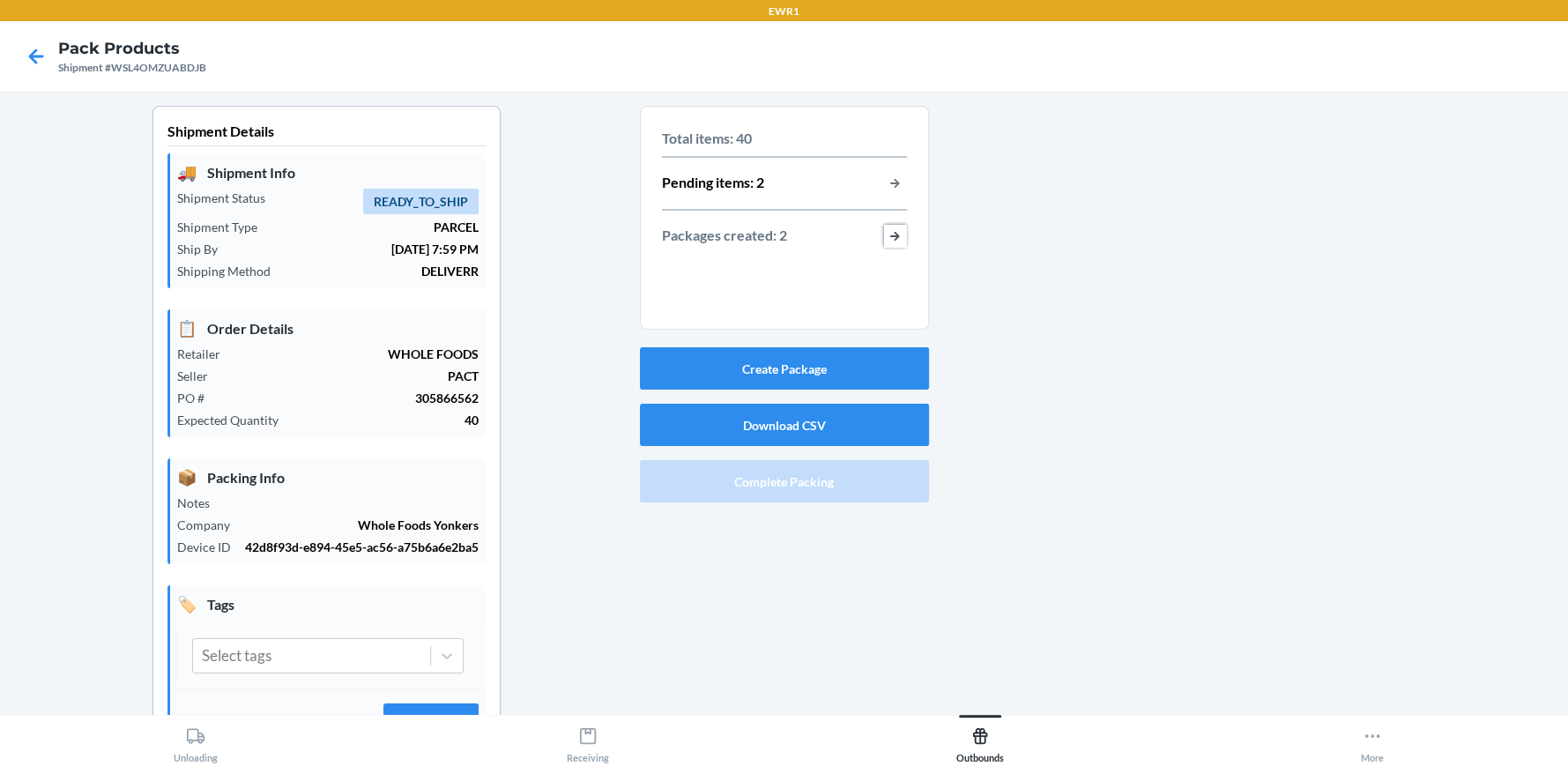
click at [884, 240] on button "button-view-packages-created" at bounding box center [895, 236] width 23 height 23
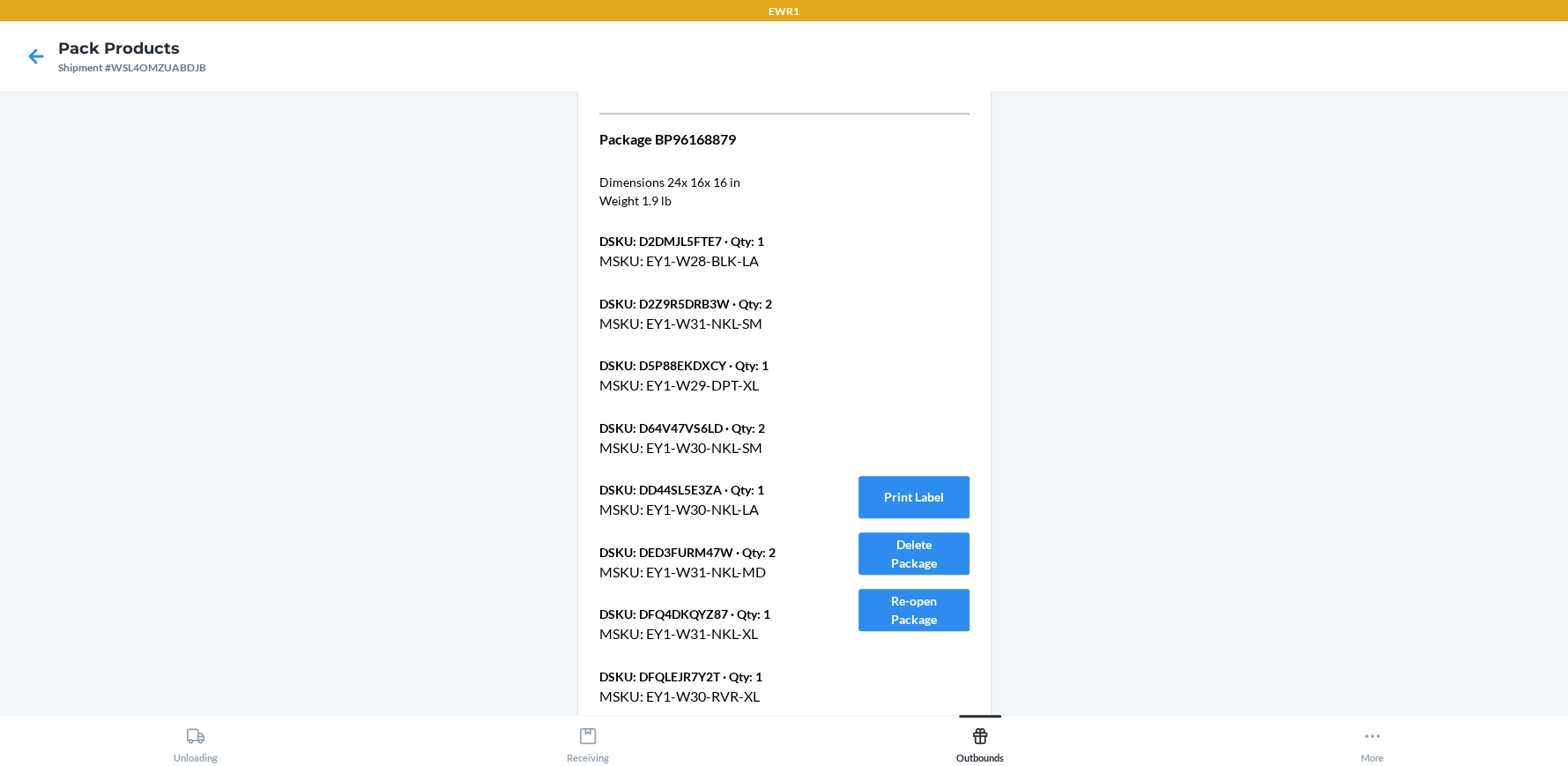
scroll to position [877, 0]
click at [921, 599] on button "Re-open Package" at bounding box center [913, 610] width 111 height 42
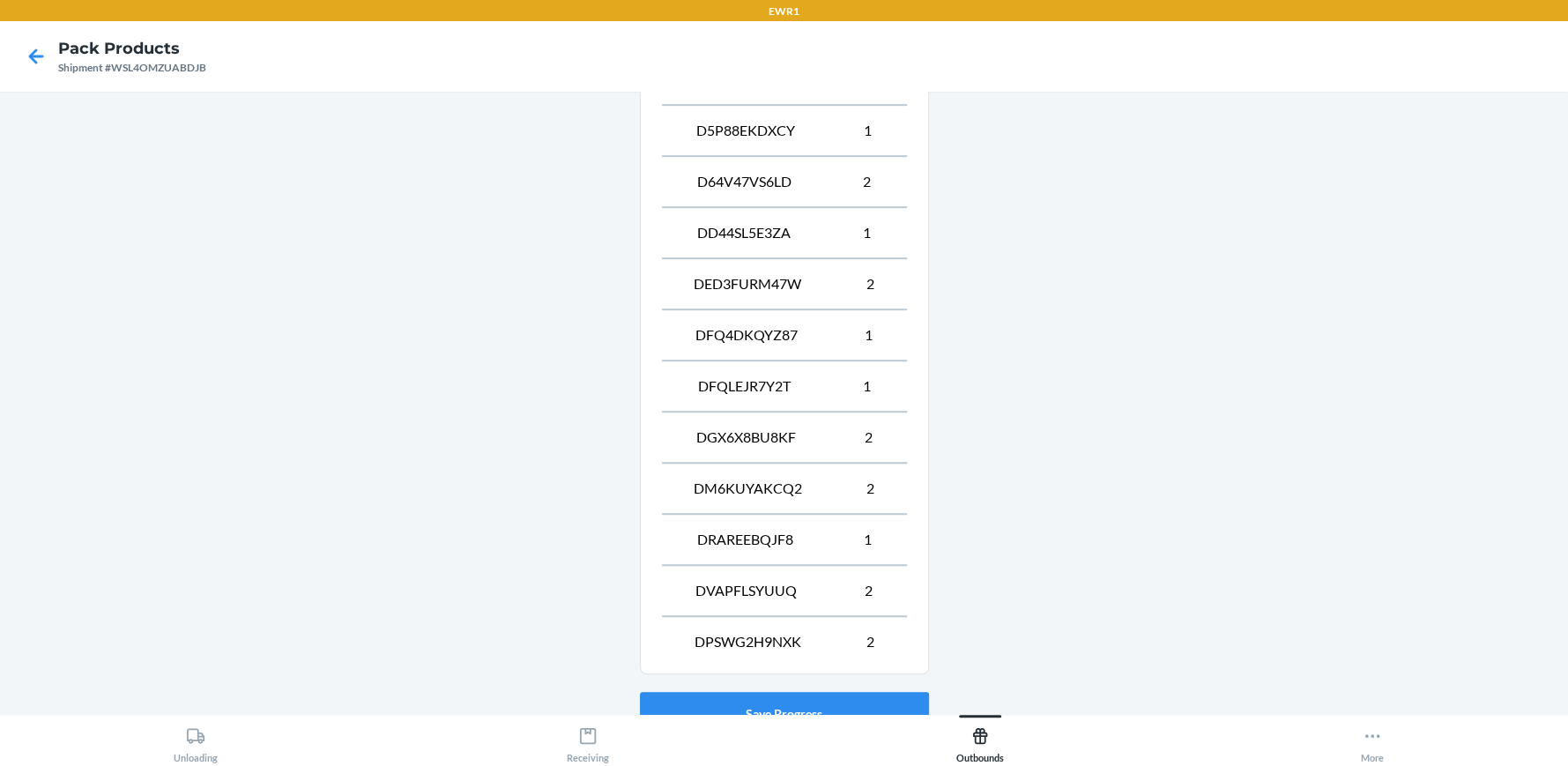
scroll to position [949, 0]
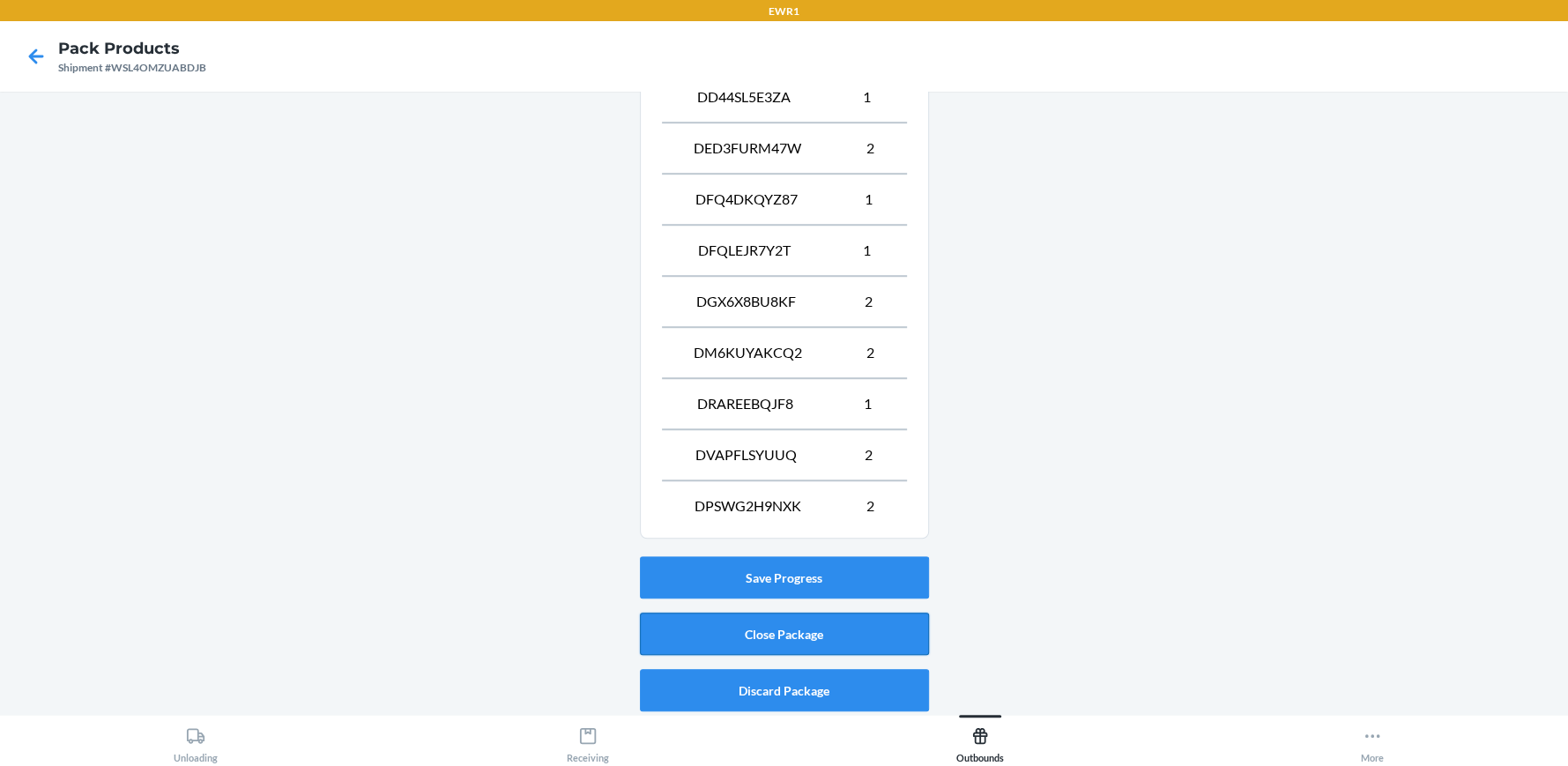
click at [812, 633] on button "Close Package" at bounding box center [784, 633] width 289 height 42
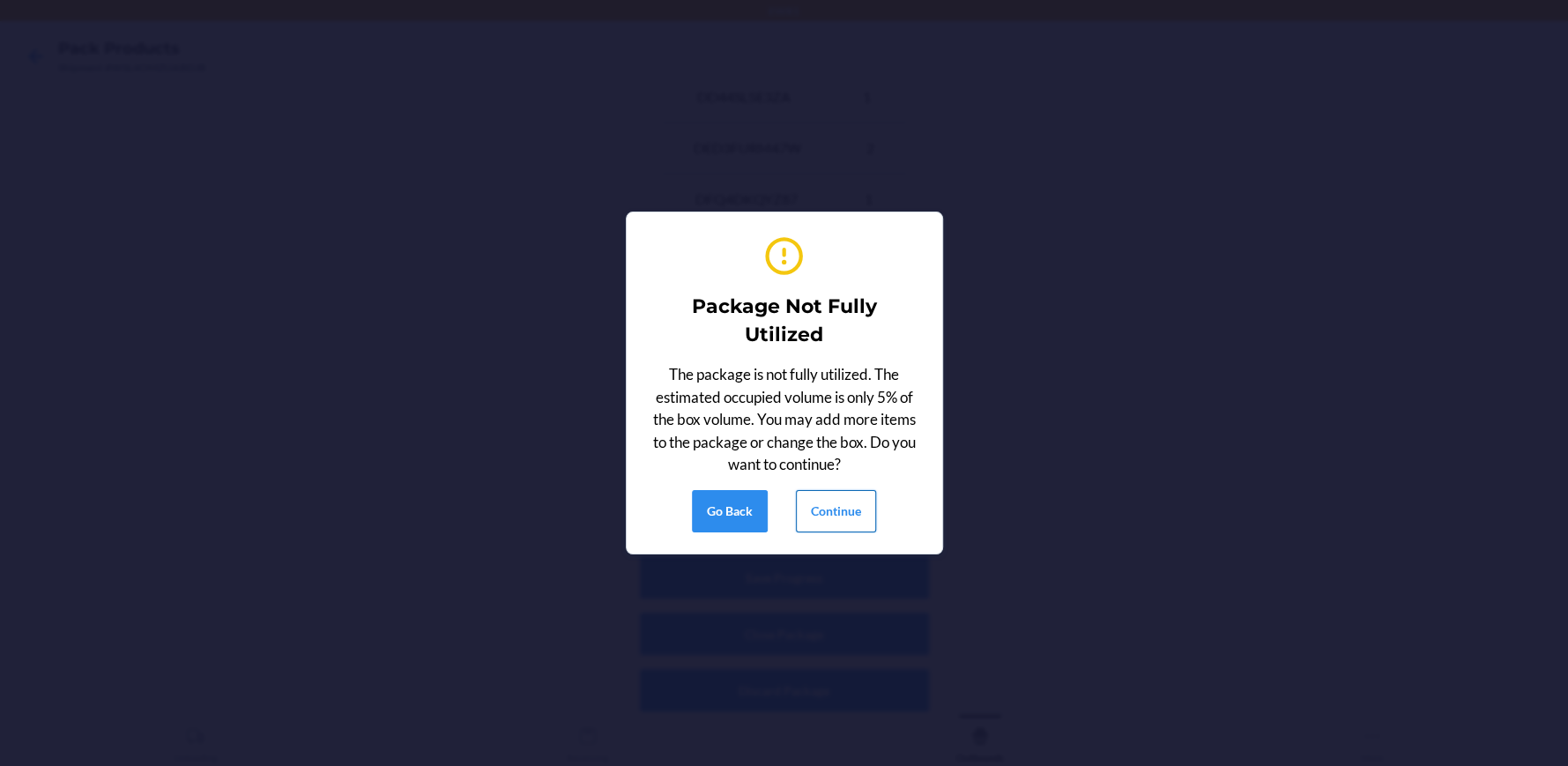
click at [828, 504] on button "Continue" at bounding box center [835, 511] width 80 height 42
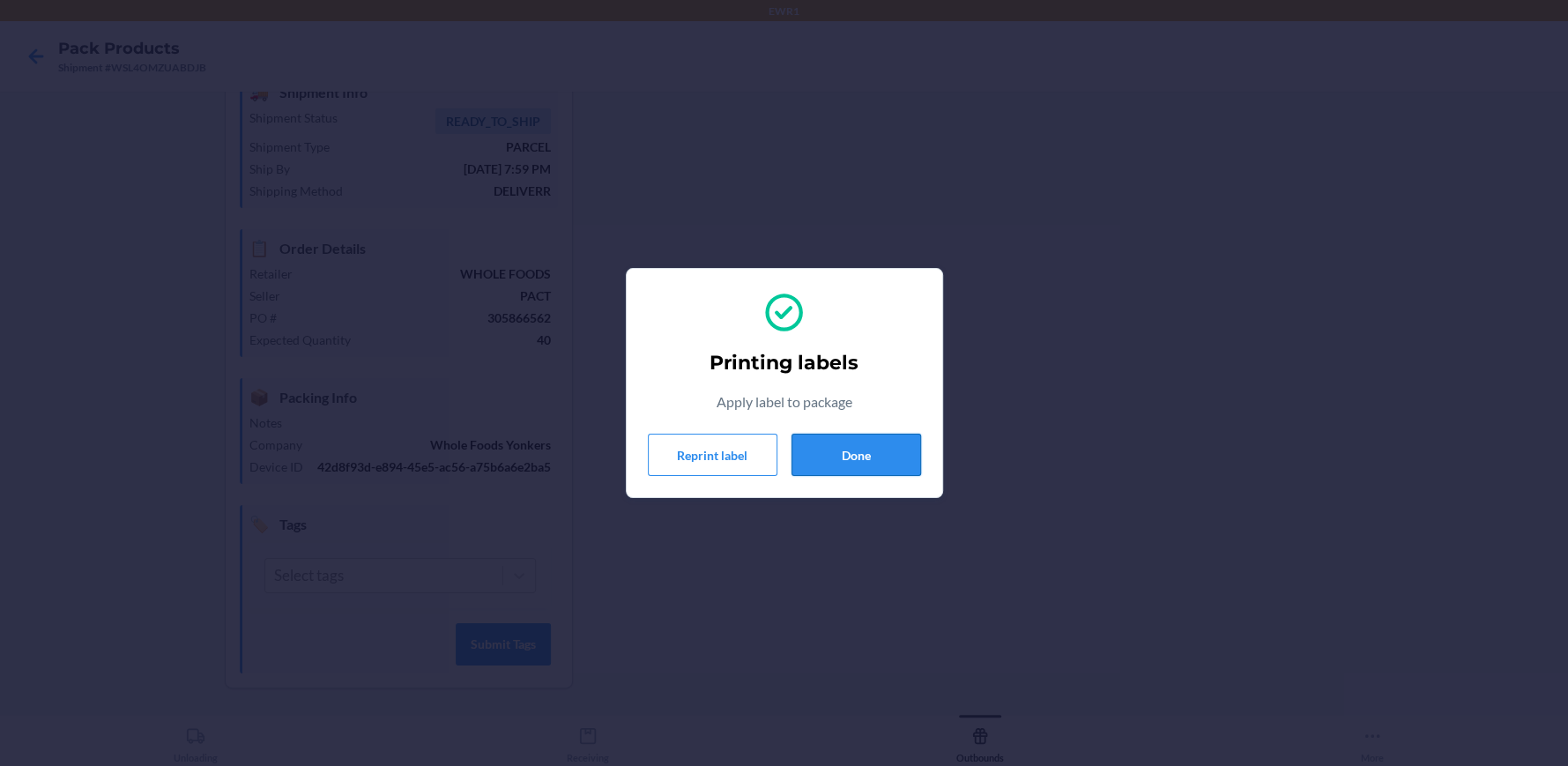
click at [830, 468] on button "Done" at bounding box center [856, 455] width 130 height 42
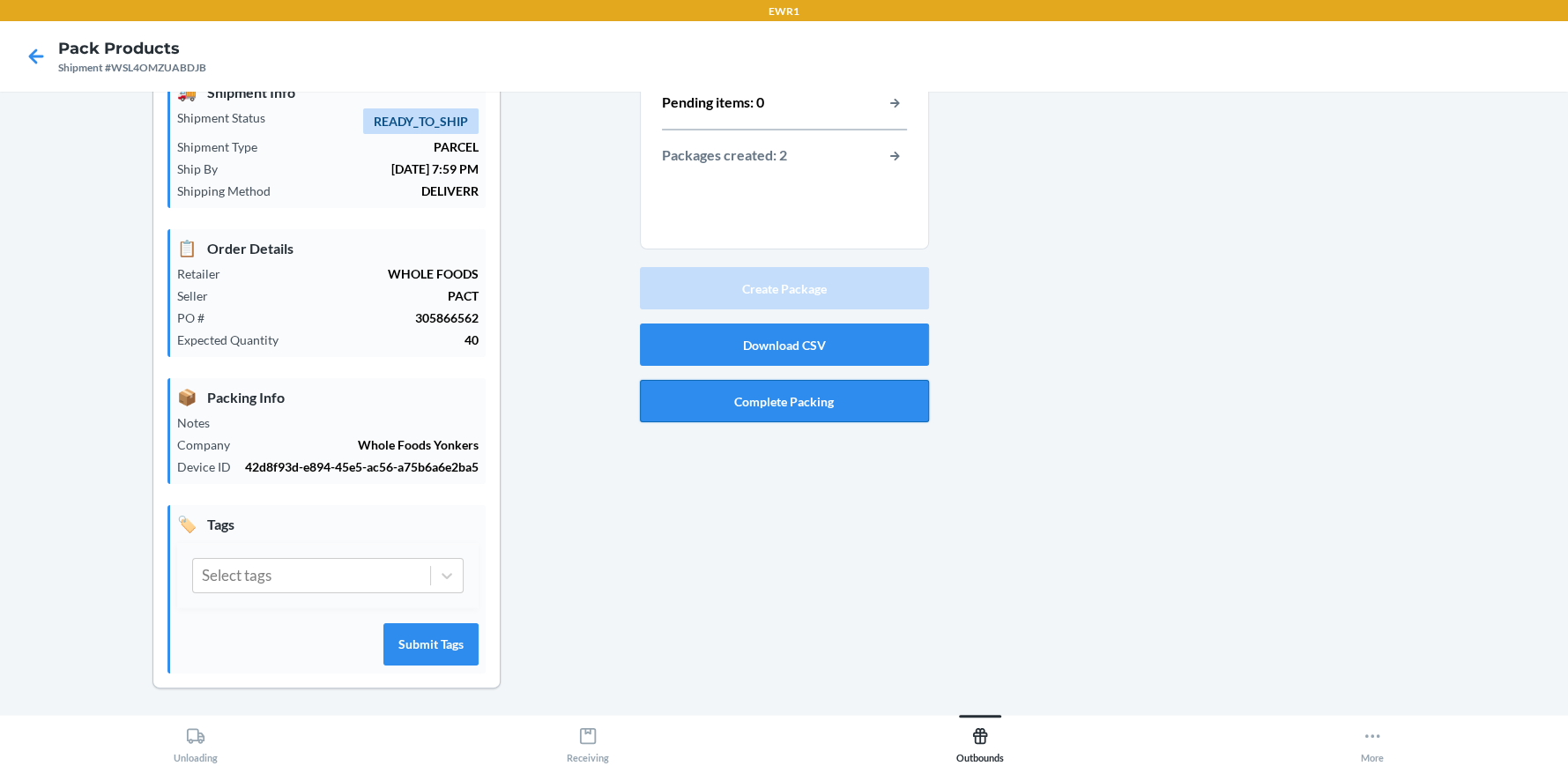
click at [820, 397] on button "Complete Packing" at bounding box center [784, 401] width 289 height 42
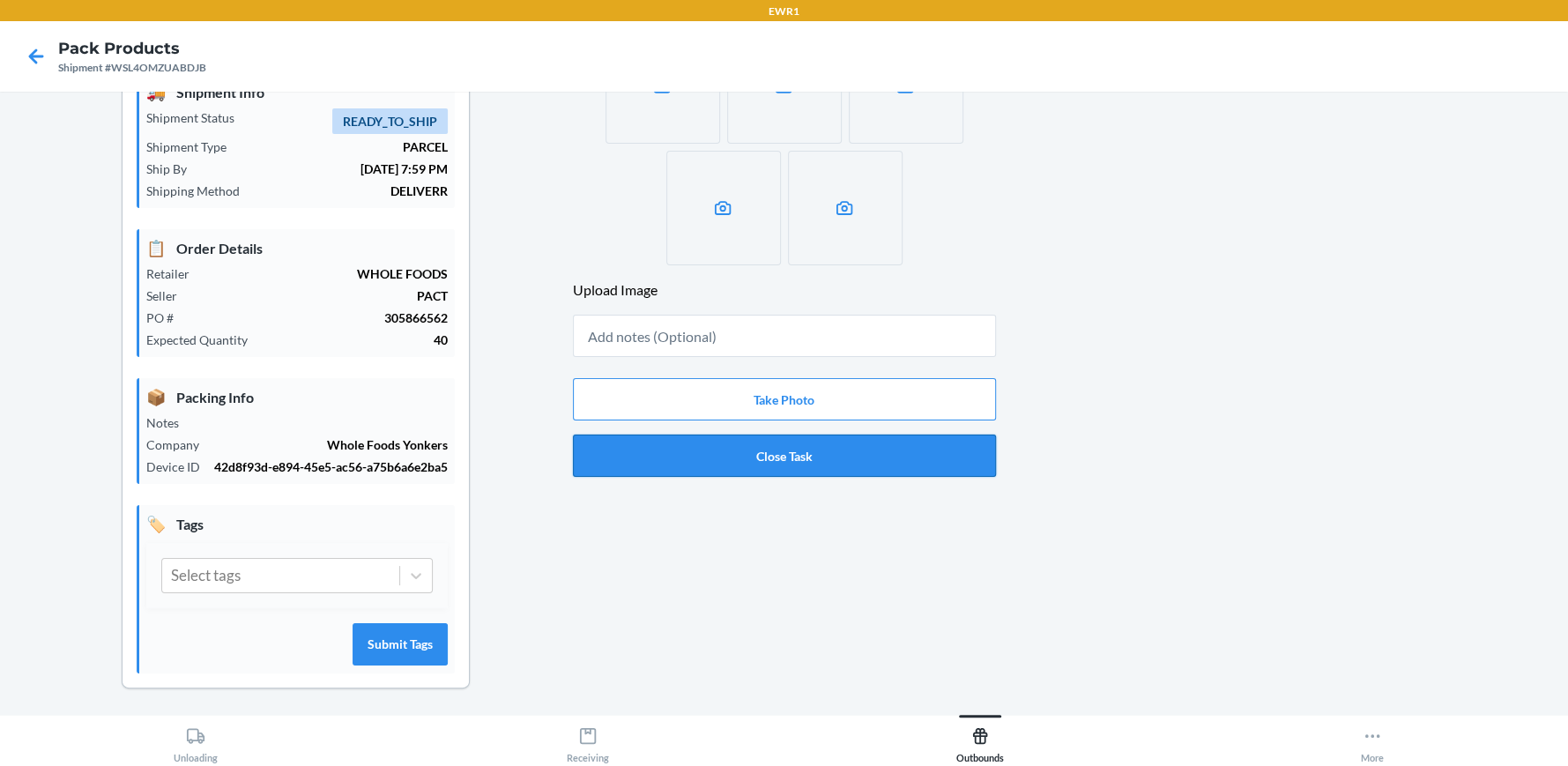
drag, startPoint x: 799, startPoint y: 463, endPoint x: 793, endPoint y: 457, distance: 8.5
click at [798, 463] on button "Close Task" at bounding box center [784, 456] width 424 height 42
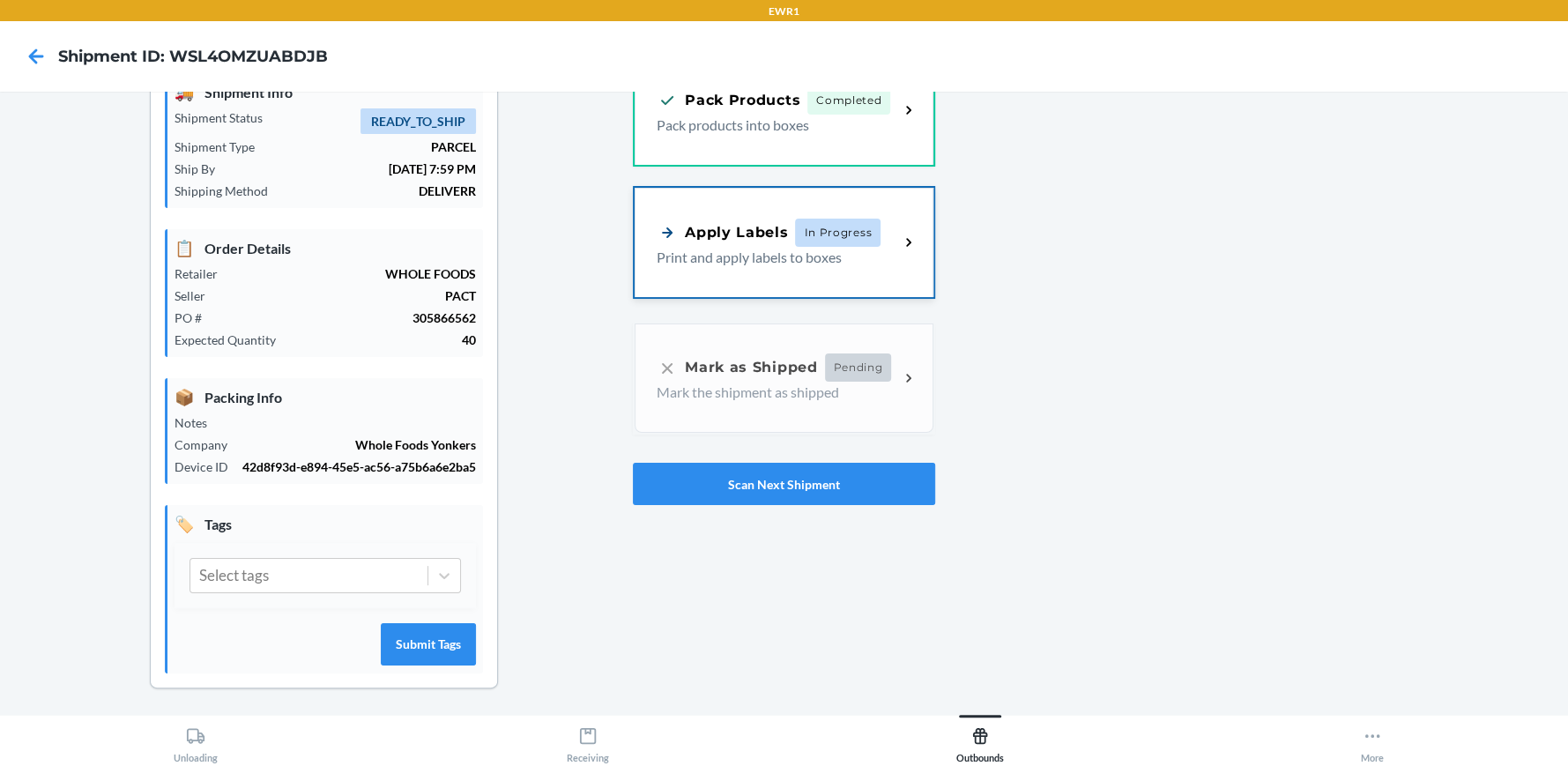
click at [876, 264] on p "Print and apply labels to boxes" at bounding box center [771, 257] width 228 height 21
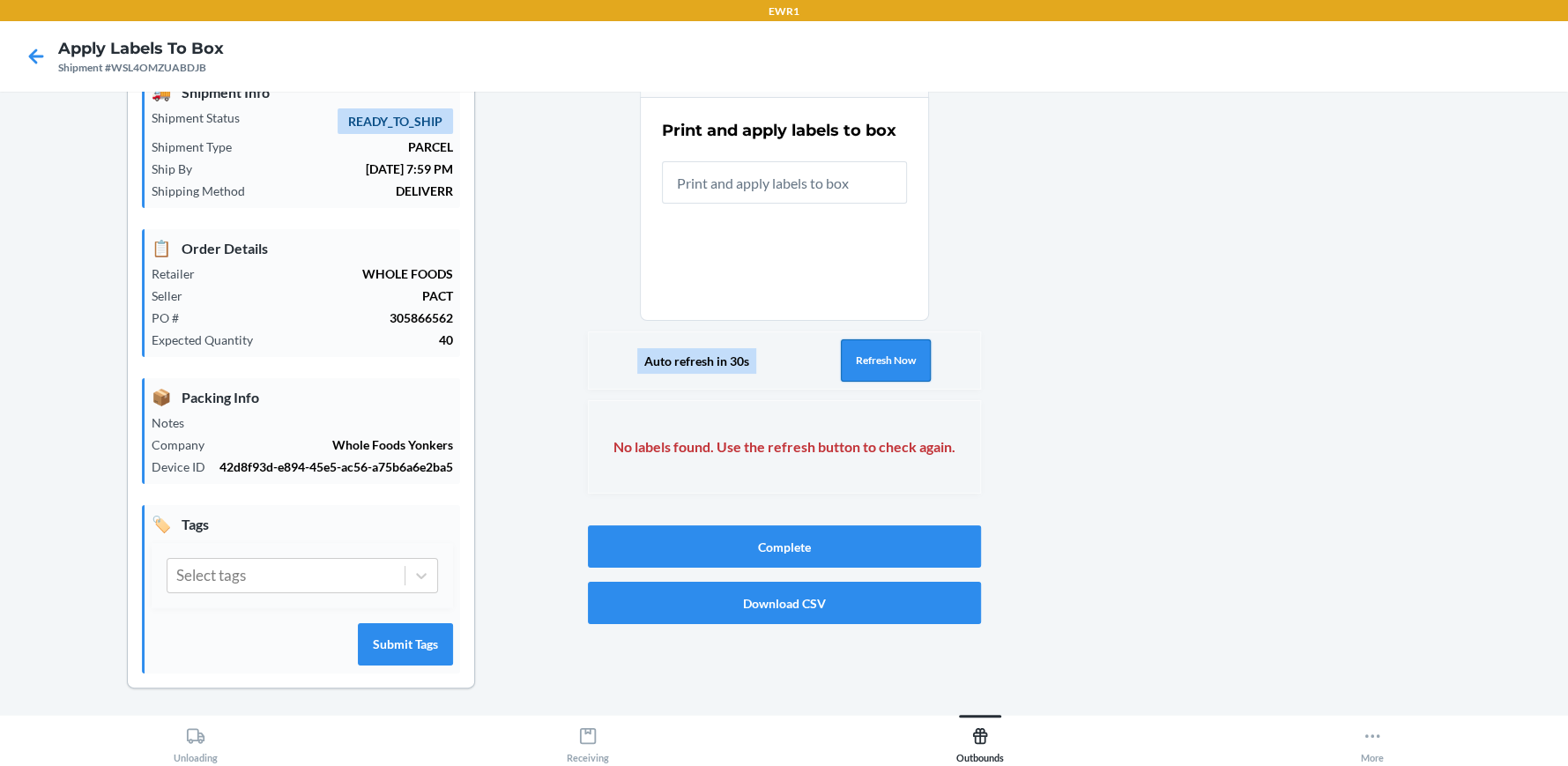
click at [908, 360] on button "Refresh Now" at bounding box center [886, 361] width 90 height 42
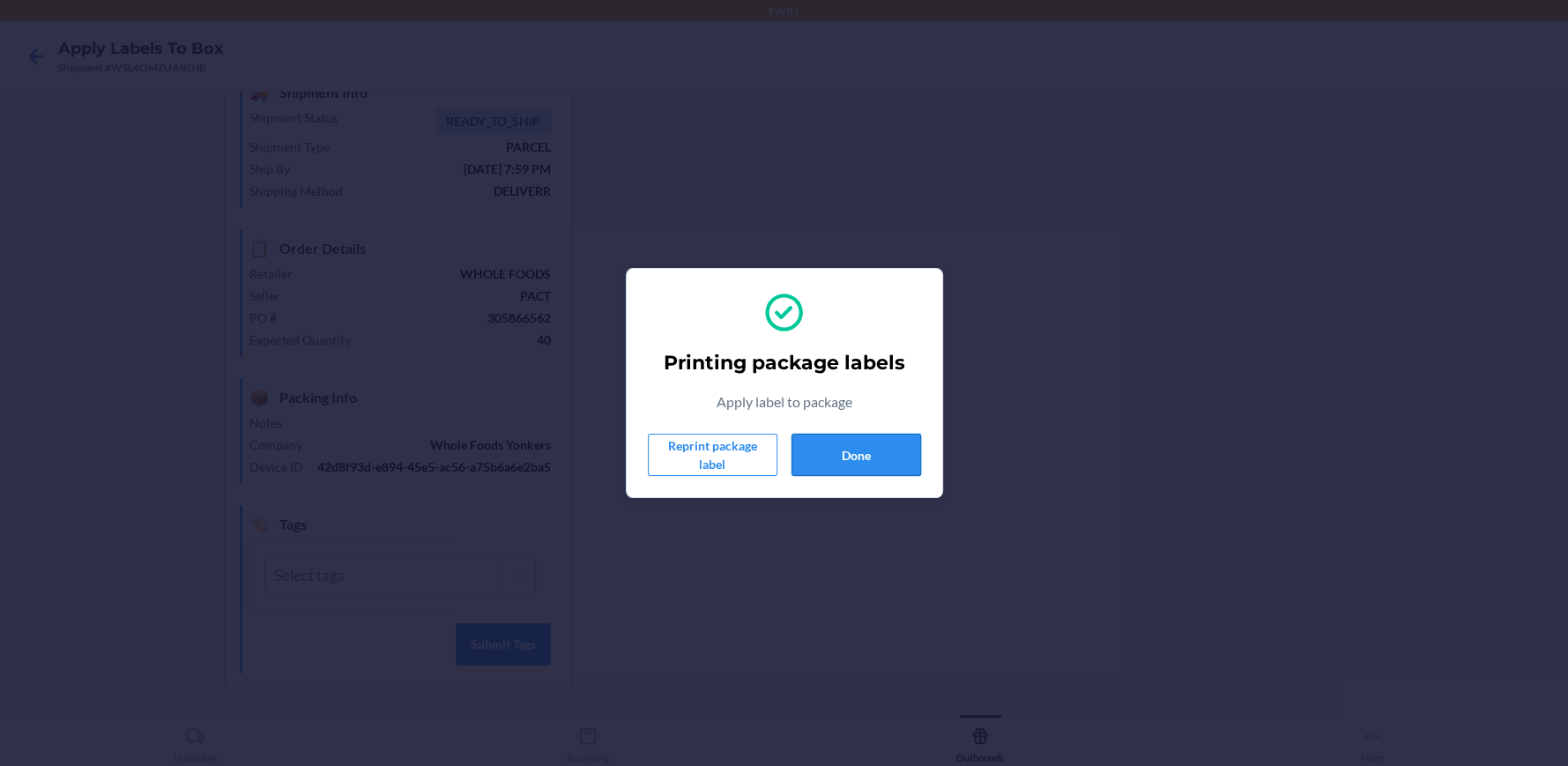
click at [877, 444] on button "Done" at bounding box center [856, 455] width 130 height 42
click at [832, 474] on button "Done" at bounding box center [856, 455] width 130 height 42
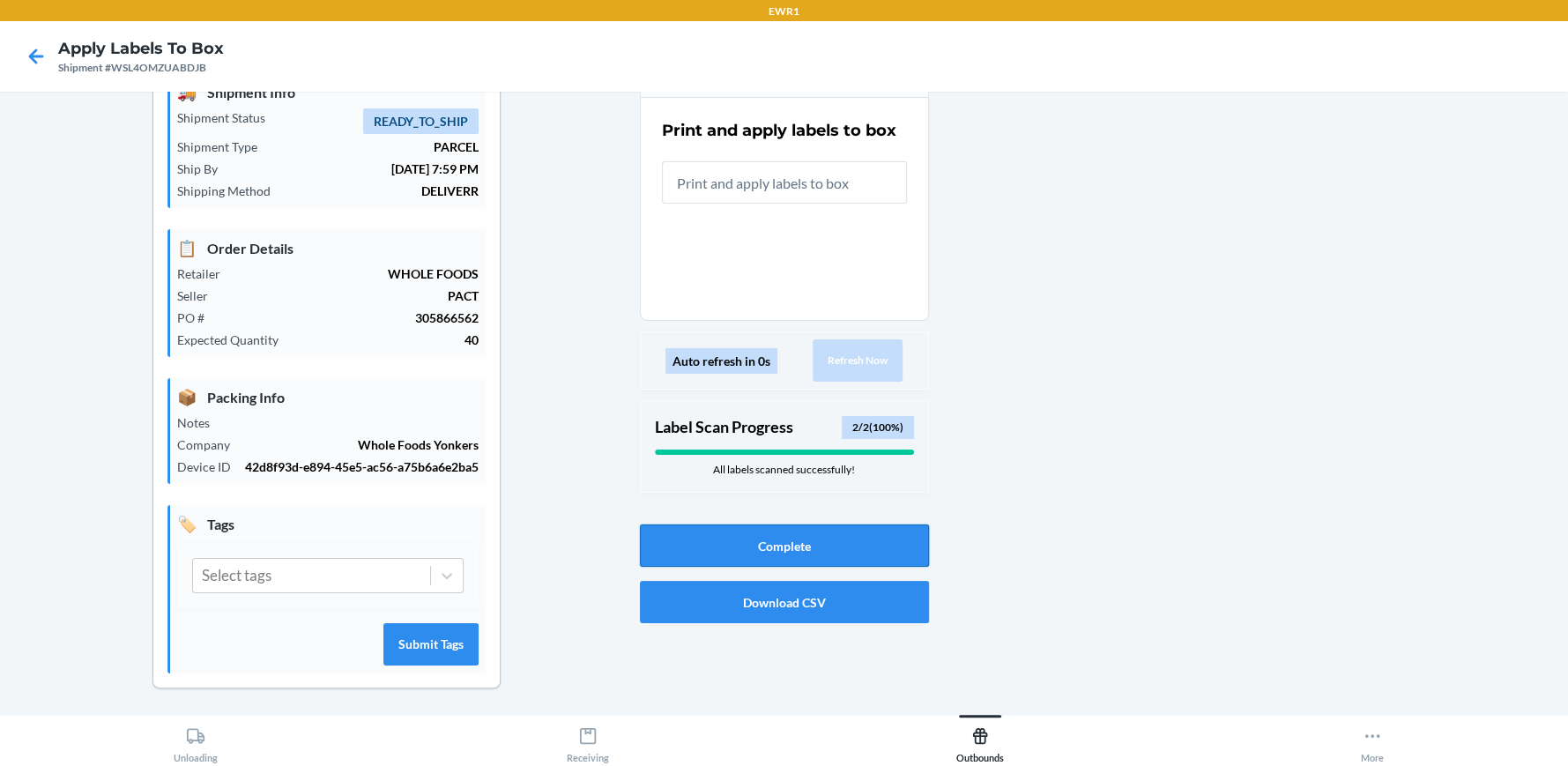
click at [828, 525] on button "Complete" at bounding box center [784, 546] width 289 height 42
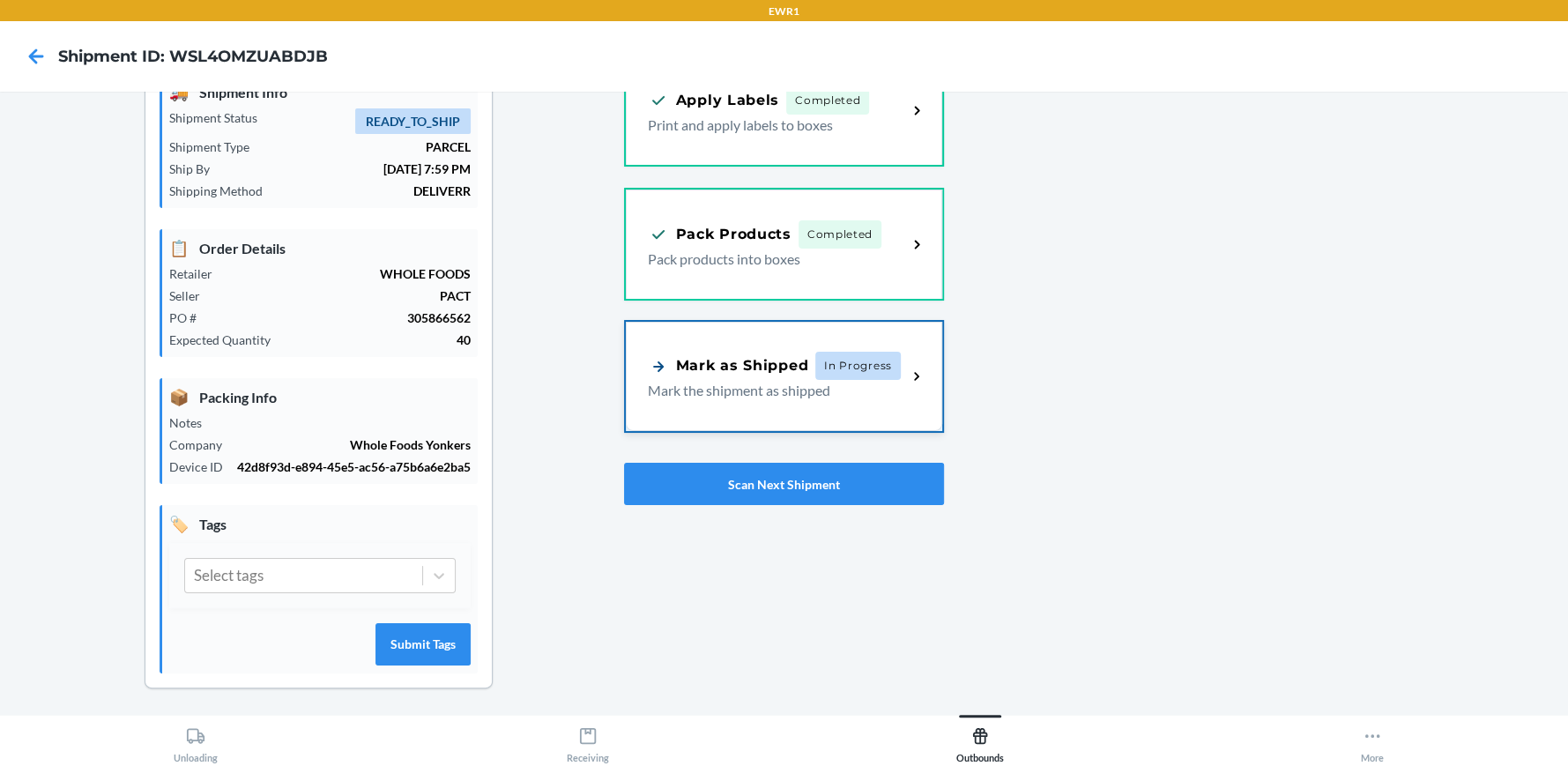
click at [854, 384] on p "Mark the shipment as shipped" at bounding box center [771, 390] width 245 height 21
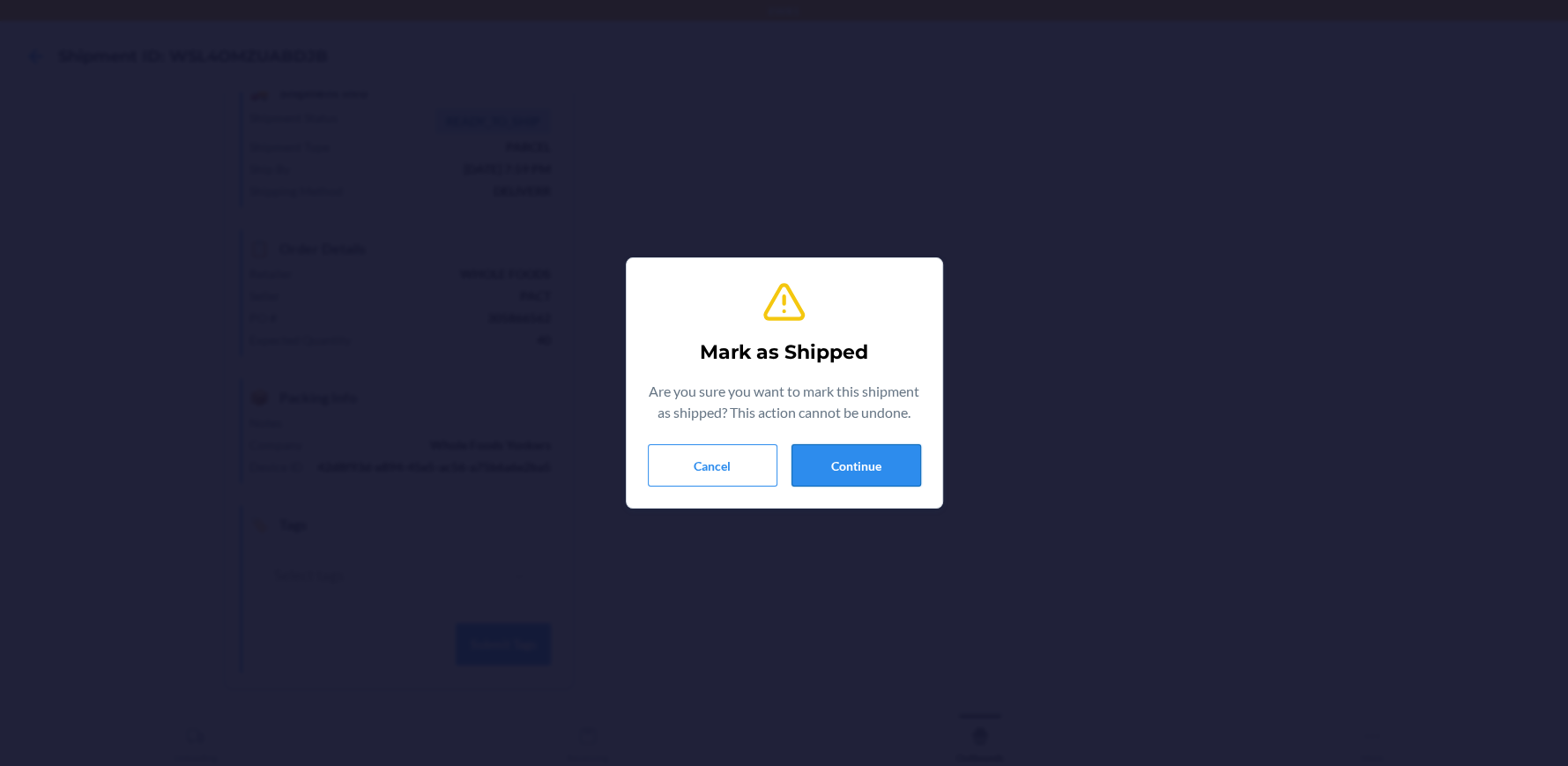
click at [867, 463] on button "Continue" at bounding box center [856, 465] width 130 height 42
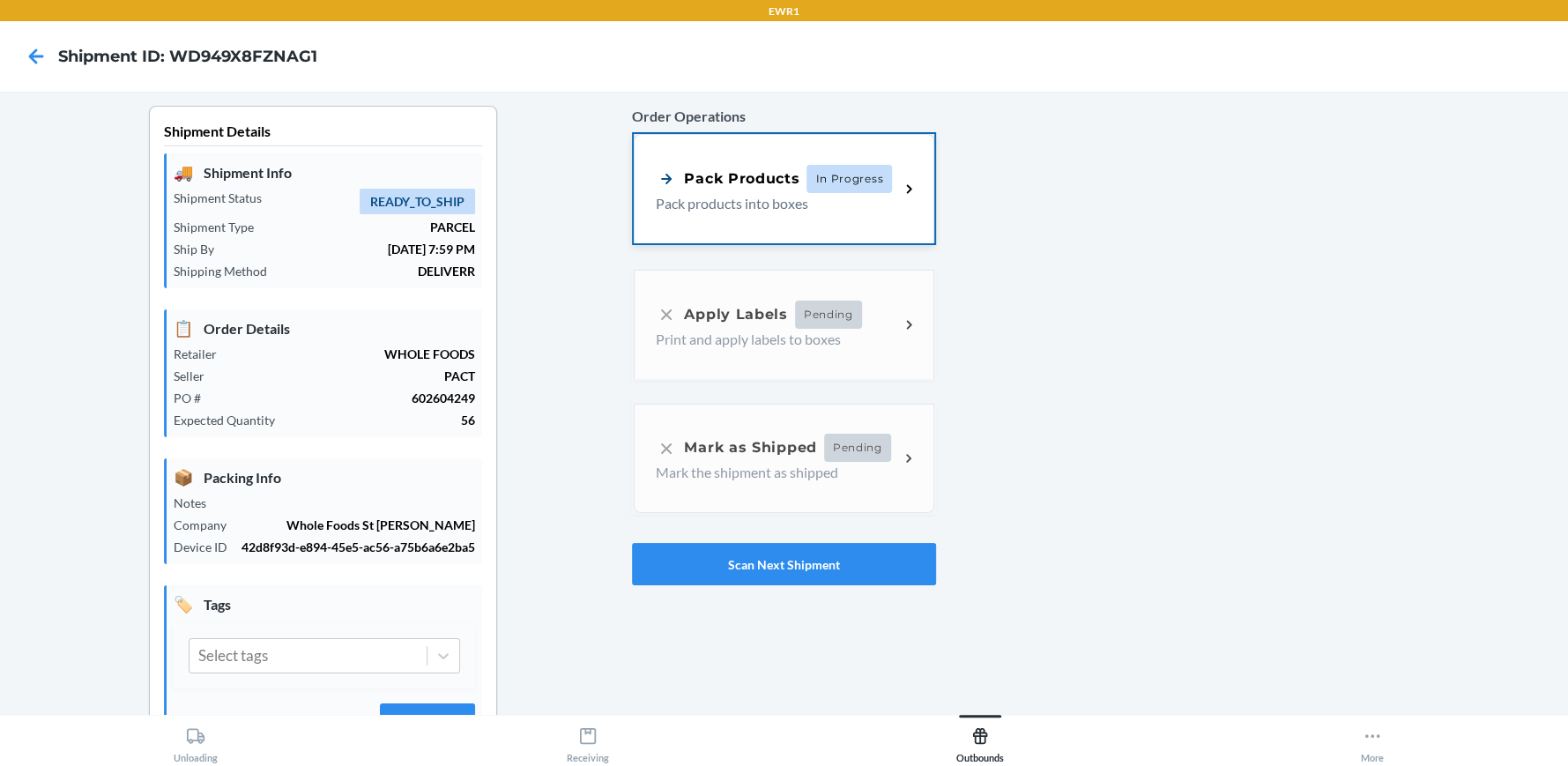
click at [743, 165] on div "Pack Products In Progress" at bounding box center [773, 179] width 237 height 29
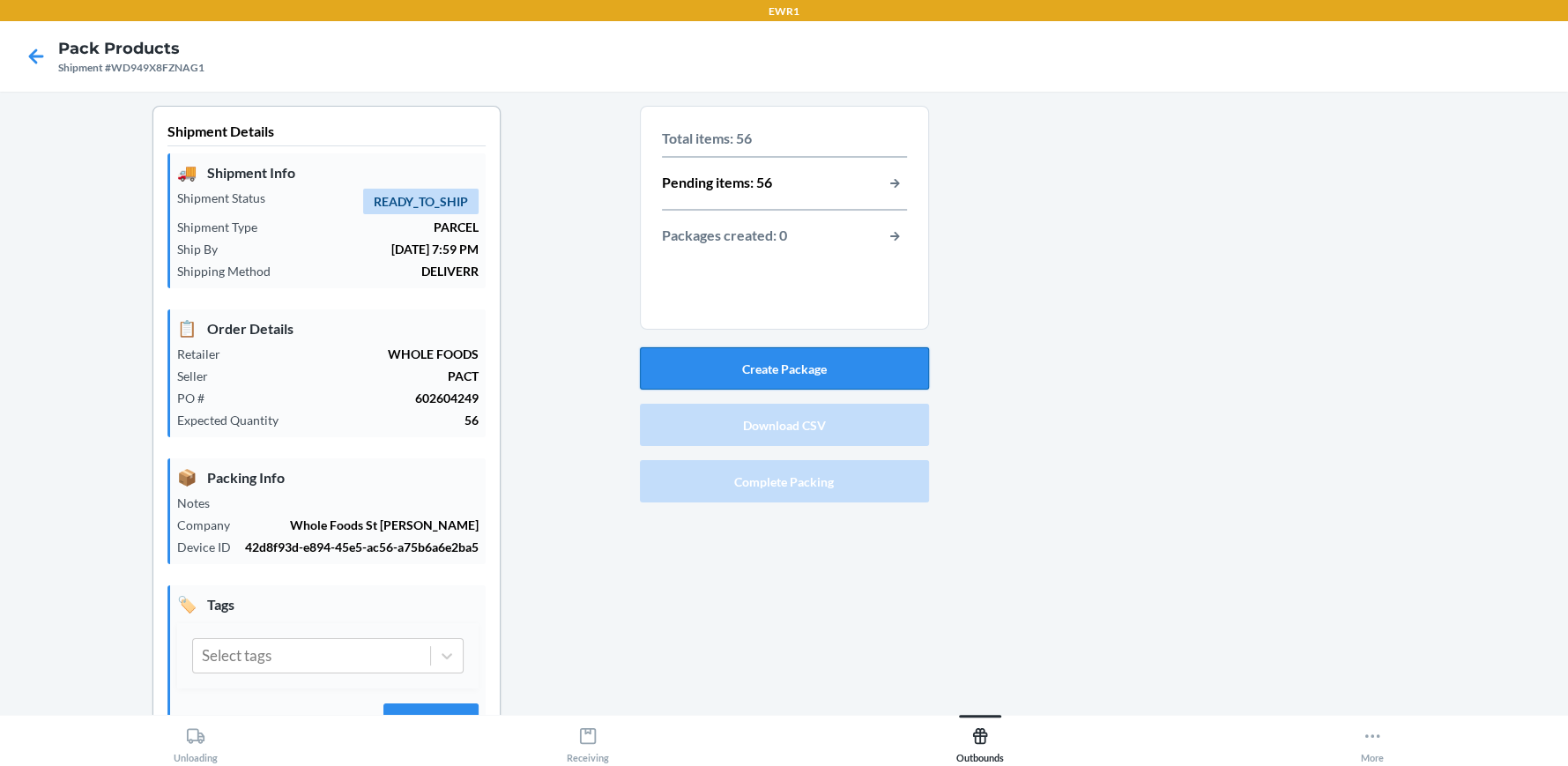
click at [771, 367] on button "Create Package" at bounding box center [784, 368] width 289 height 42
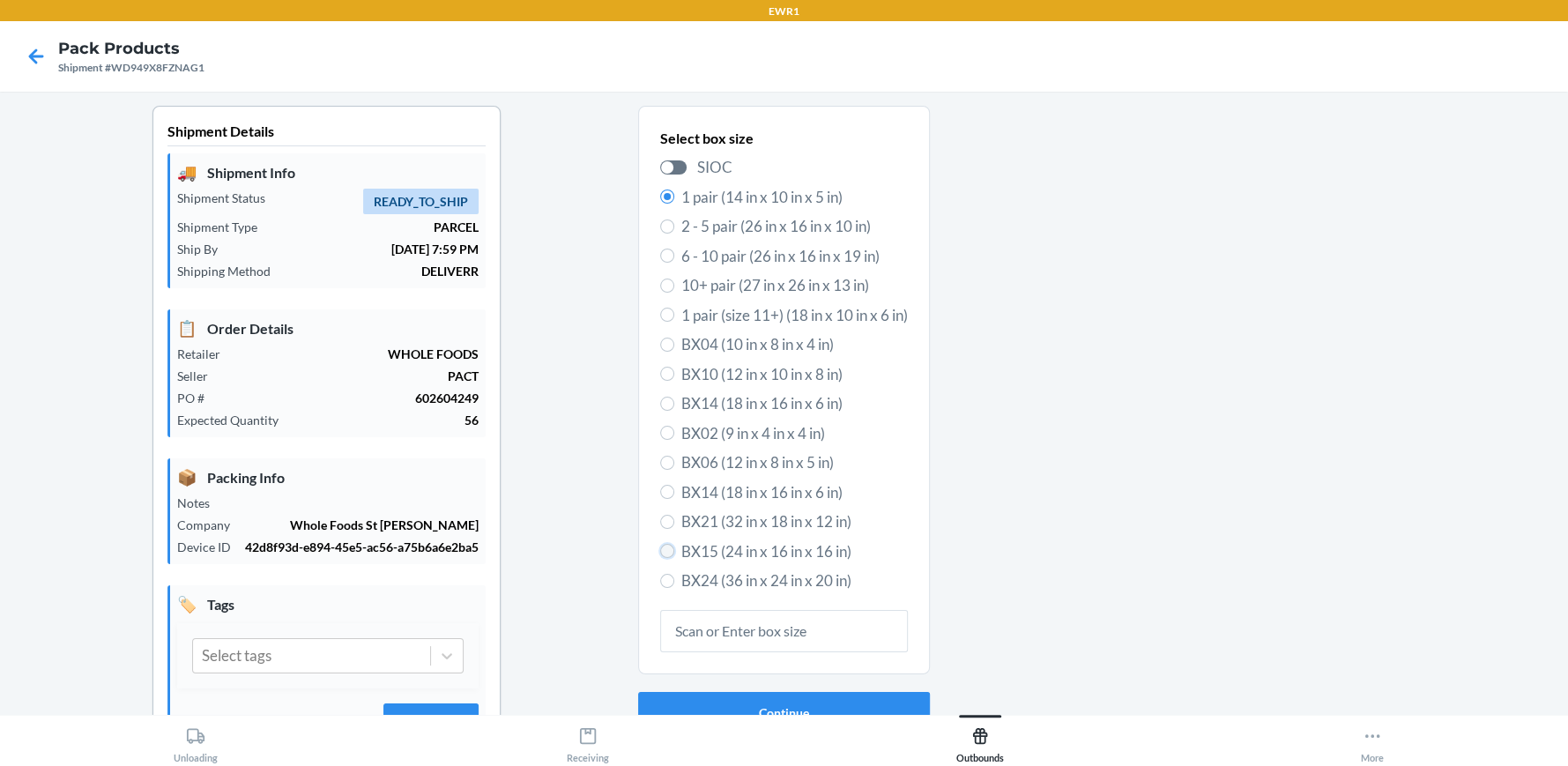
click at [663, 554] on input "BX15 (24 in x 16 in x 16 in)" at bounding box center [667, 551] width 14 height 14
radio input "true"
radio input "false"
click at [743, 694] on button "Continue" at bounding box center [784, 713] width 292 height 42
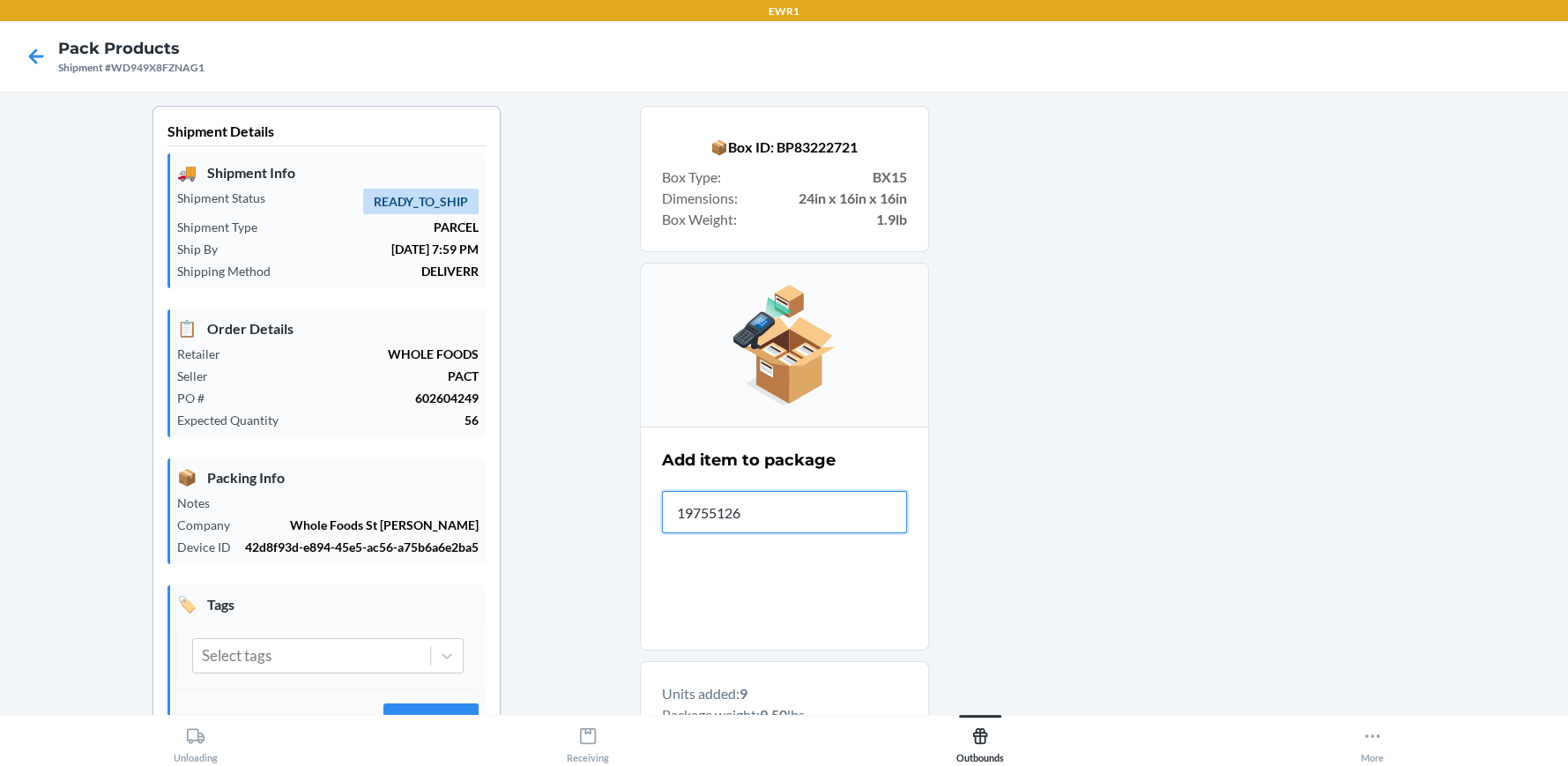
type input "197551265"
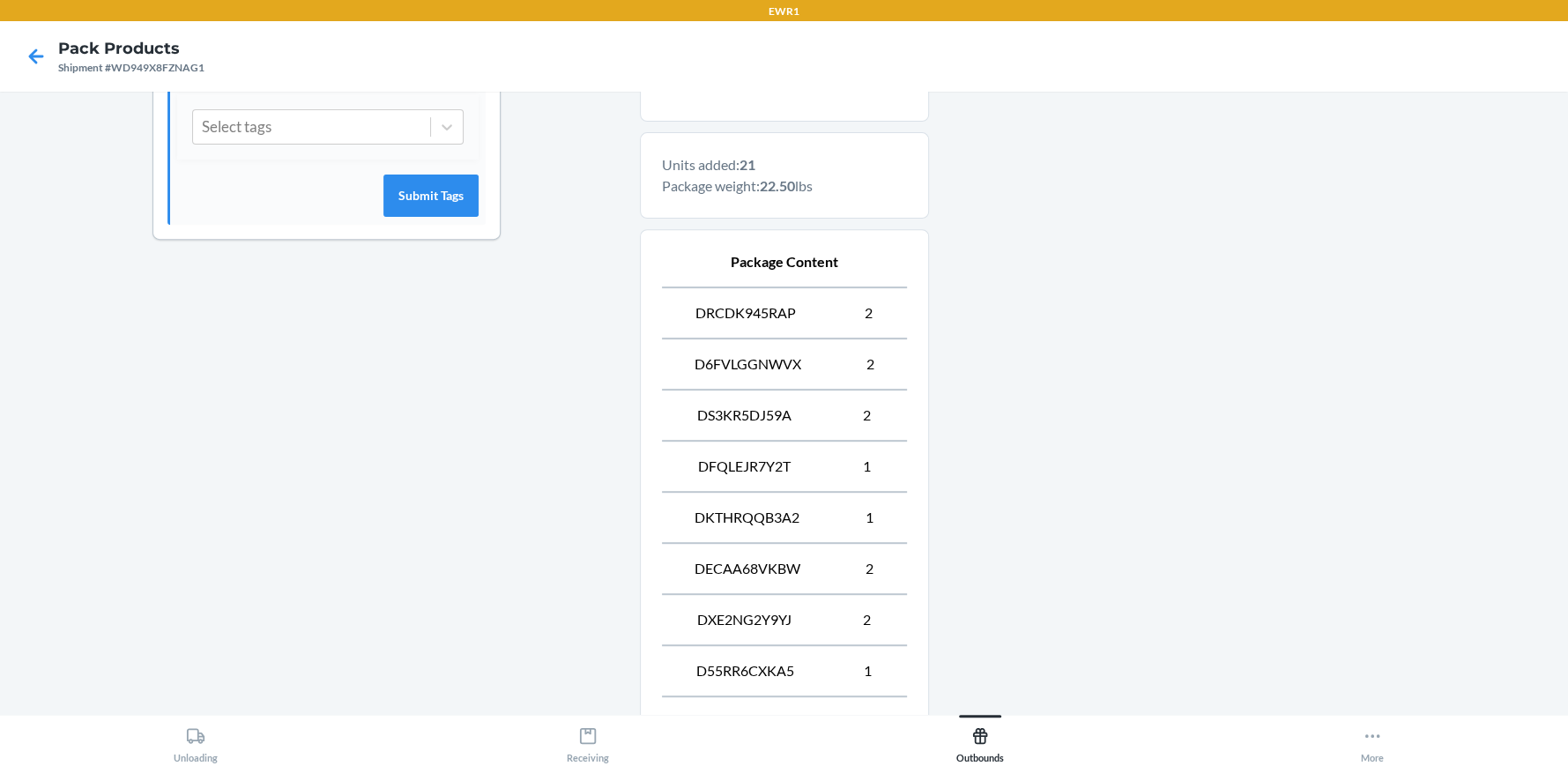
scroll to position [899, 0]
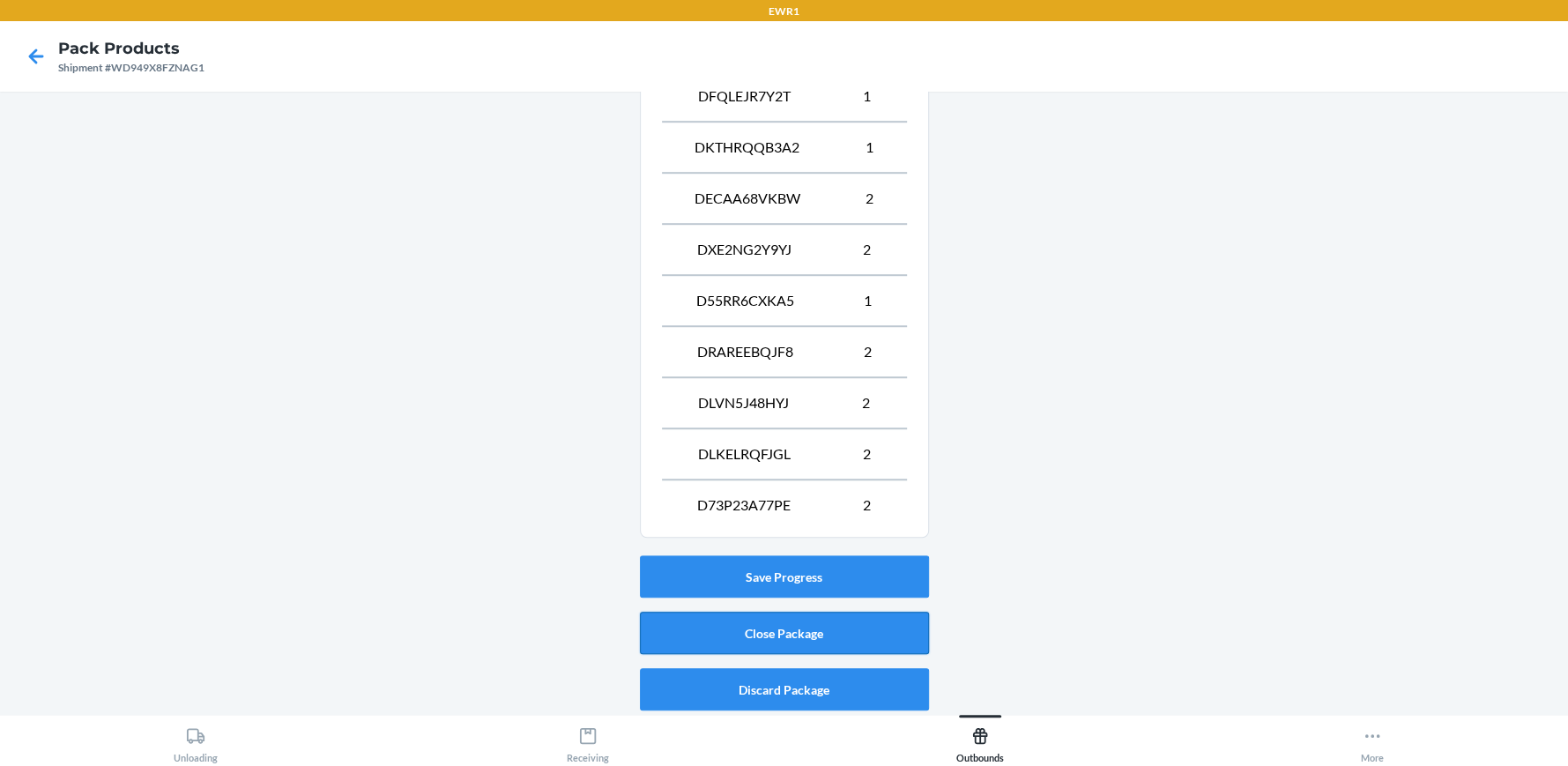
click at [805, 633] on button "Close Package" at bounding box center [784, 633] width 289 height 42
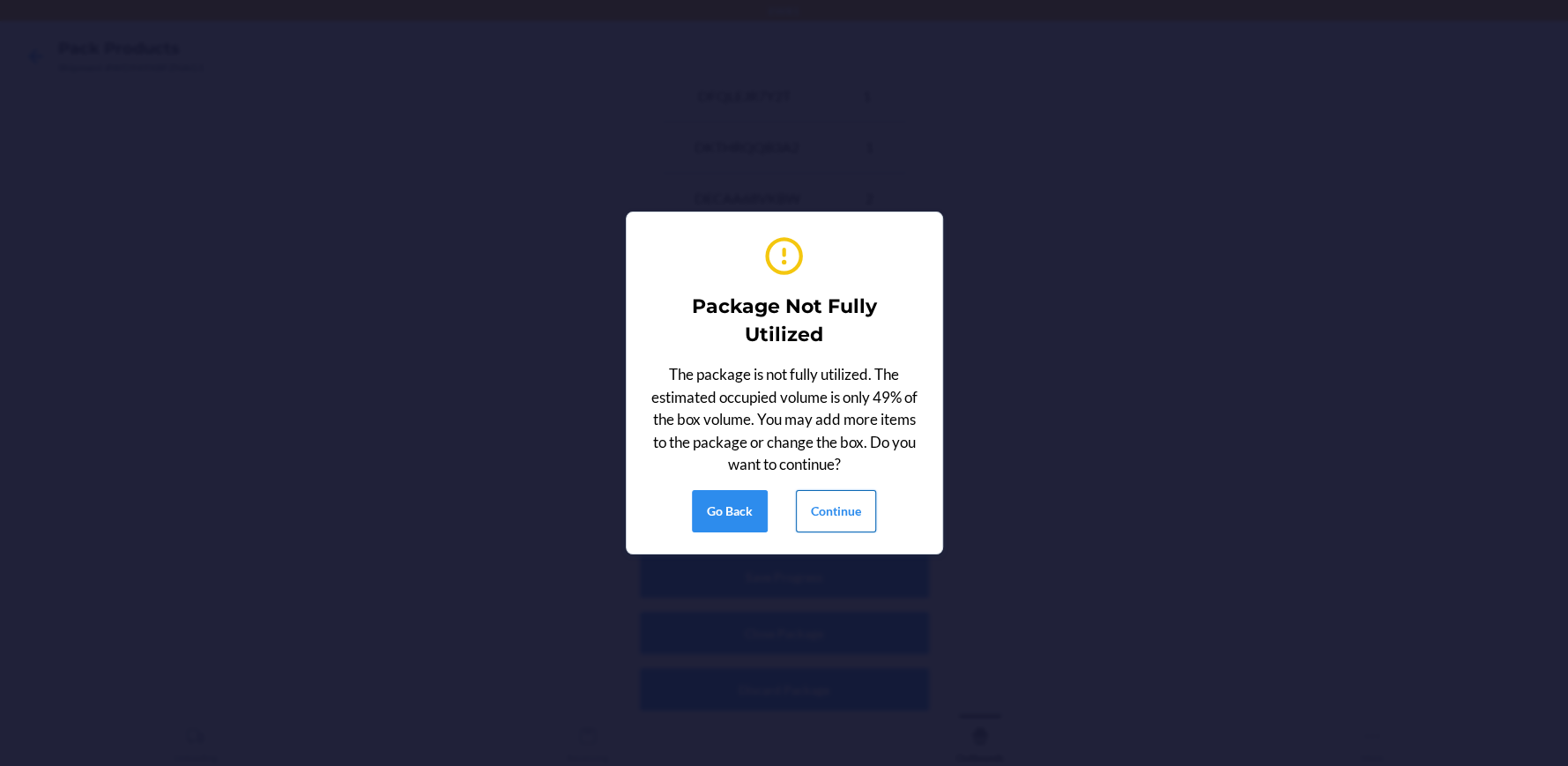
click at [849, 505] on button "Continue" at bounding box center [835, 511] width 80 height 42
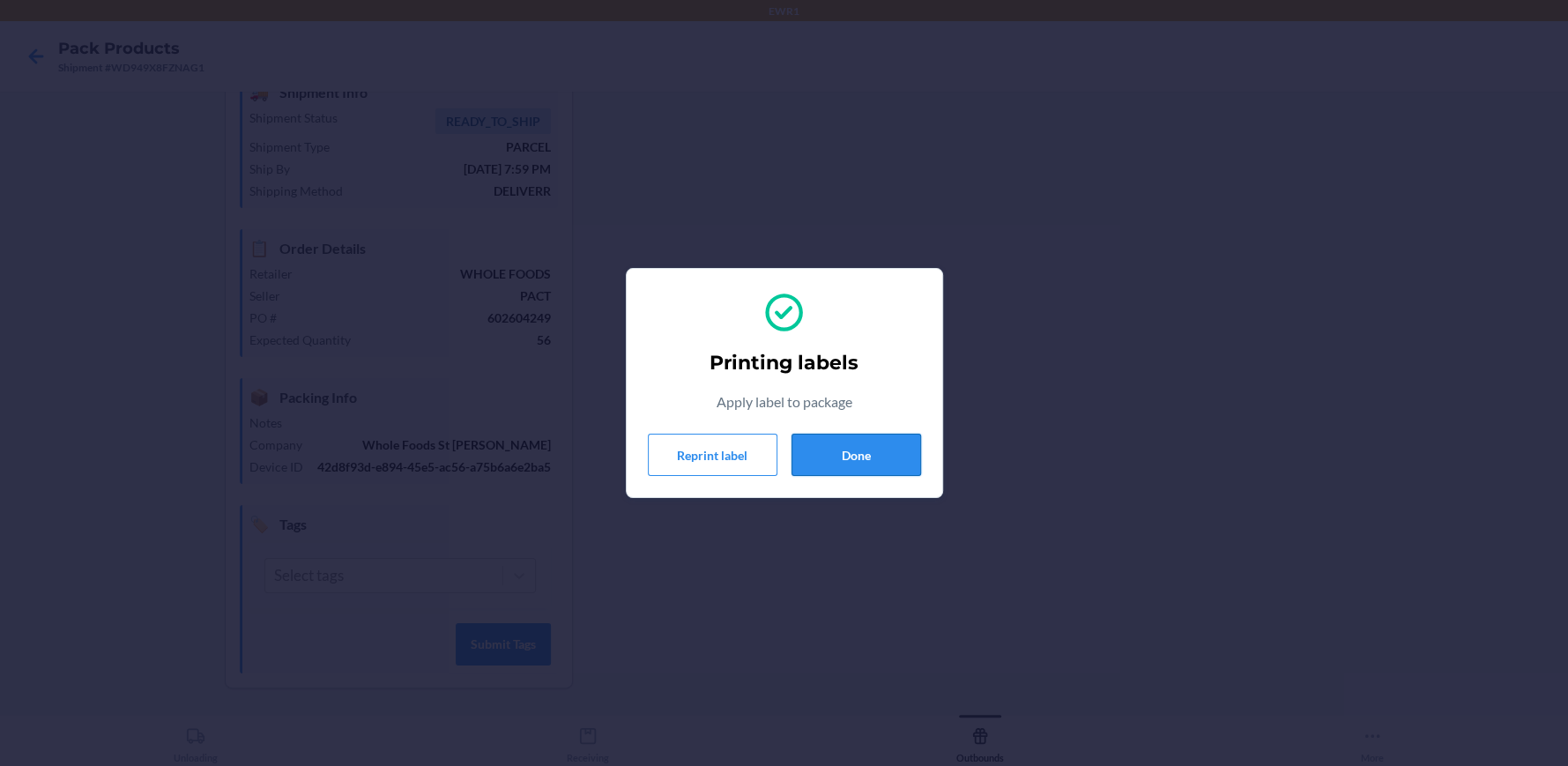
click at [880, 451] on button "Done" at bounding box center [856, 455] width 130 height 42
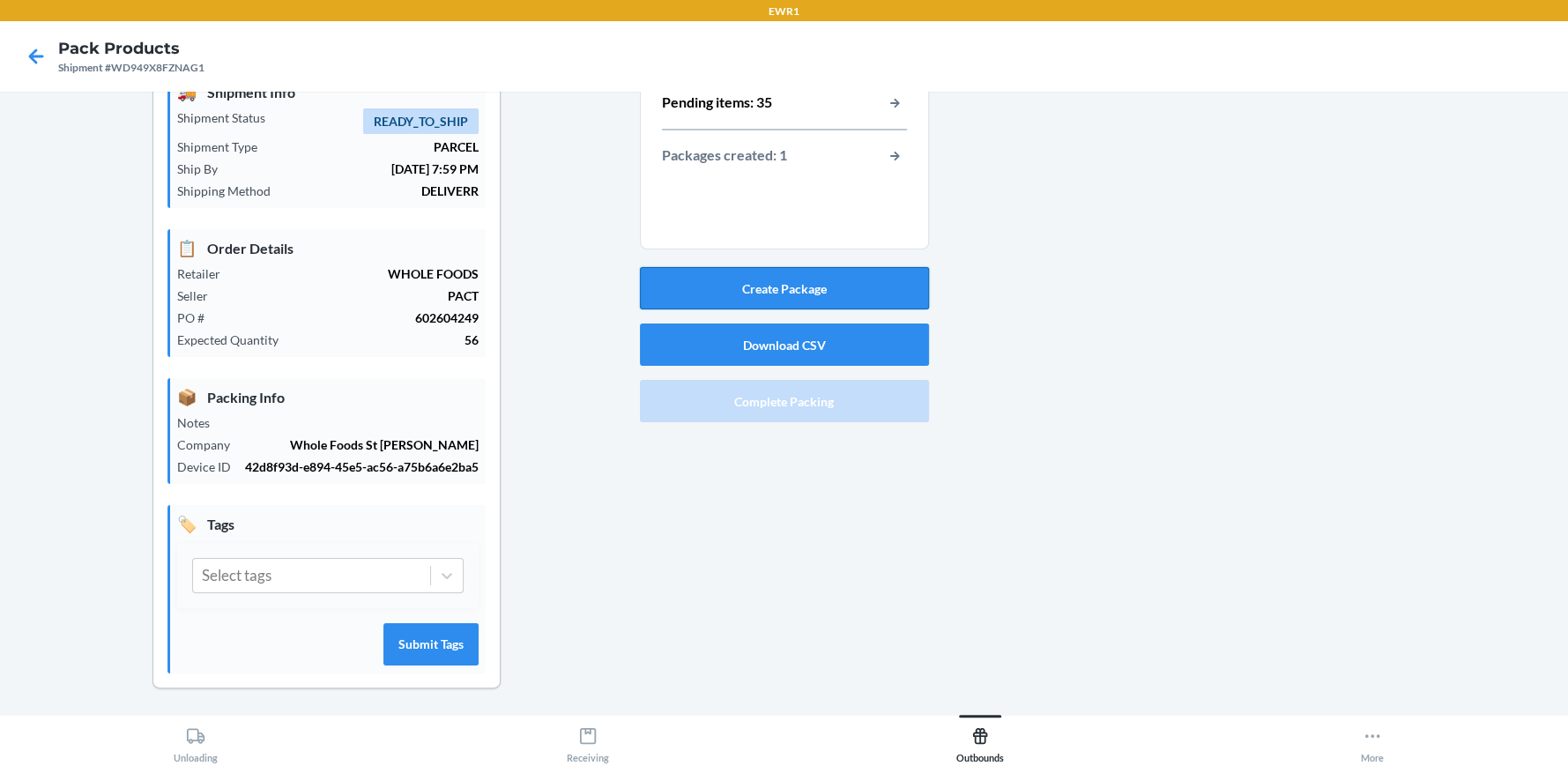
click at [866, 283] on button "Create Package" at bounding box center [784, 288] width 289 height 42
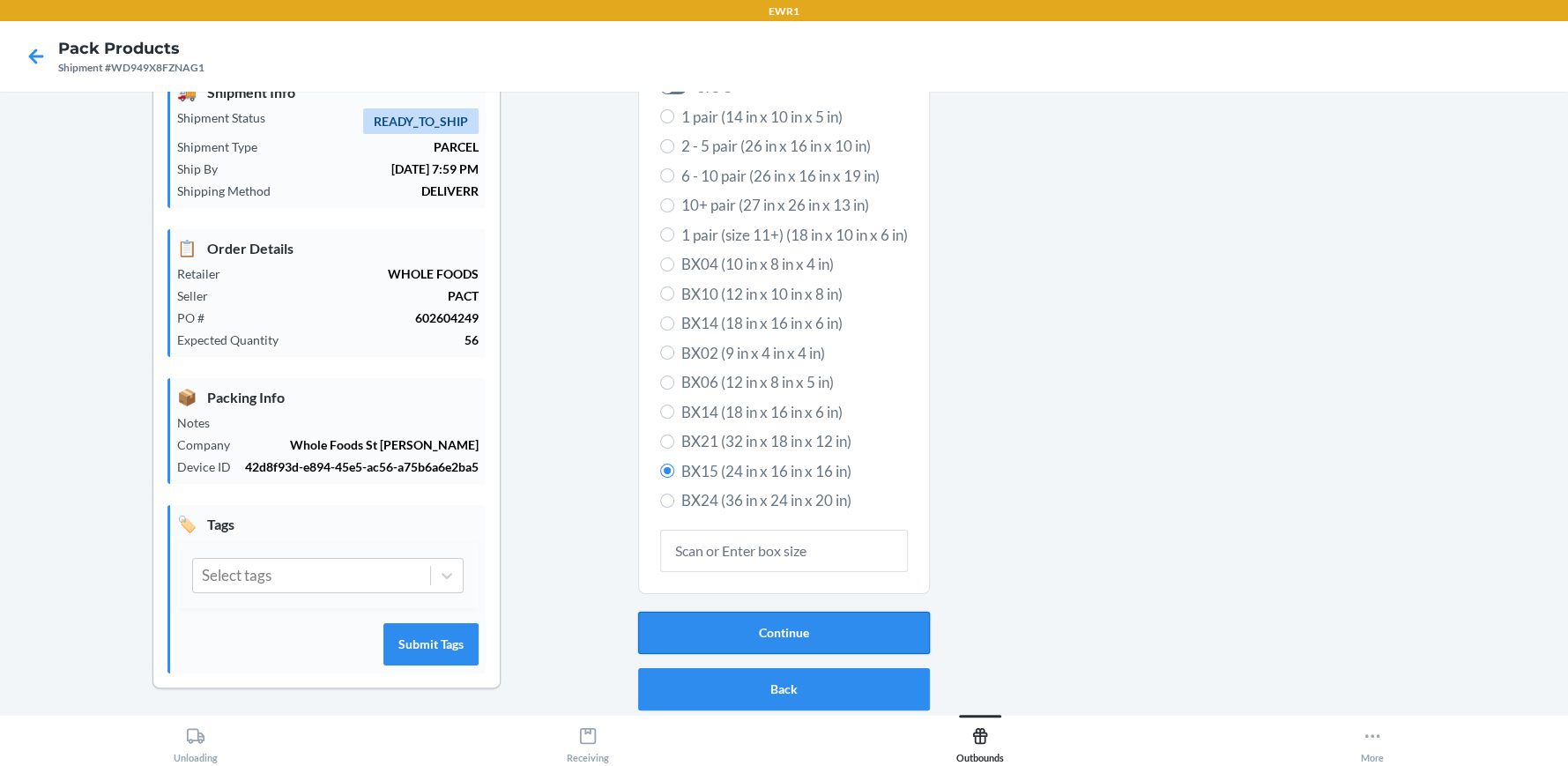
click at [759, 639] on button "Continue" at bounding box center [784, 633] width 292 height 42
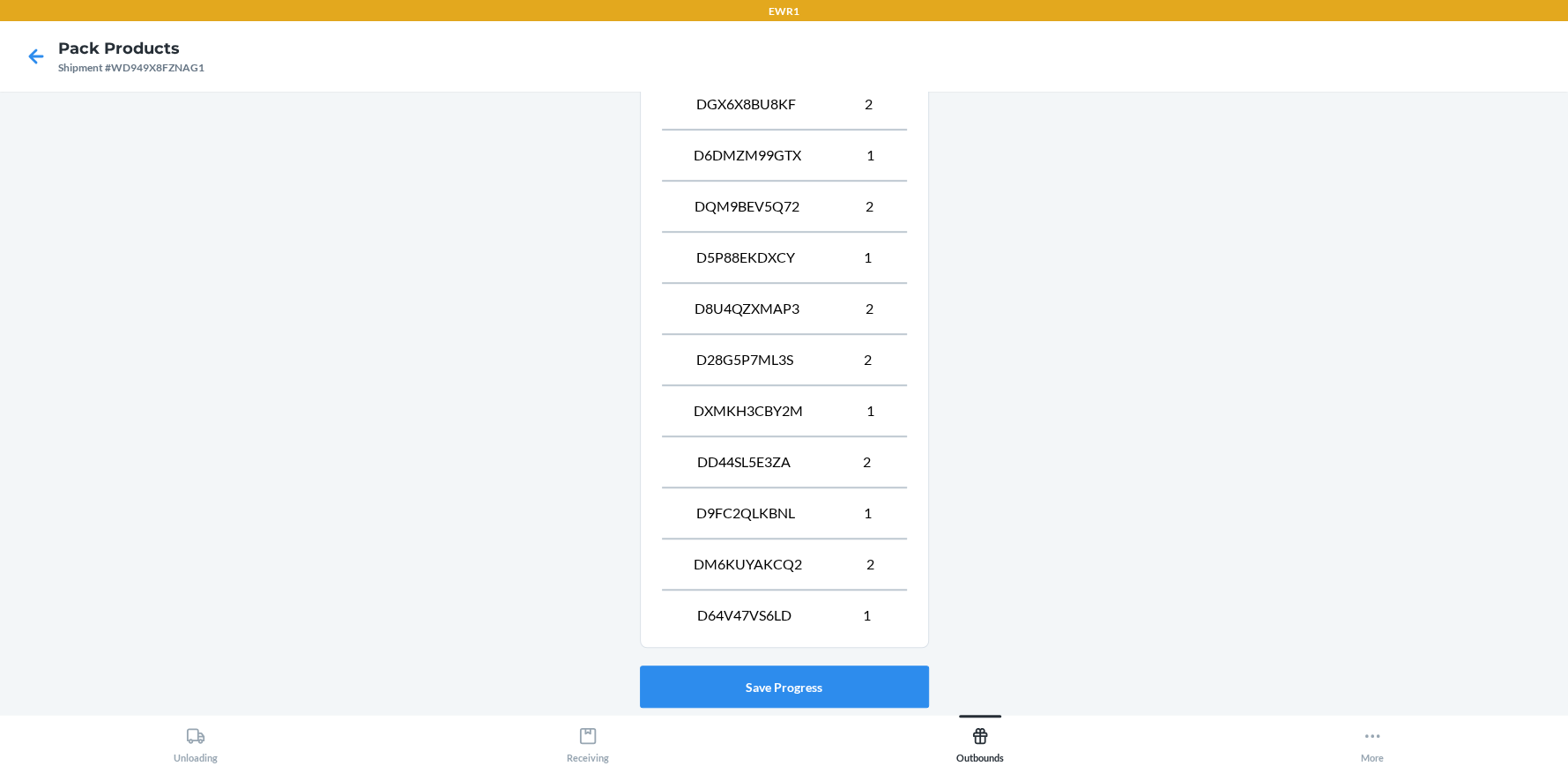
scroll to position [949, 0]
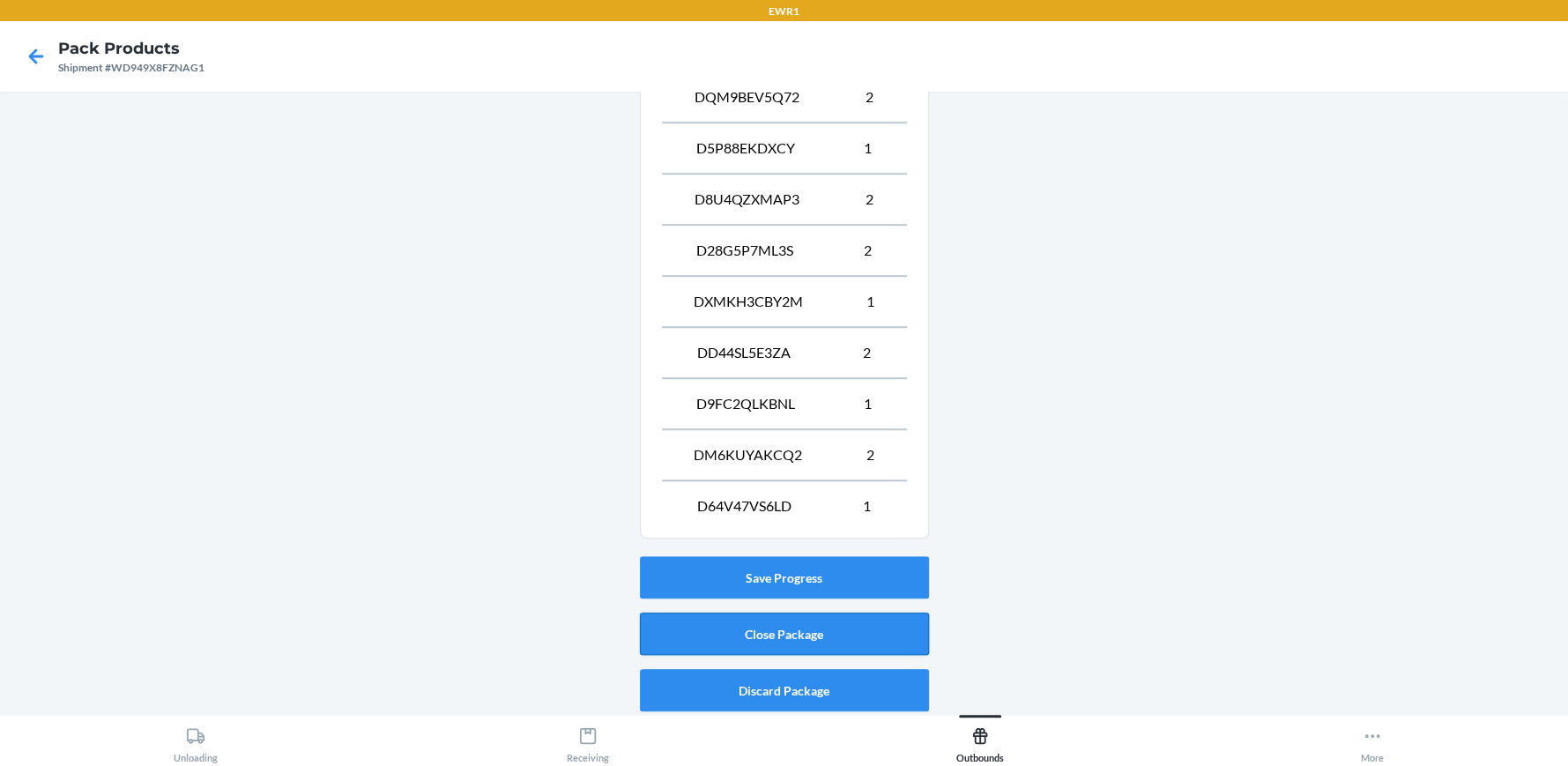
click at [864, 635] on button "Close Package" at bounding box center [784, 633] width 289 height 42
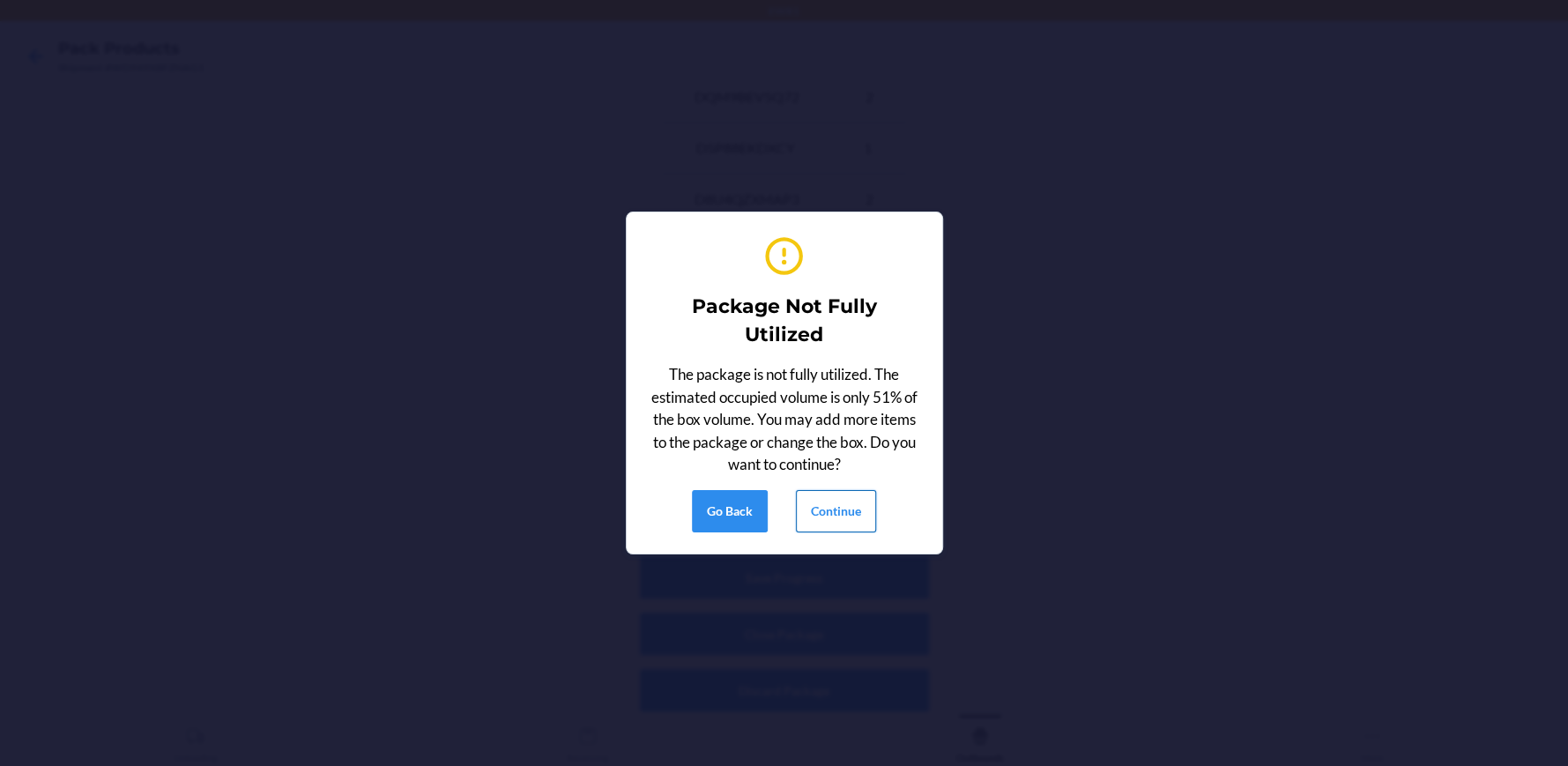
click at [820, 518] on button "Continue" at bounding box center [835, 511] width 80 height 42
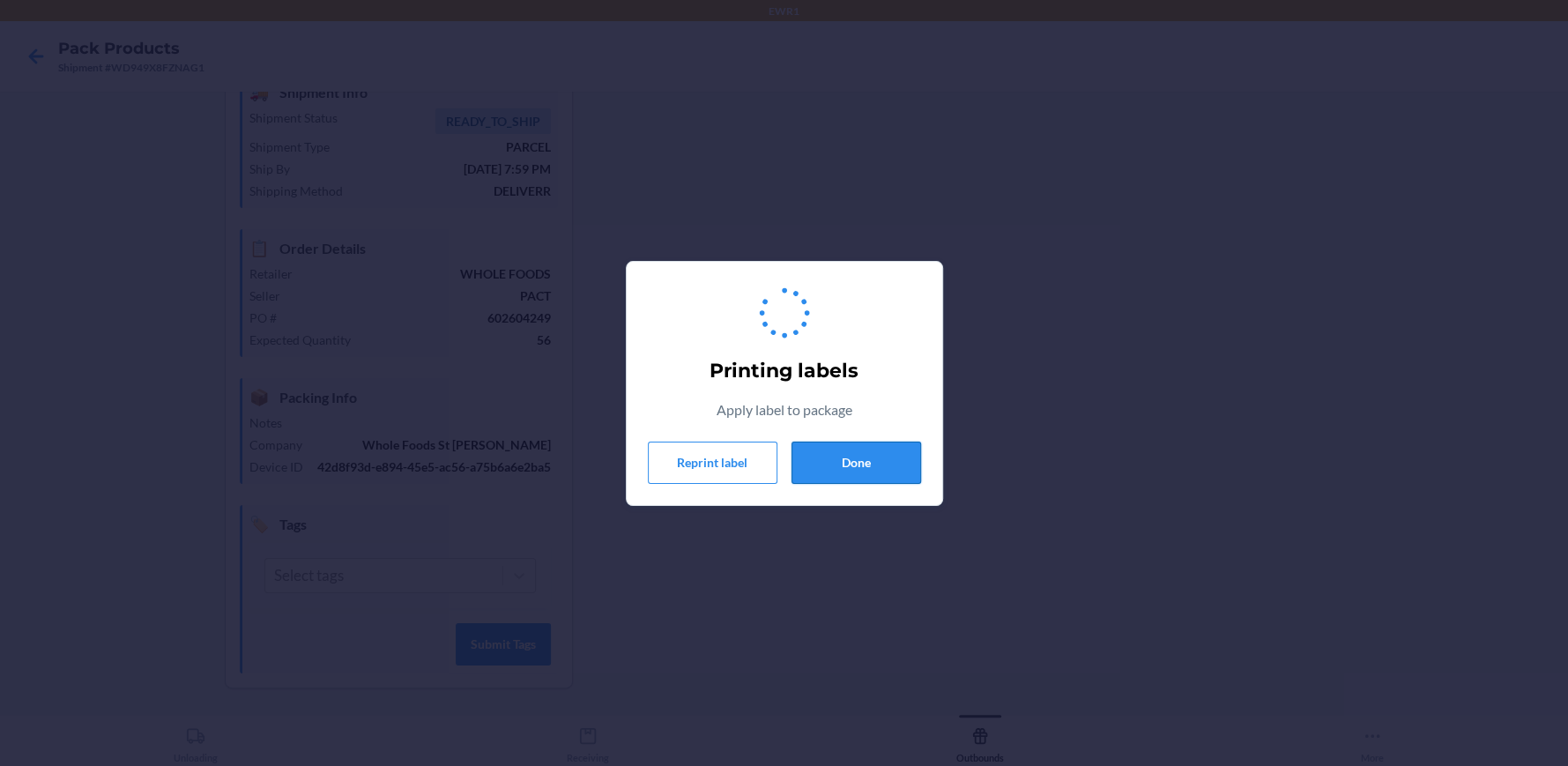
click at [809, 467] on button "Done" at bounding box center [856, 463] width 130 height 42
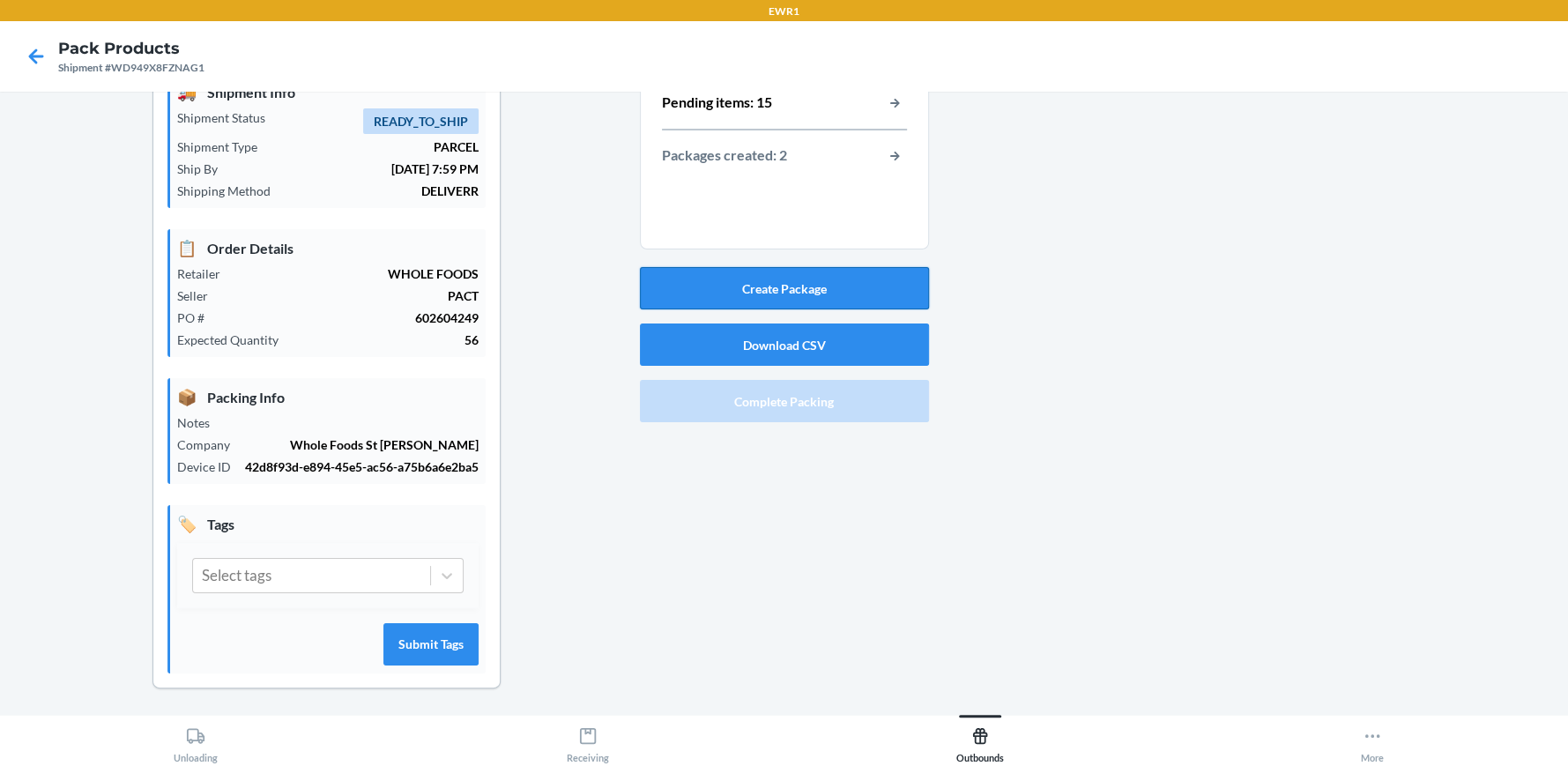
click at [762, 296] on button "Create Package" at bounding box center [784, 288] width 289 height 42
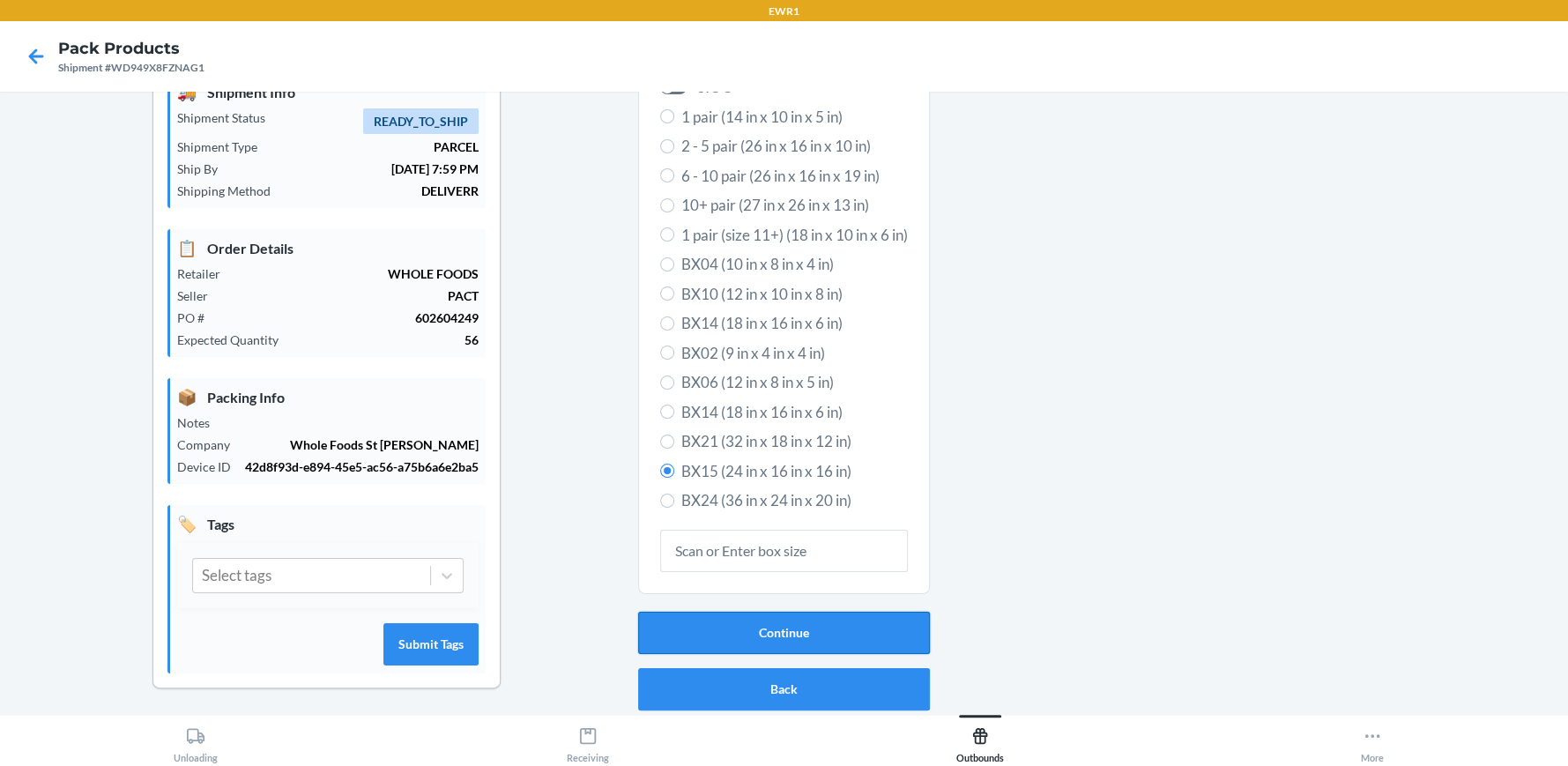
click at [753, 624] on button "Continue" at bounding box center [784, 633] width 292 height 42
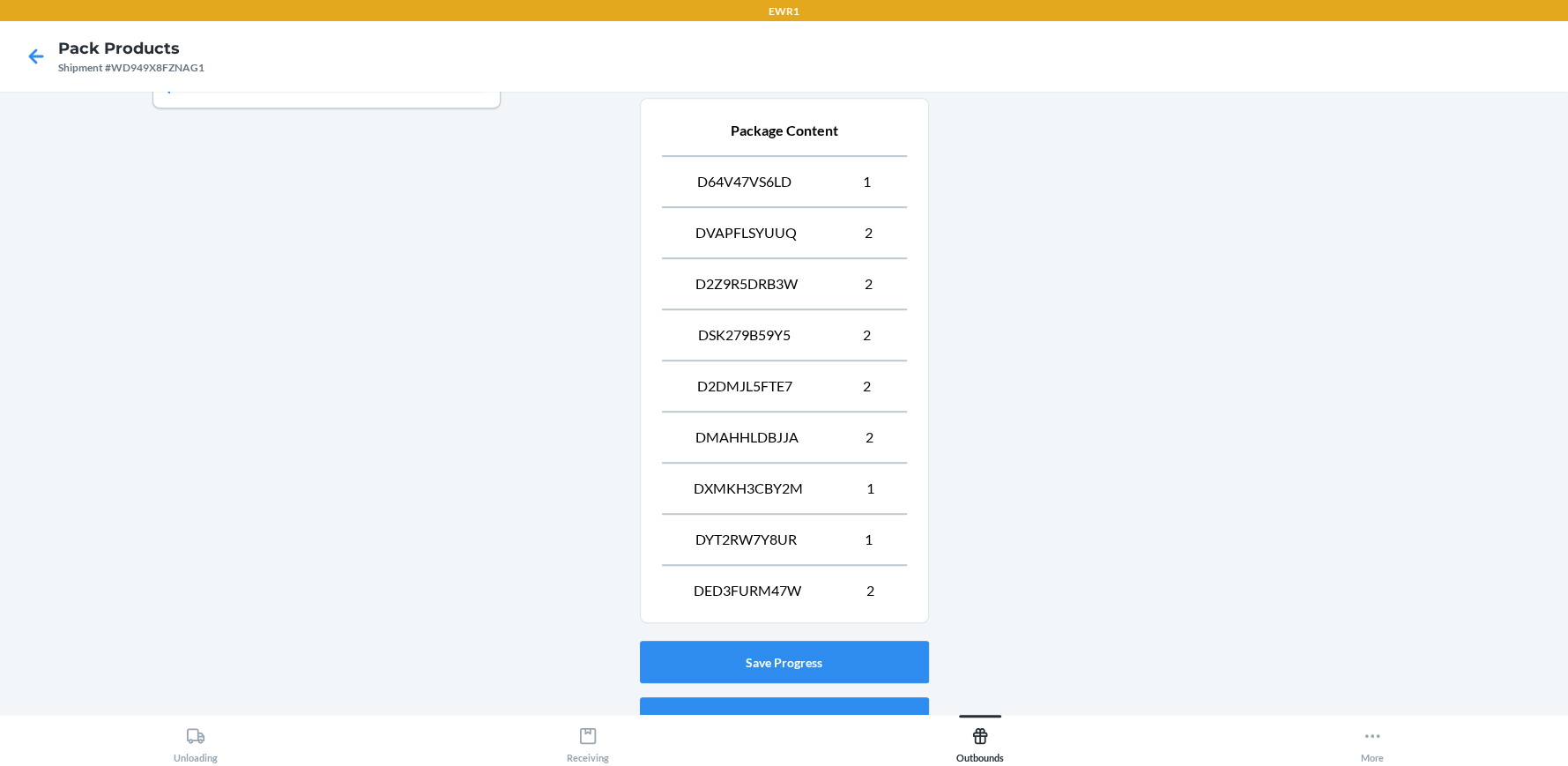
scroll to position [747, 0]
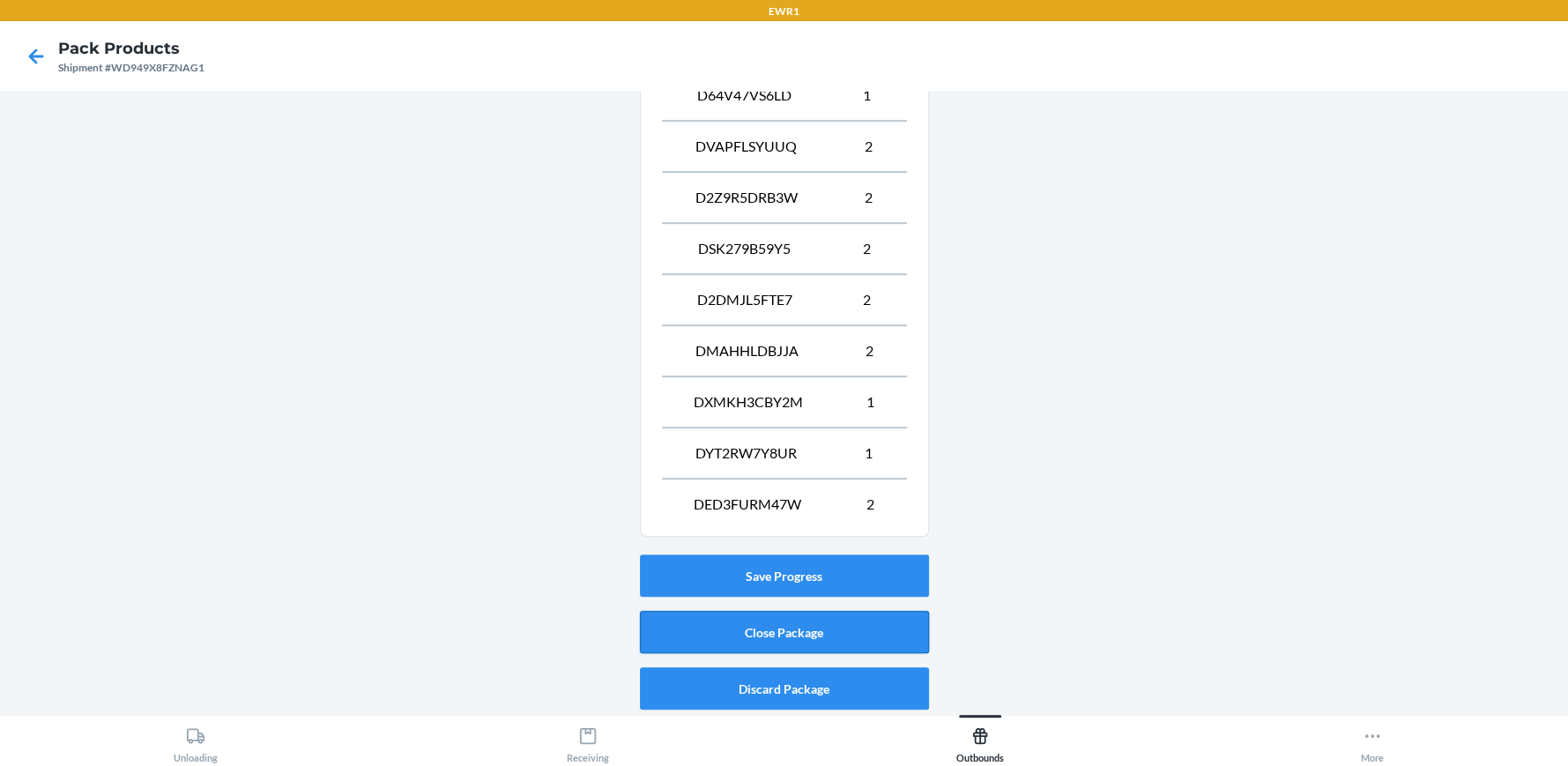
click at [768, 633] on button "Close Package" at bounding box center [784, 632] width 289 height 42
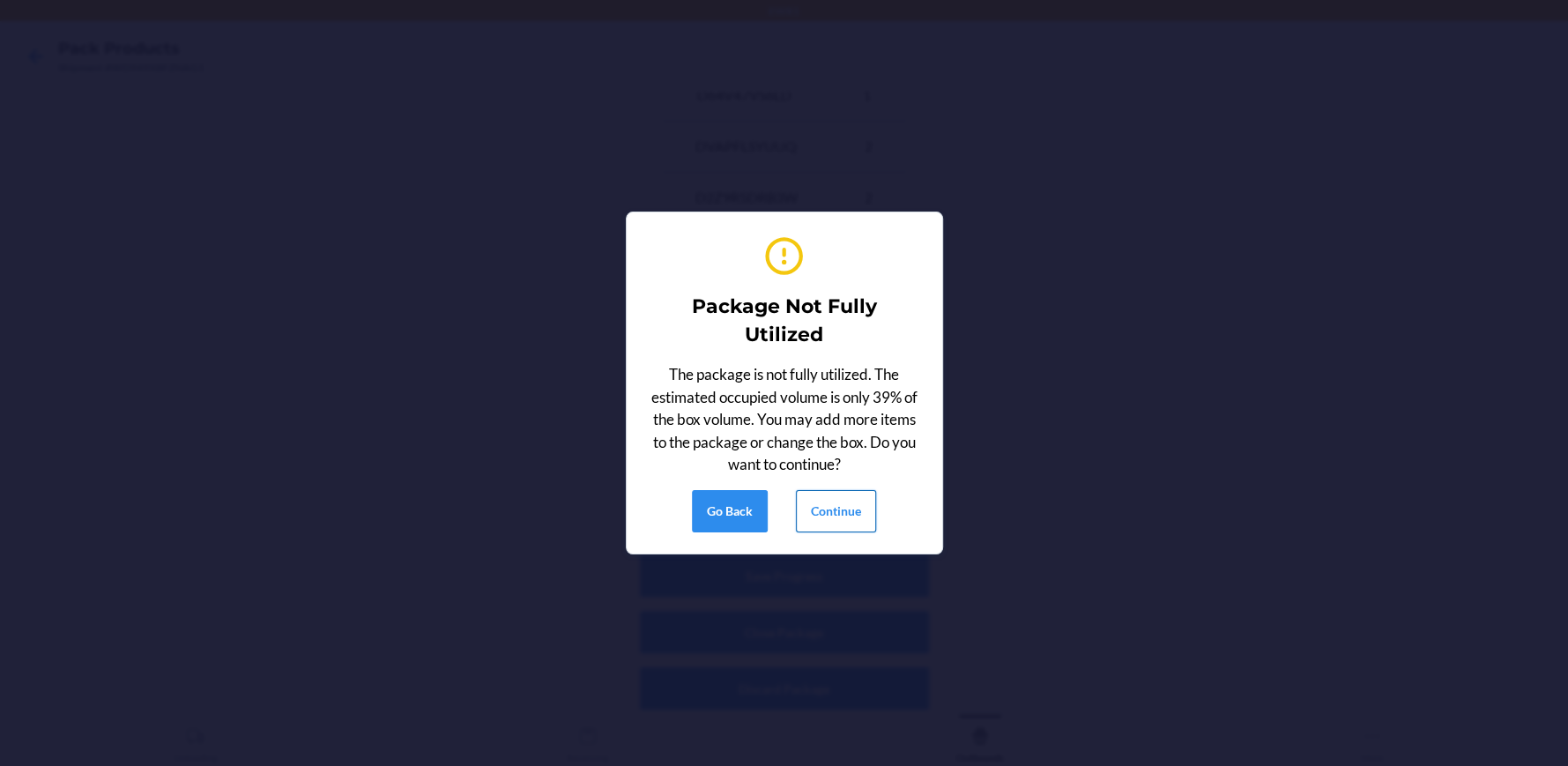
click at [857, 503] on button "Continue" at bounding box center [835, 511] width 80 height 42
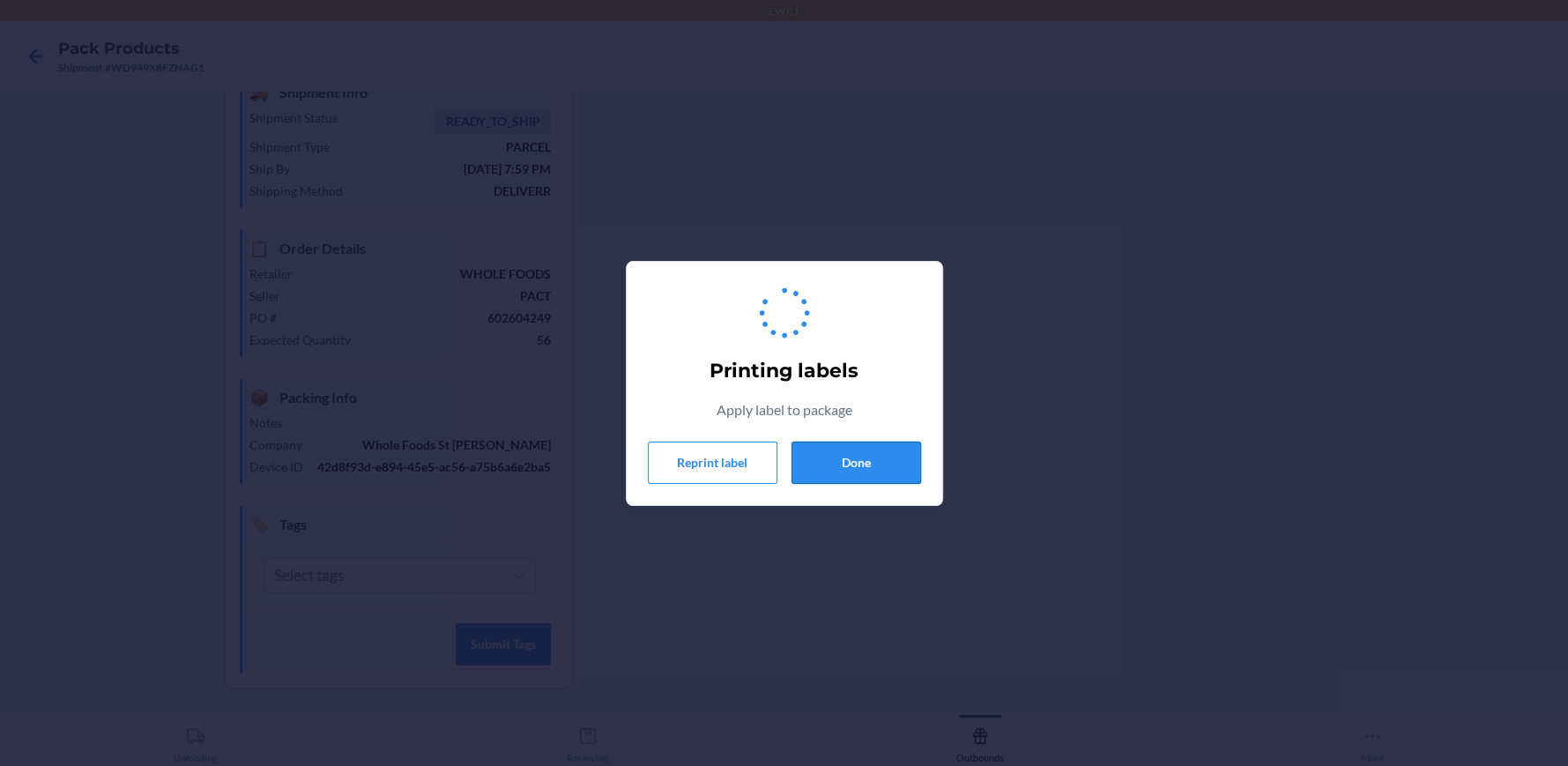
click at [883, 474] on button "Done" at bounding box center [856, 463] width 130 height 42
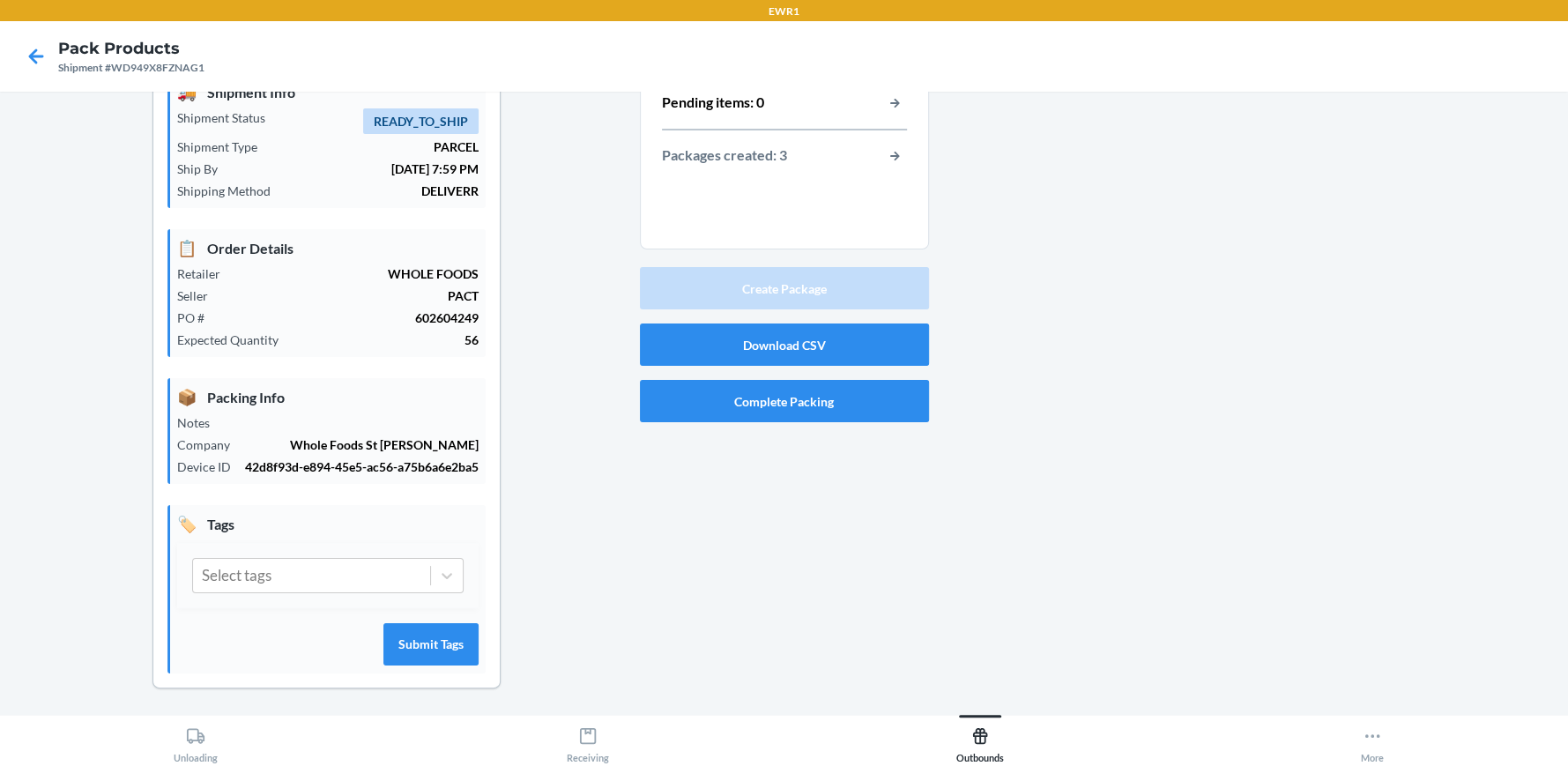
scroll to position [0, 0]
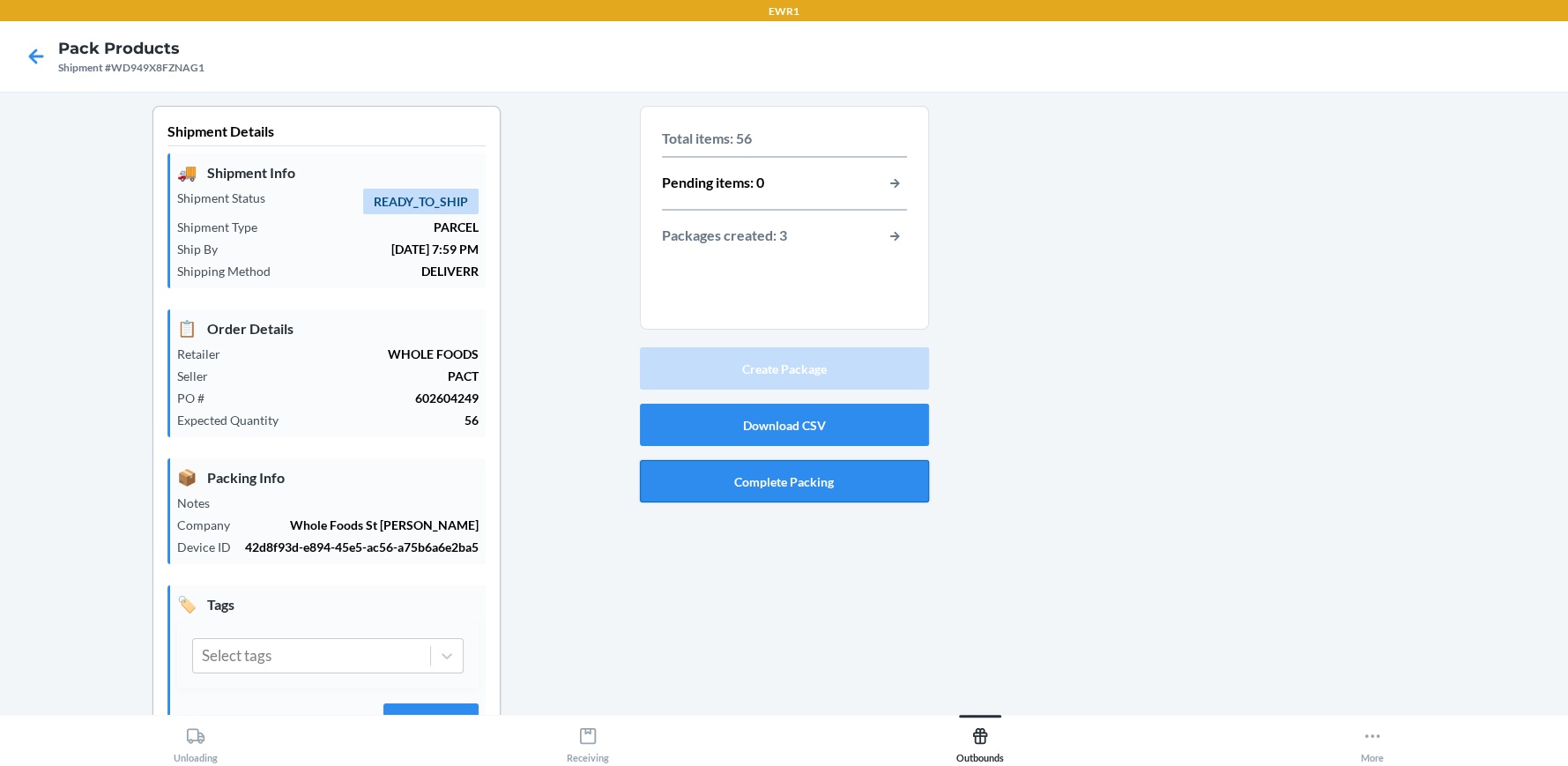
click at [685, 476] on button "Complete Packing" at bounding box center [784, 482] width 289 height 42
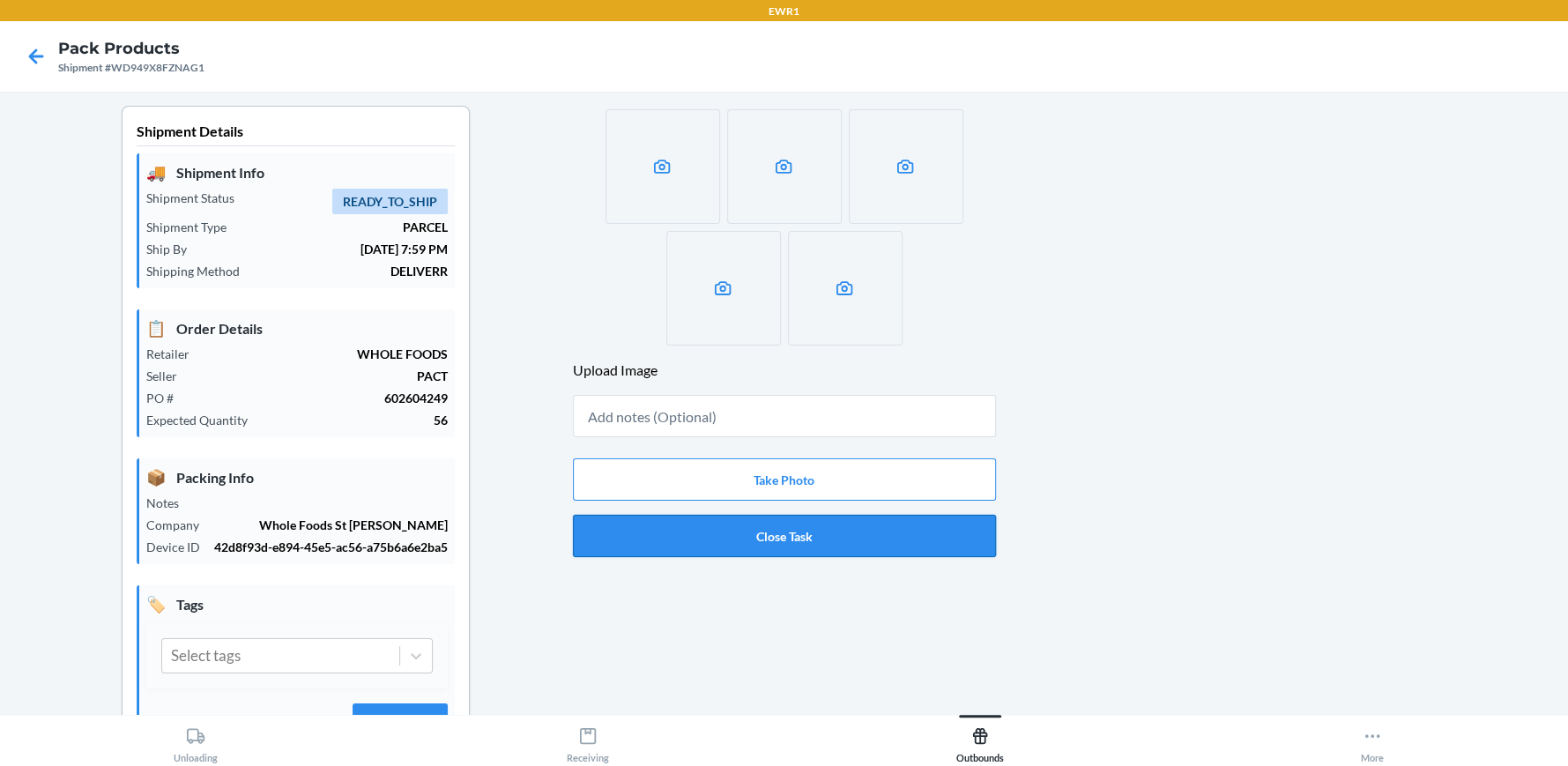
click at [717, 551] on button "Close Task" at bounding box center [784, 536] width 424 height 42
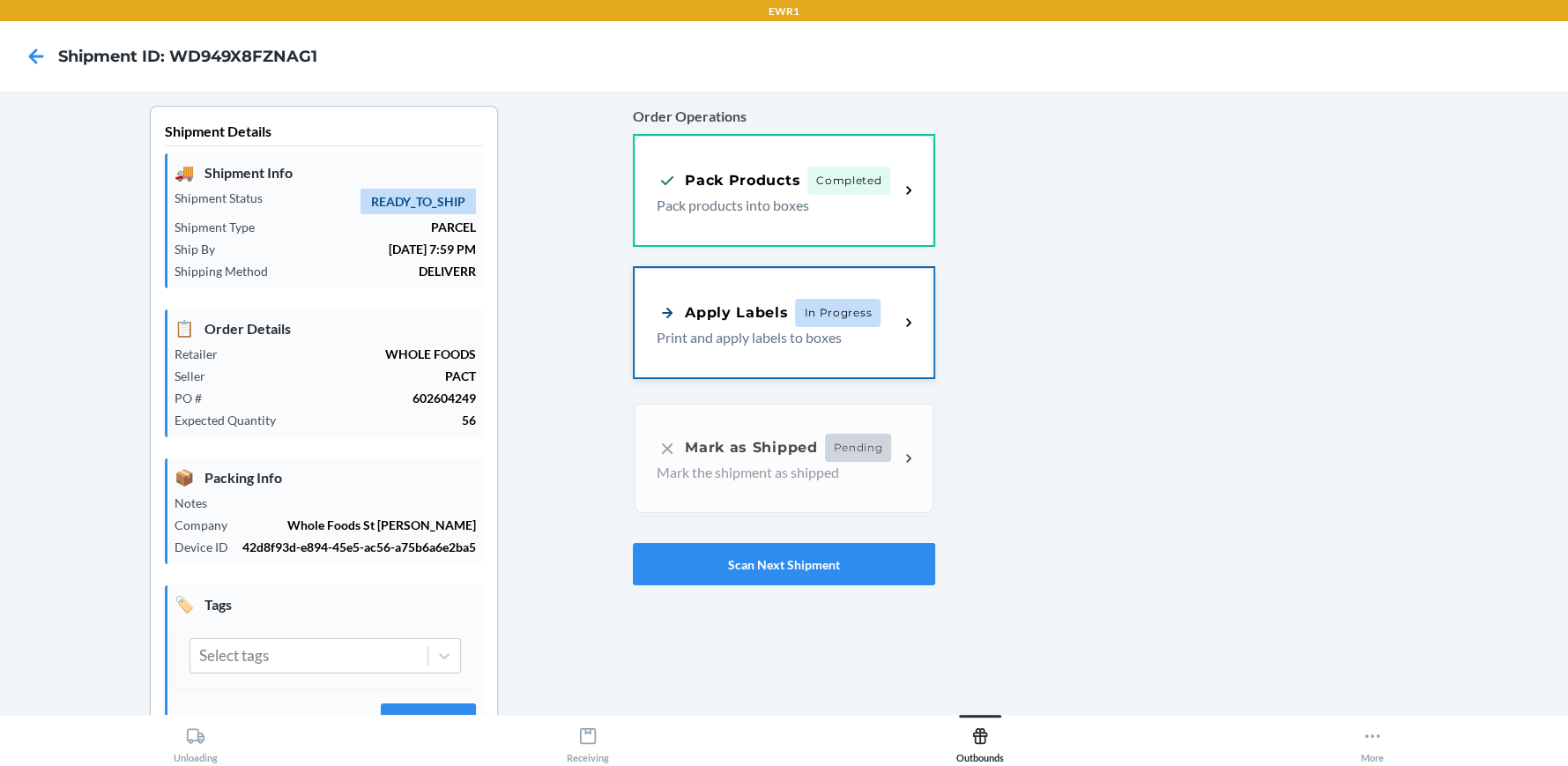
click at [751, 325] on div "Apply Labels In Progress Print and apply labels to boxes" at bounding box center [777, 324] width 242 height 50
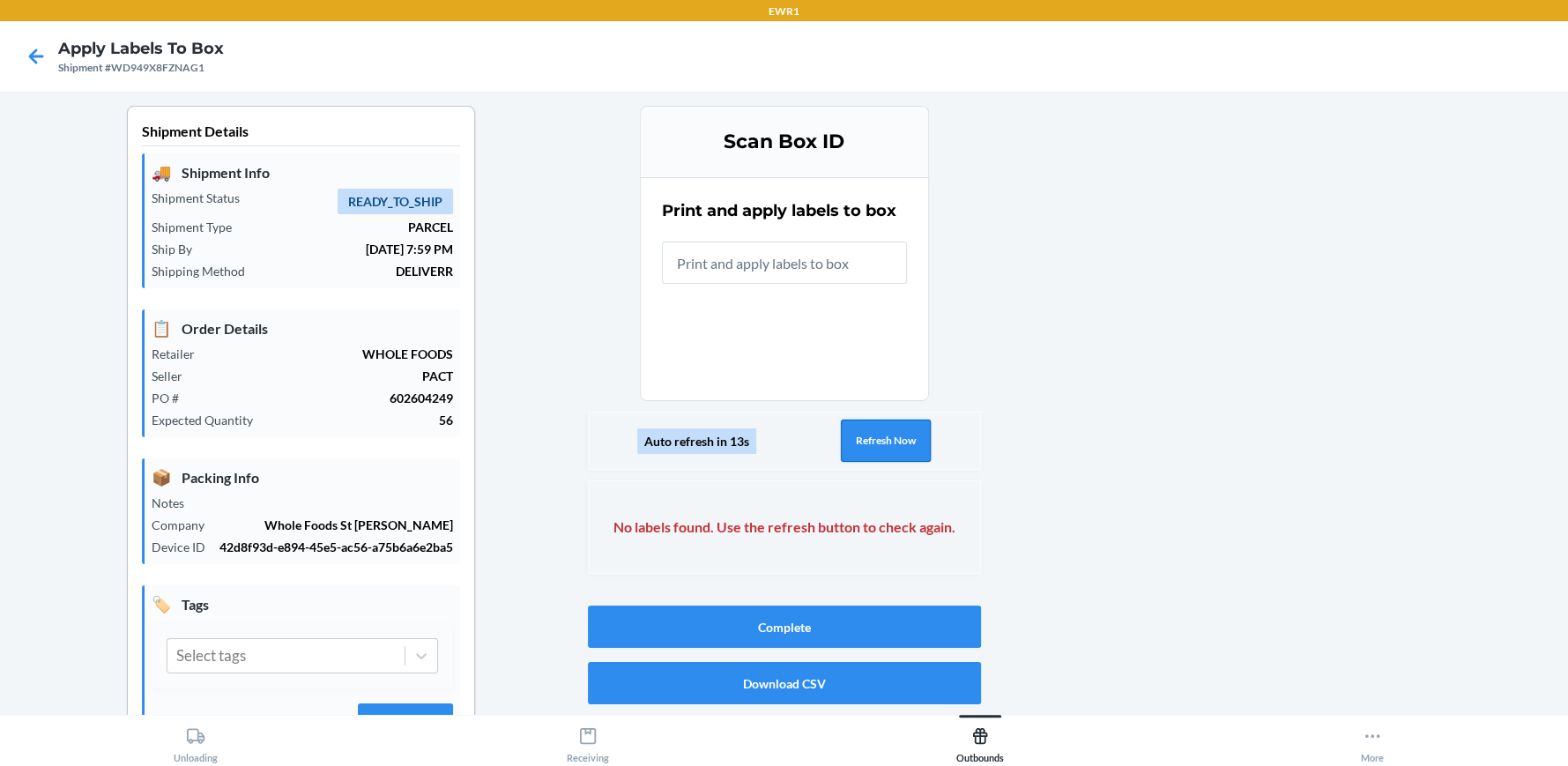
click at [857, 422] on button "Refresh Now" at bounding box center [886, 441] width 90 height 42
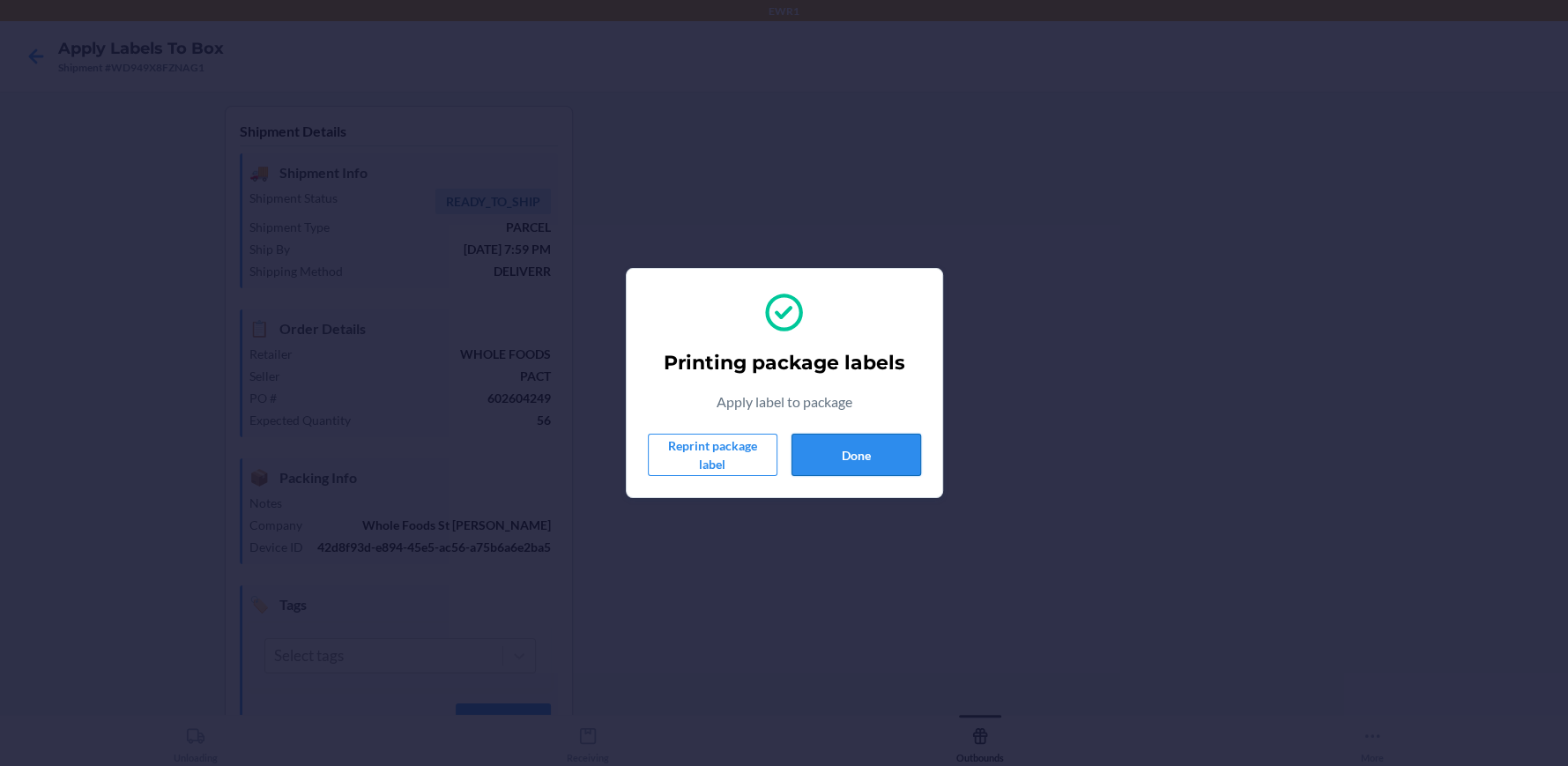
click at [809, 471] on button "Done" at bounding box center [856, 455] width 130 height 42
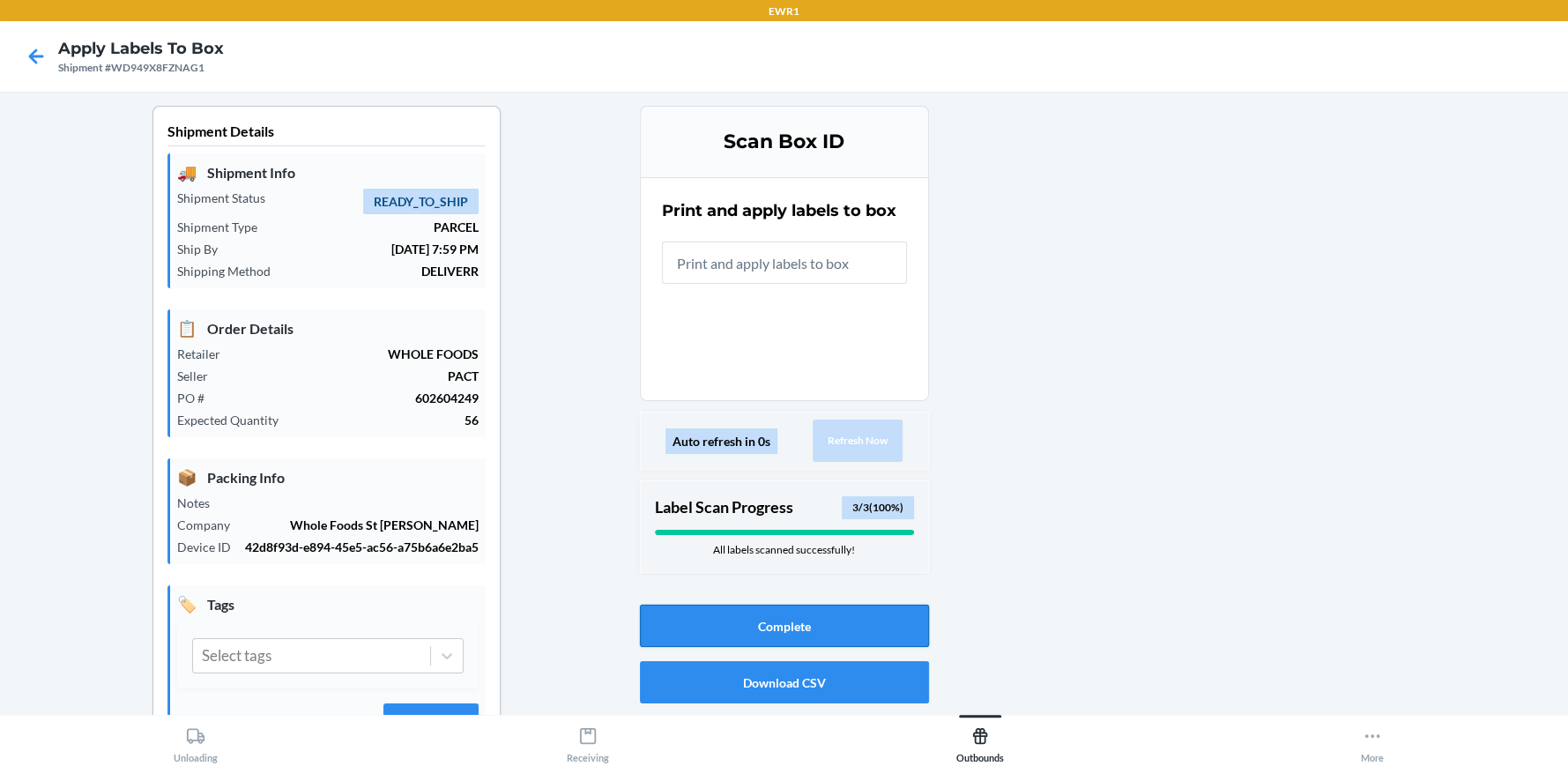
click at [870, 618] on button "Complete" at bounding box center [784, 626] width 289 height 42
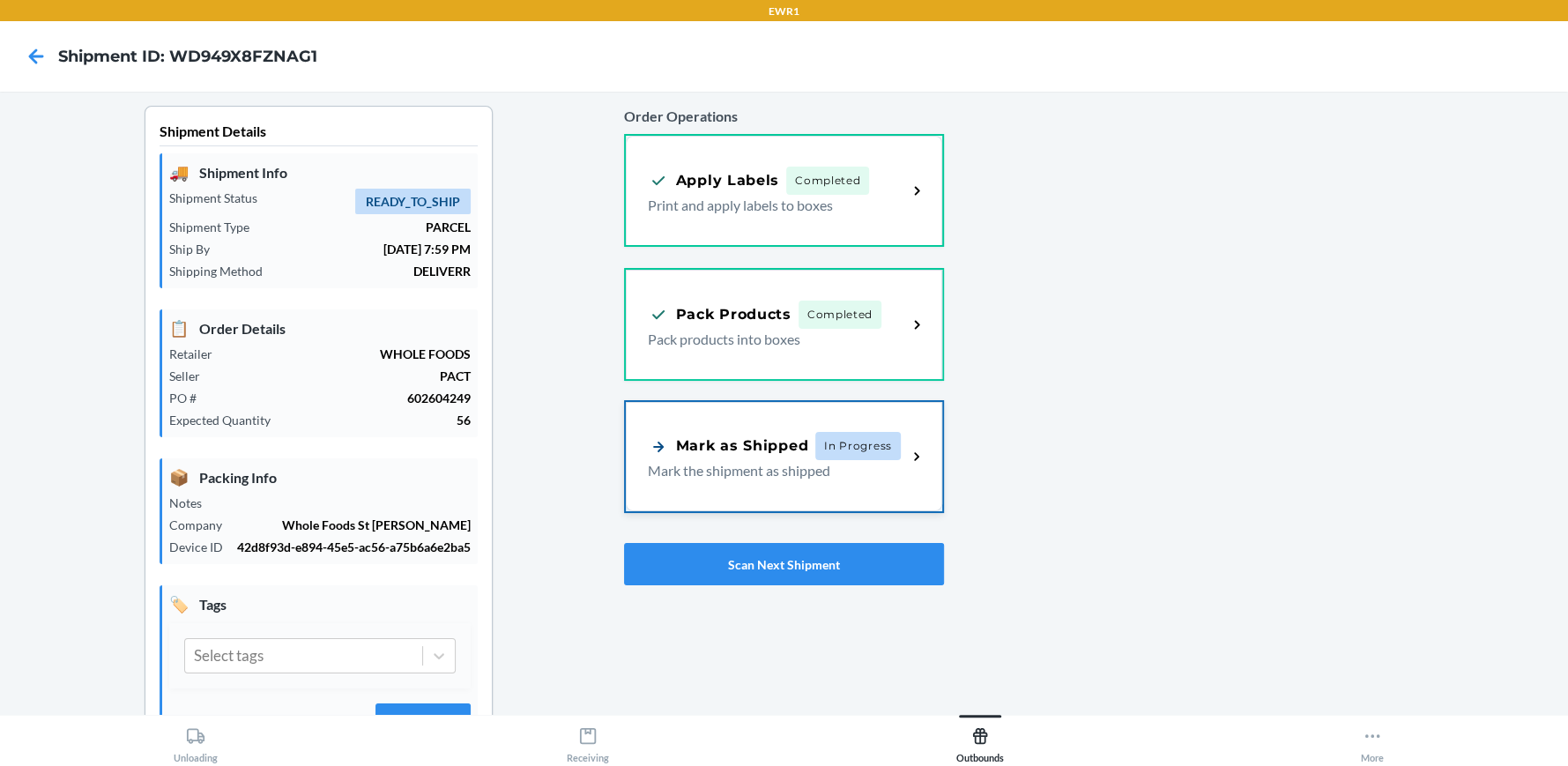
click at [865, 482] on div "Mark as Shipped In Progress Mark the shipment as shipped" at bounding box center [784, 457] width 318 height 110
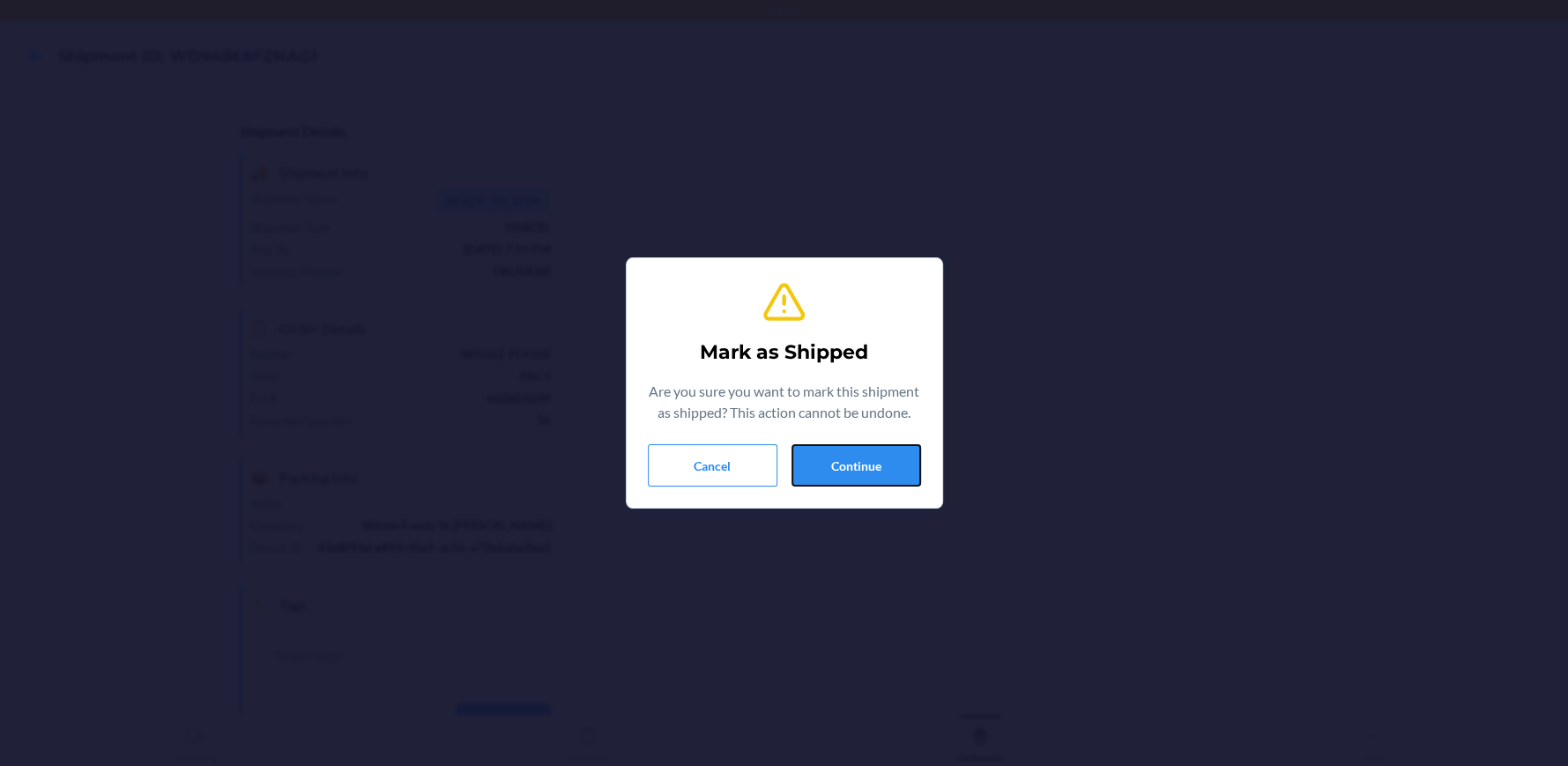
click at [865, 482] on button "Continue" at bounding box center [856, 465] width 130 height 42
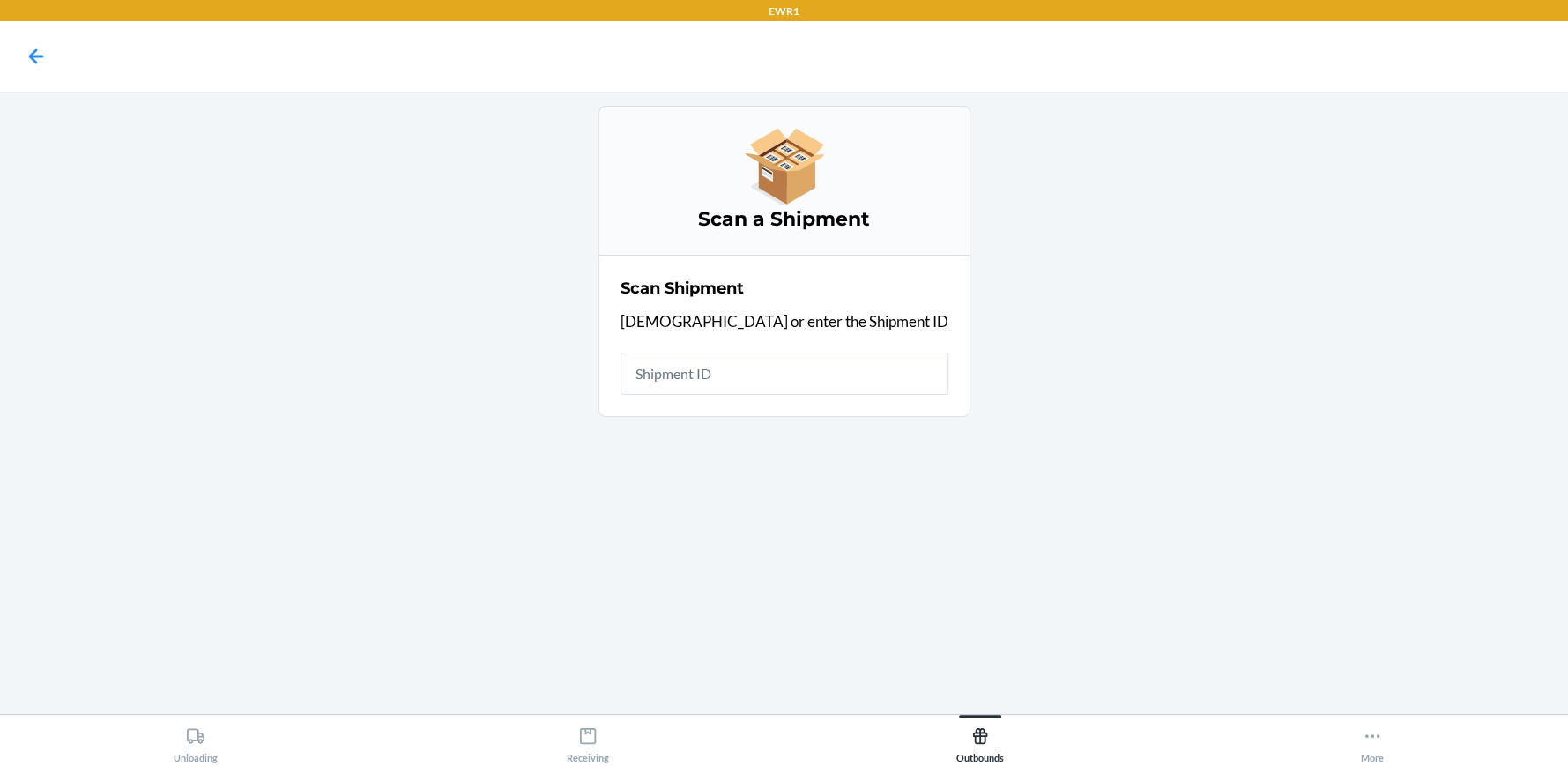
drag, startPoint x: 811, startPoint y: 400, endPoint x: 772, endPoint y: 339, distance: 72.4
drag, startPoint x: 772, startPoint y: 339, endPoint x: 760, endPoint y: 375, distance: 37.9
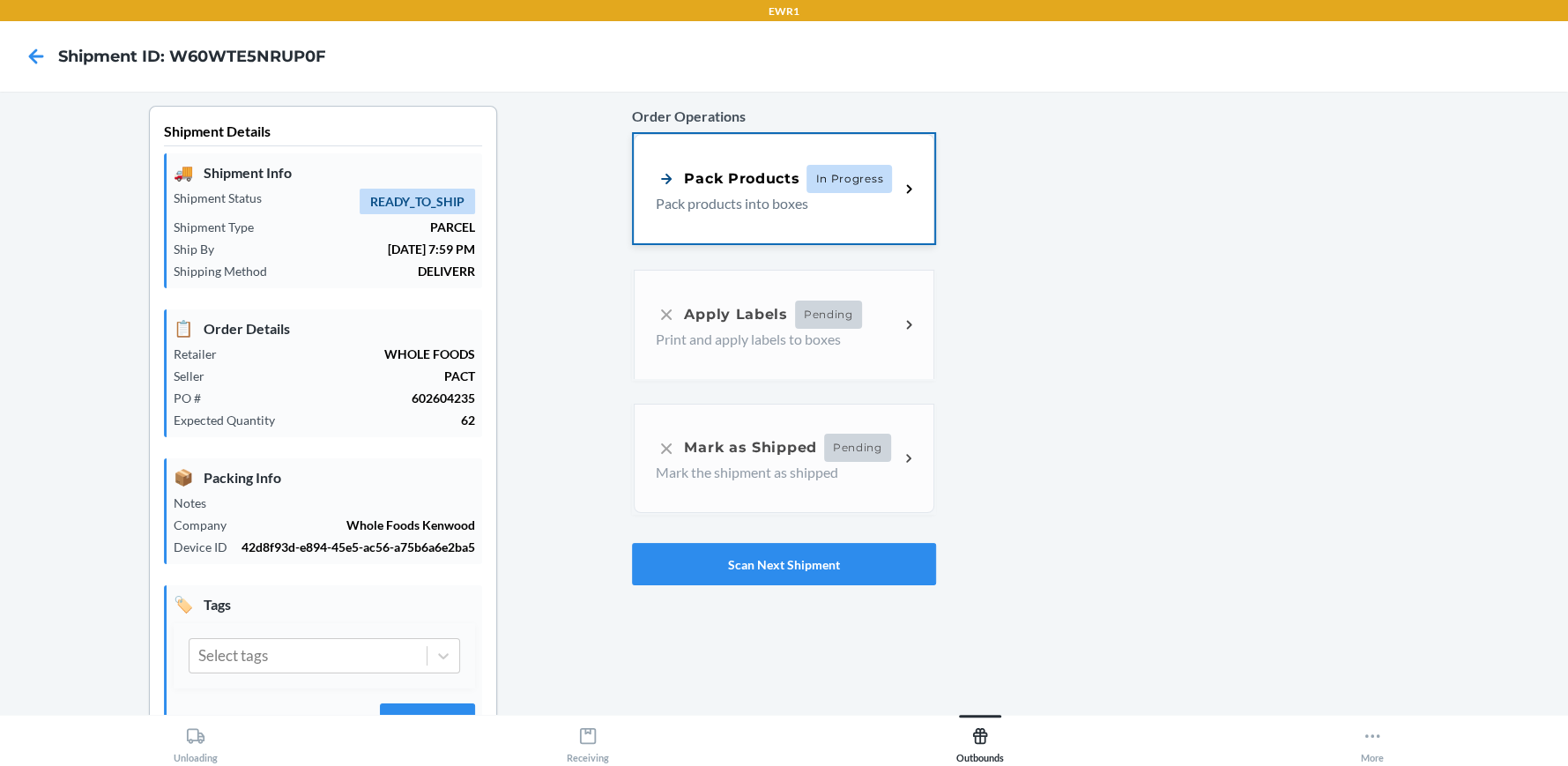
click at [794, 196] on p "Pack products into boxes" at bounding box center [770, 203] width 229 height 21
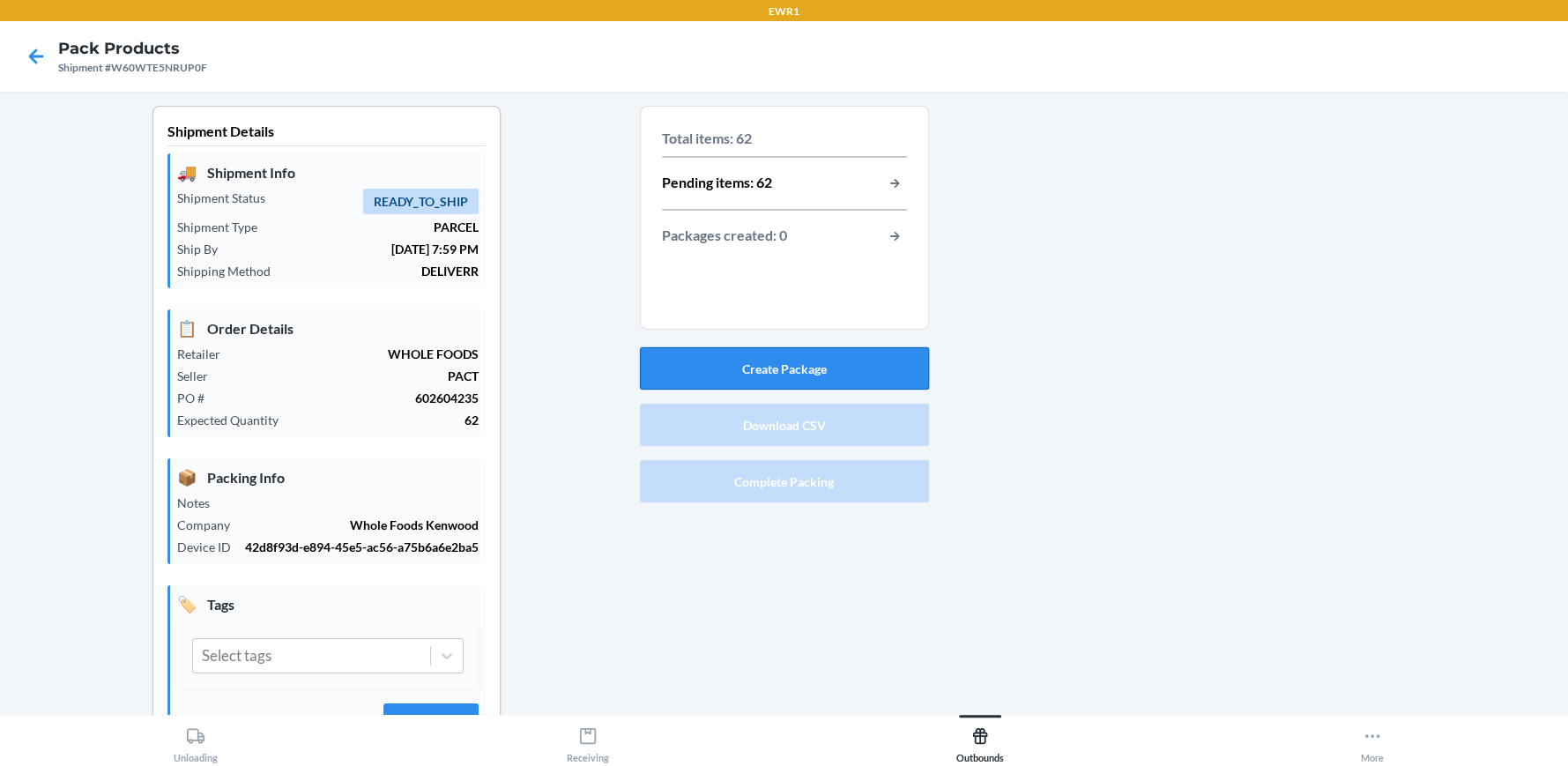
click at [781, 360] on button "Create Package" at bounding box center [784, 368] width 289 height 42
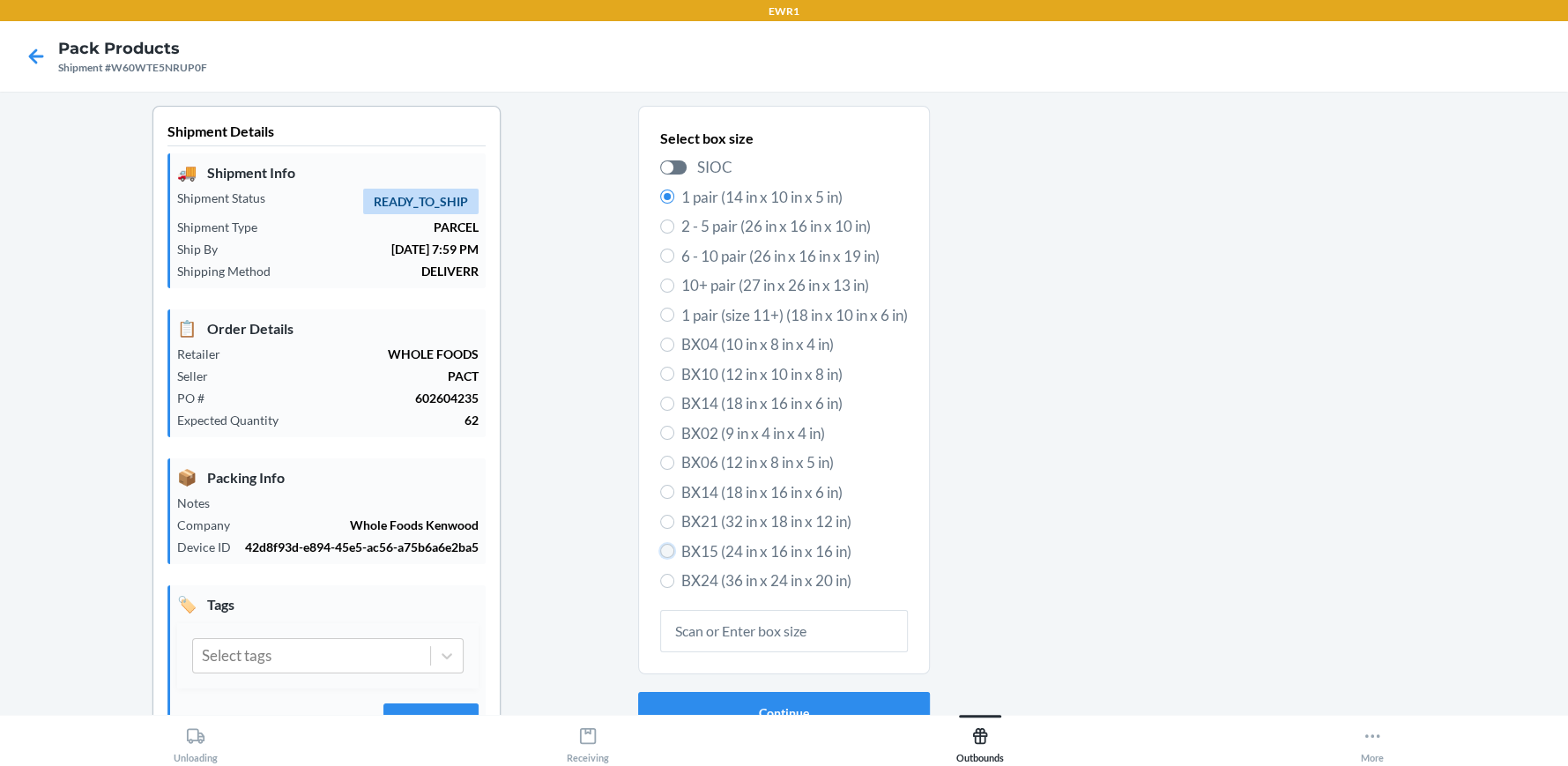
click at [660, 551] on input "BX15 (24 in x 16 in x 16 in)" at bounding box center [667, 551] width 14 height 14
radio input "true"
radio input "false"
click at [791, 697] on button "Continue" at bounding box center [784, 713] width 292 height 42
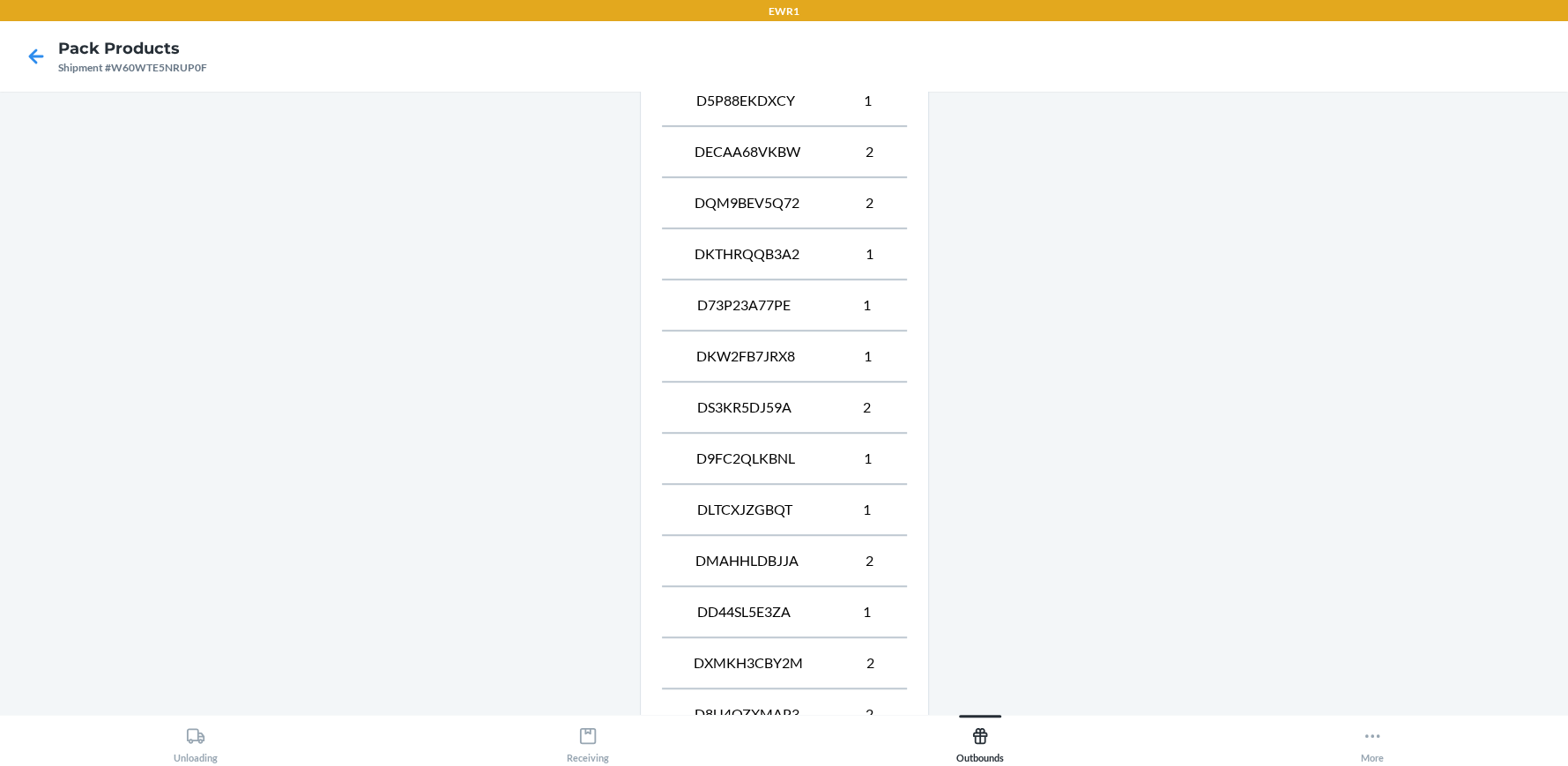
scroll to position [1001, 0]
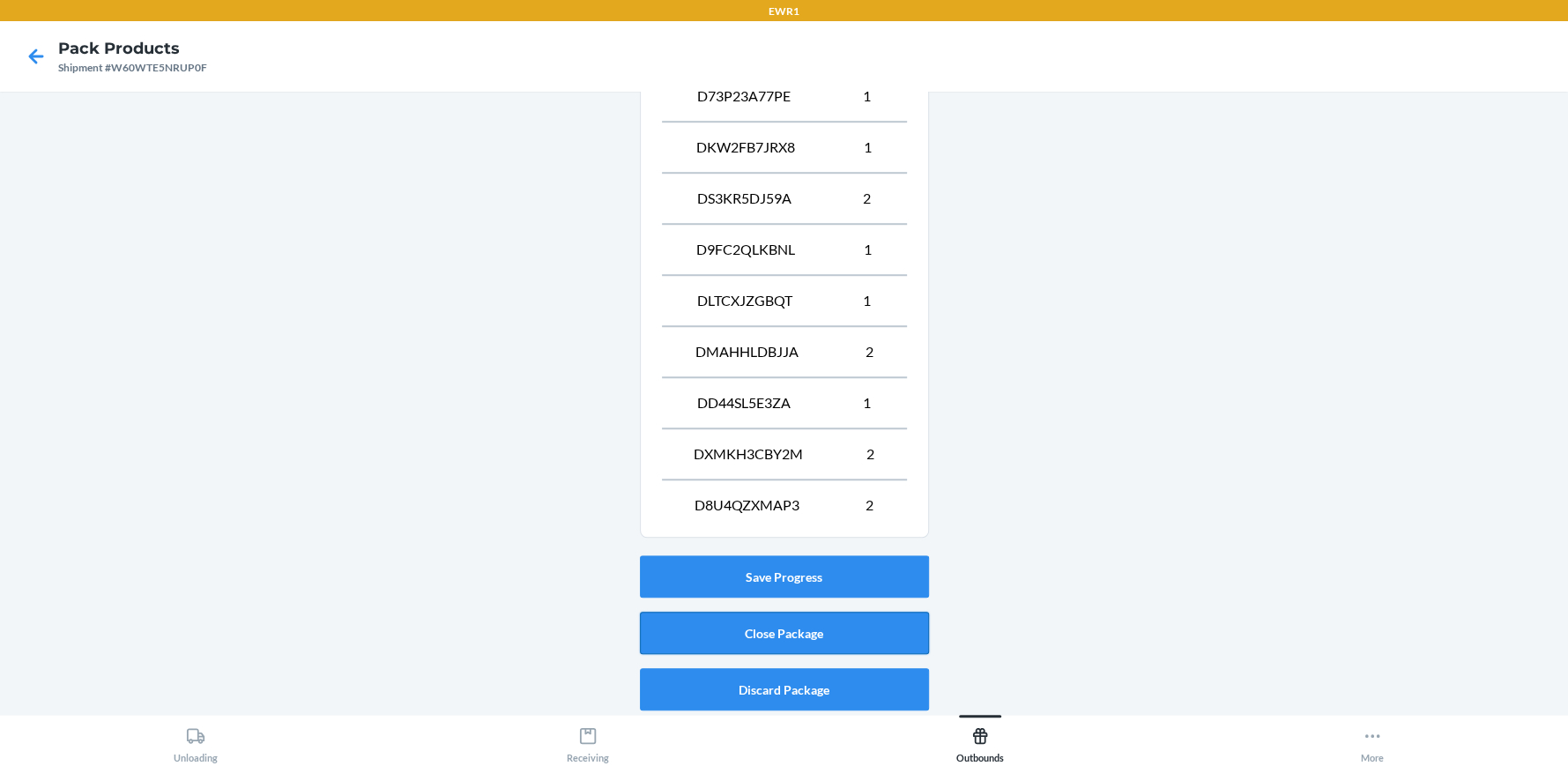
click at [732, 623] on button "Close Package" at bounding box center [784, 633] width 289 height 42
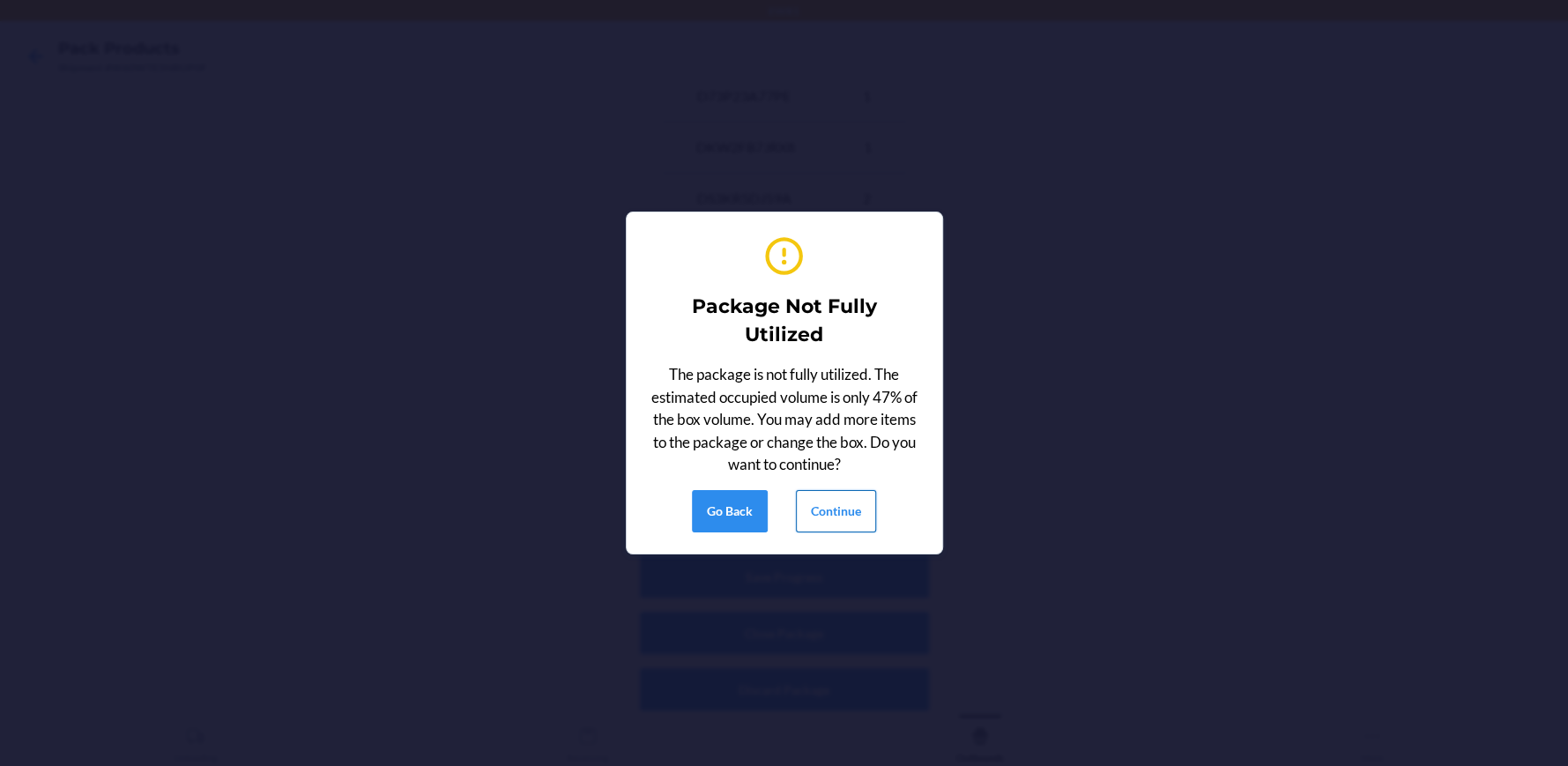
click at [854, 514] on button "Continue" at bounding box center [835, 511] width 80 height 42
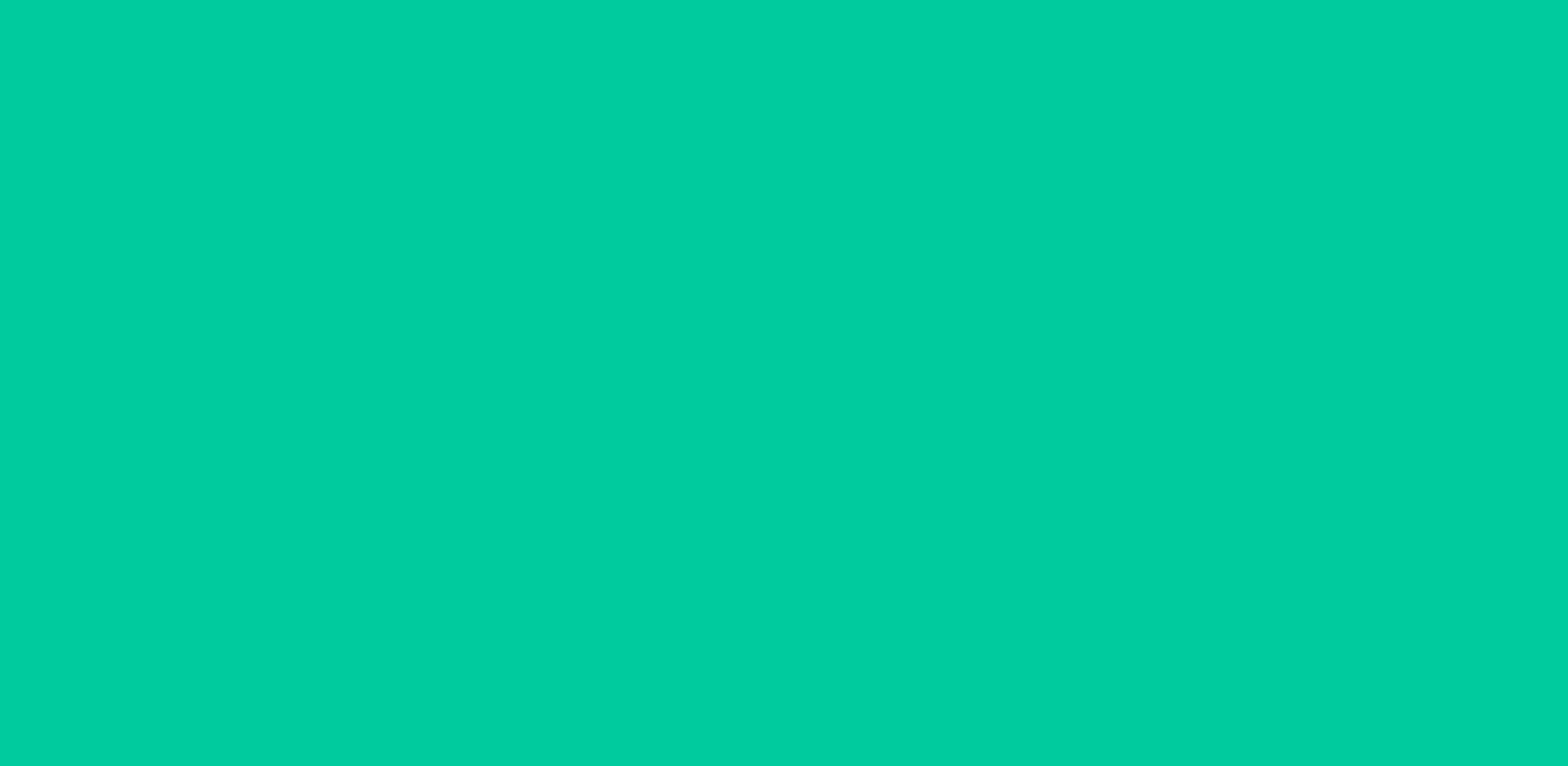
scroll to position [80, 0]
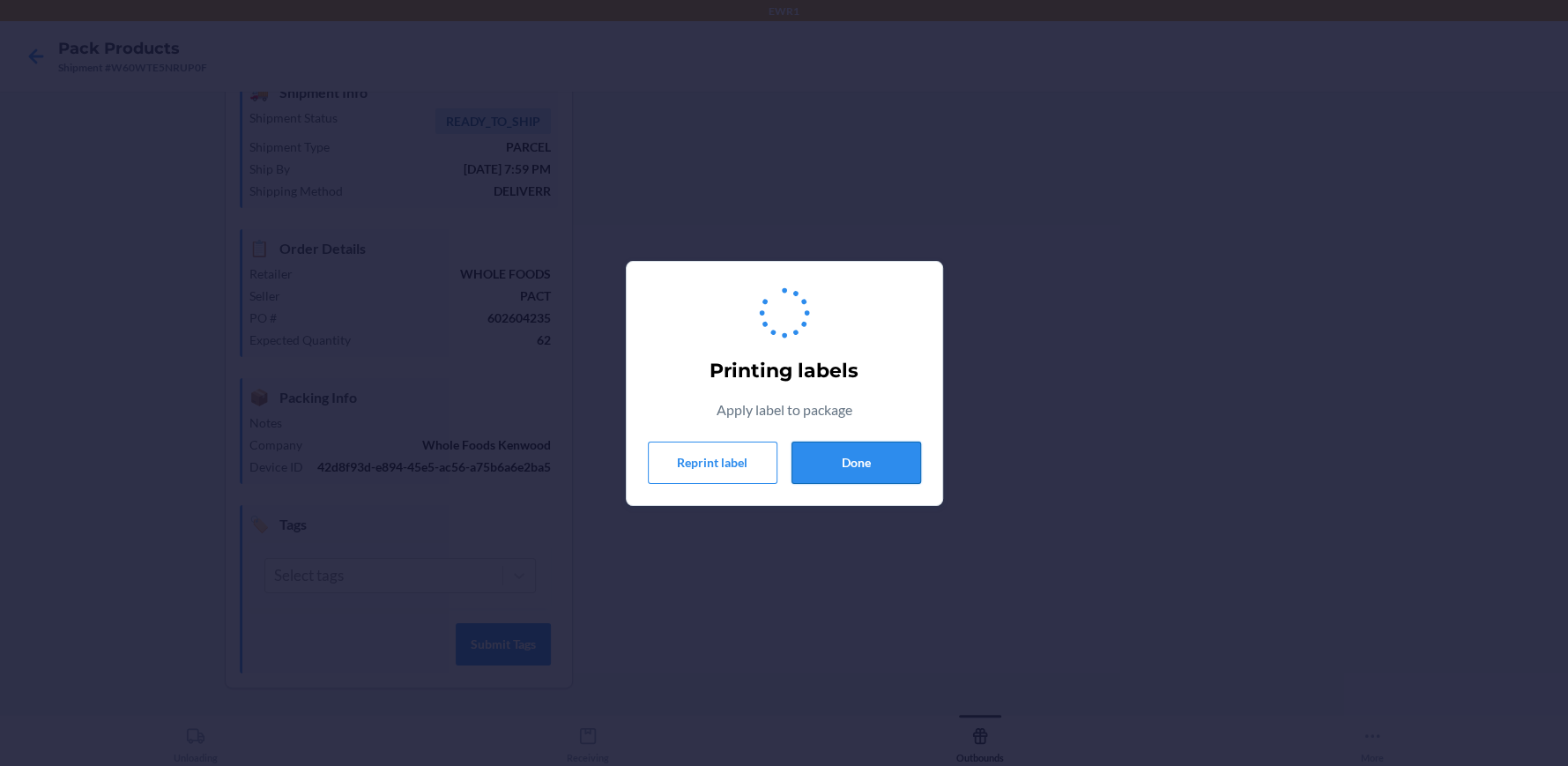
click at [873, 468] on button "Done" at bounding box center [856, 463] width 130 height 42
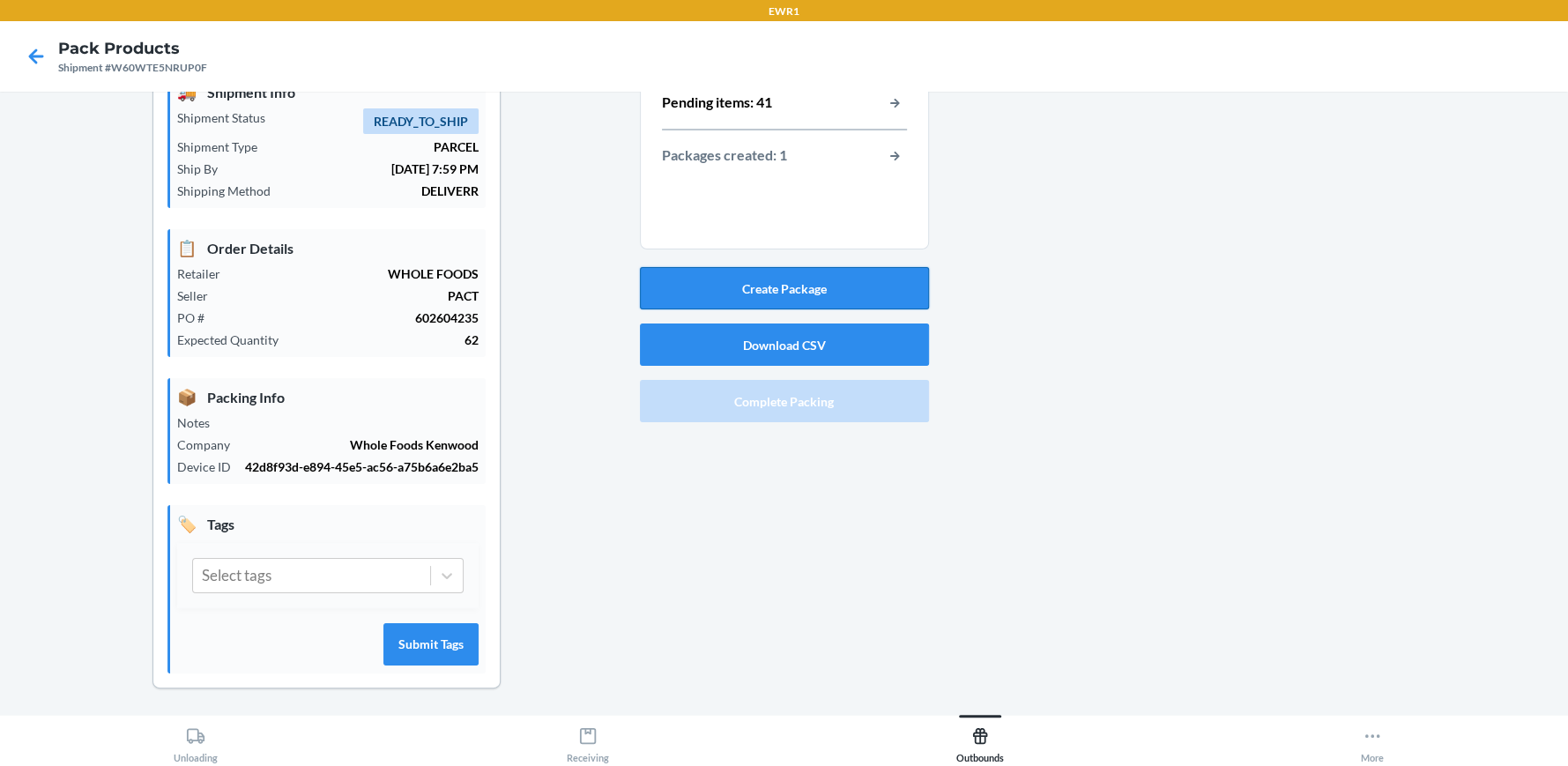
click at [712, 299] on button "Create Package" at bounding box center [784, 288] width 289 height 42
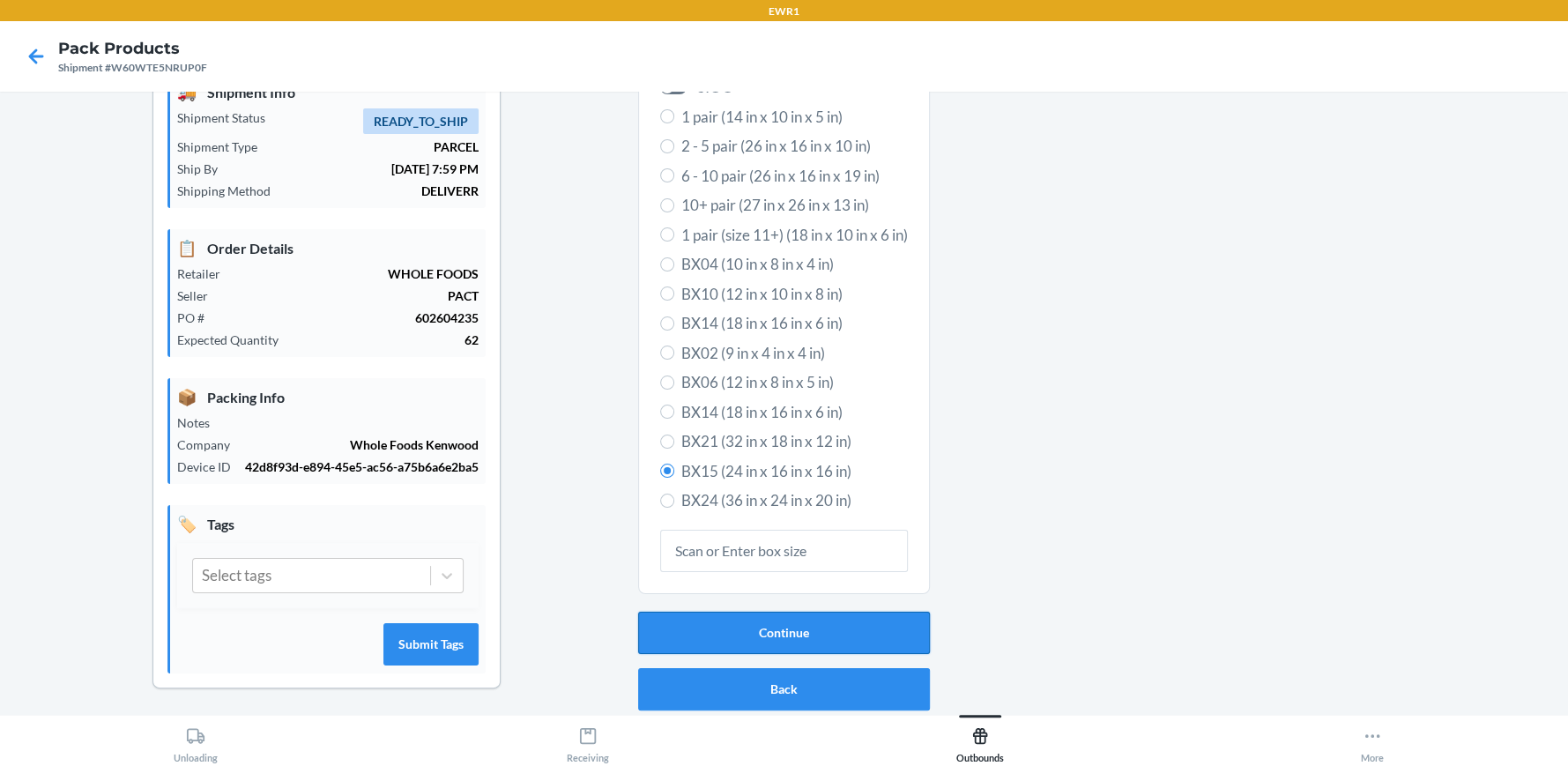
click at [845, 640] on button "Continue" at bounding box center [784, 633] width 292 height 42
